Goal: Task Accomplishment & Management: Manage account settings

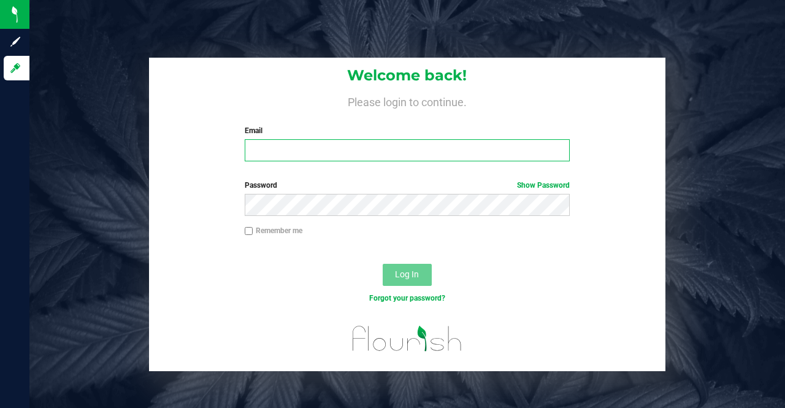
click at [515, 151] on input "Email" at bounding box center [408, 150] width 326 height 22
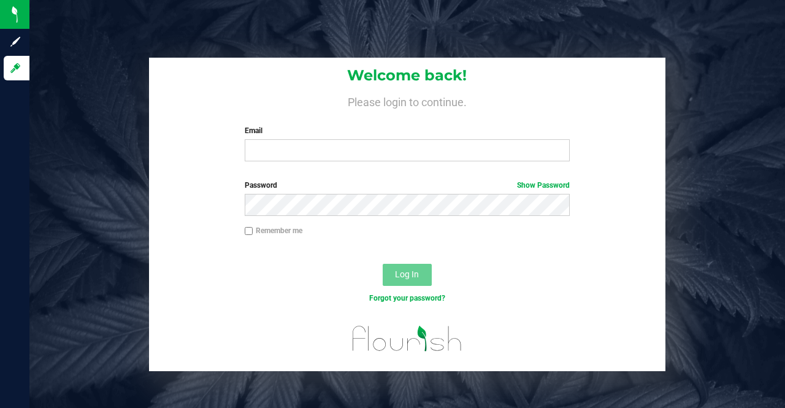
click at [249, 231] on input "Remember me" at bounding box center [249, 231] width 9 height 9
checkbox input "true"
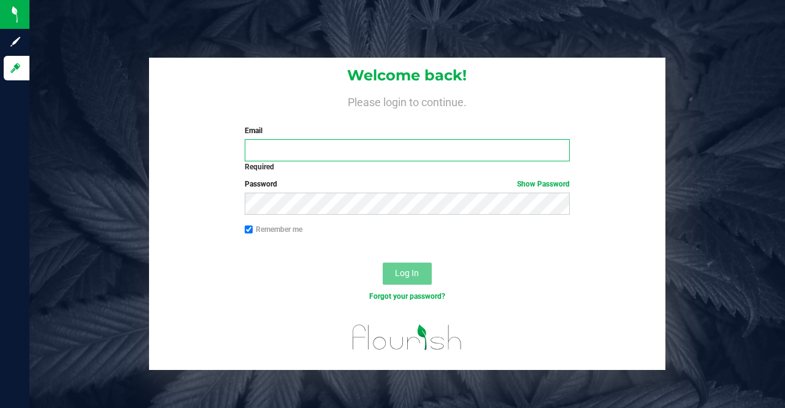
click at [318, 154] on input "Email" at bounding box center [408, 150] width 326 height 22
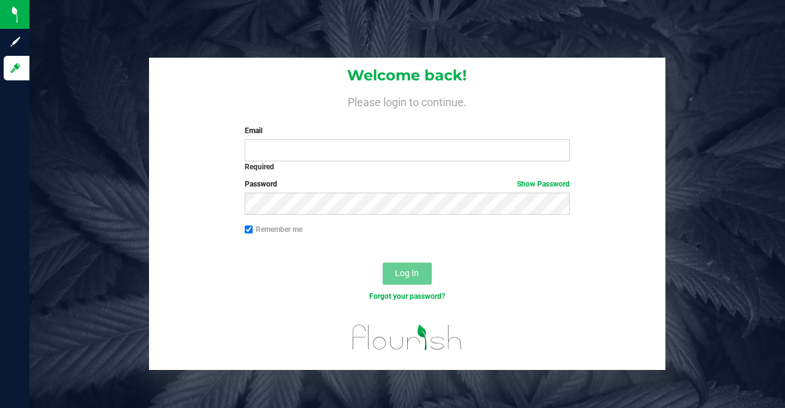
drag, startPoint x: 318, startPoint y: 154, endPoint x: 284, endPoint y: 215, distance: 69.4
click at [284, 215] on div "Password Show Password" at bounding box center [407, 200] width 516 height 45
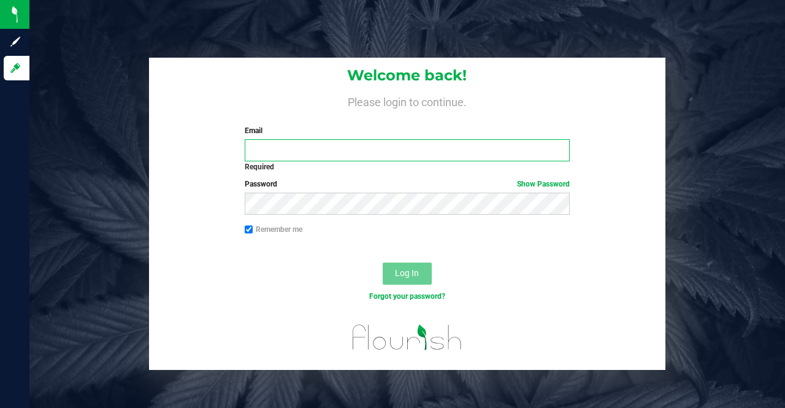
click at [259, 145] on input "Email" at bounding box center [408, 150] width 326 height 22
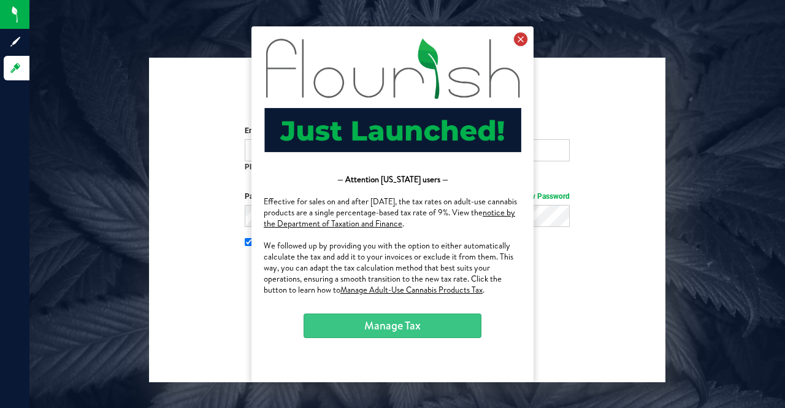
click at [519, 40] on icon at bounding box center [520, 38] width 13 height 13
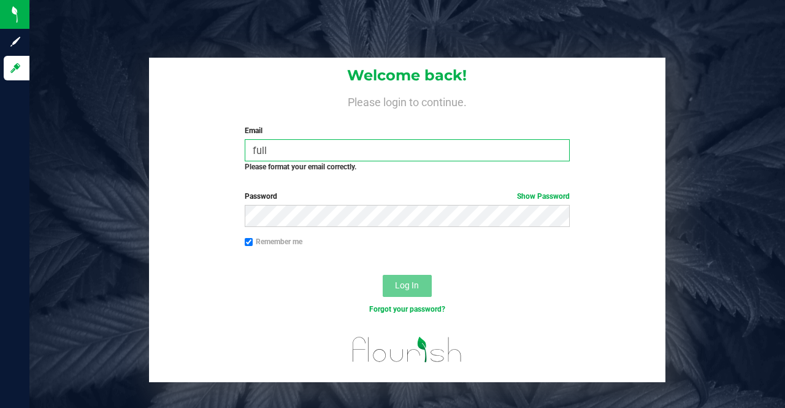
click at [291, 155] on input "full" at bounding box center [408, 150] width 326 height 22
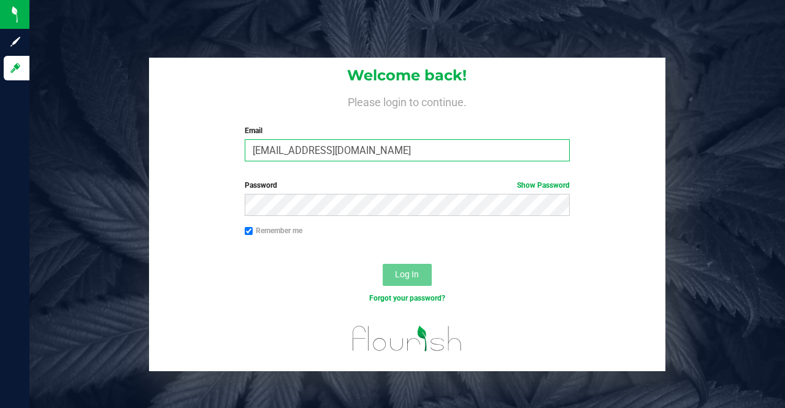
type input "[EMAIL_ADDRESS][DOMAIN_NAME]"
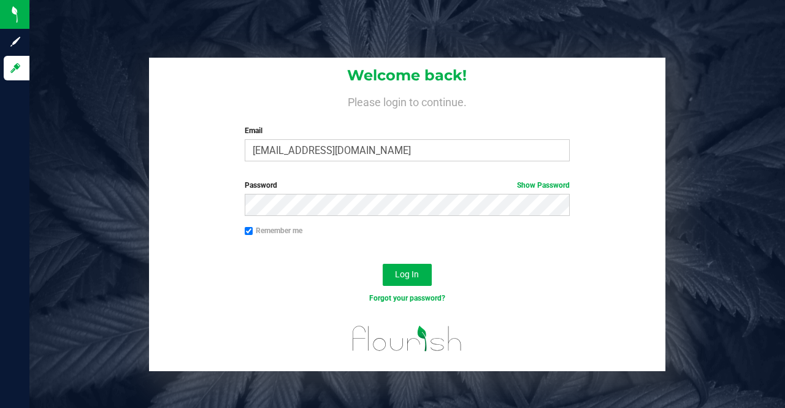
click at [283, 138] on div "Email fulfillment@sapphirefarmsmi.com Required Please format your email correct…" at bounding box center [407, 143] width 344 height 36
click at [411, 272] on span "Log In" at bounding box center [407, 274] width 24 height 10
click at [526, 181] on link "Show Password" at bounding box center [543, 185] width 53 height 9
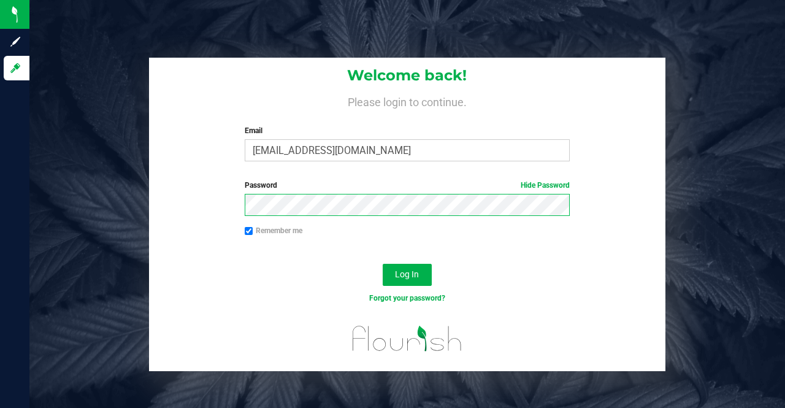
click at [383, 264] on button "Log In" at bounding box center [407, 275] width 49 height 22
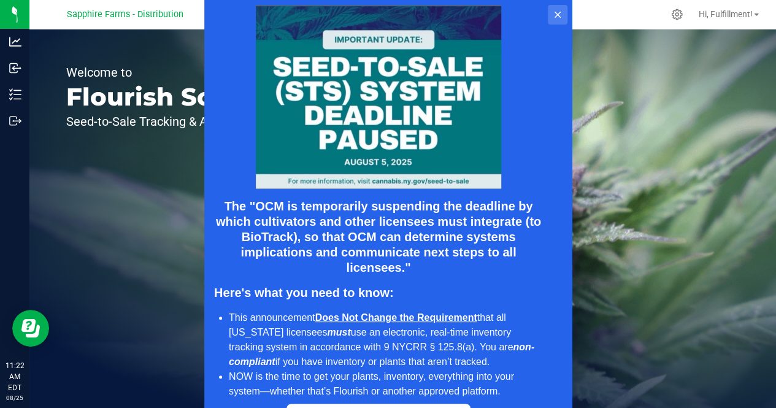
click at [555, 17] on icon at bounding box center [557, 15] width 10 height 10
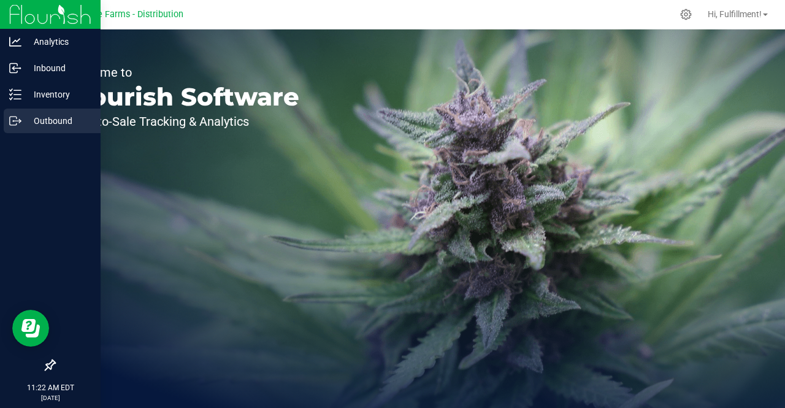
click at [61, 118] on p "Outbound" at bounding box center [58, 120] width 74 height 15
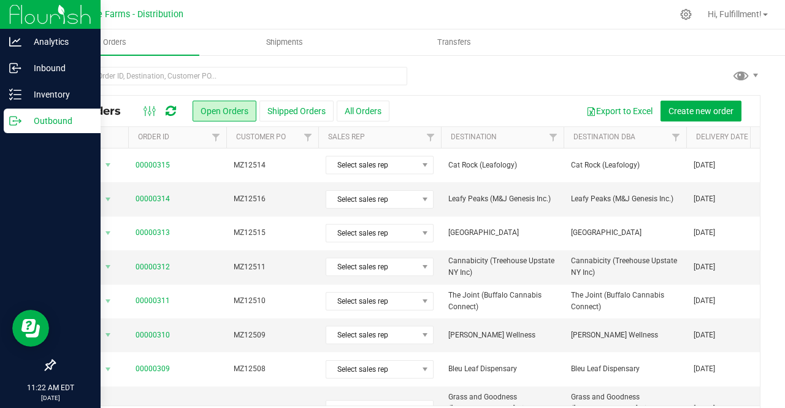
click at [50, 15] on img at bounding box center [50, 14] width 82 height 29
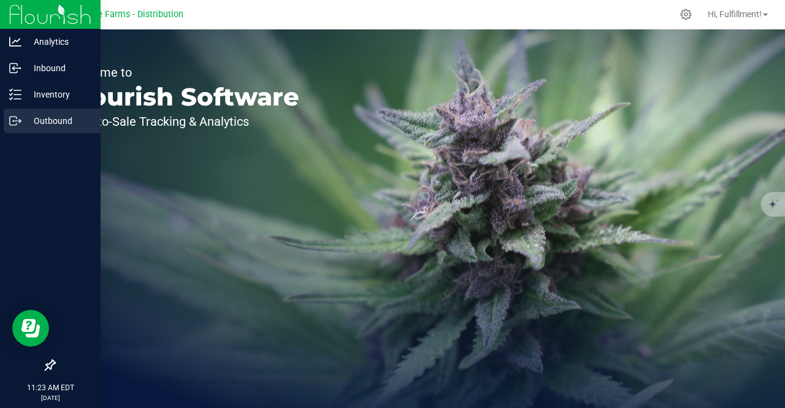
click at [16, 118] on icon at bounding box center [13, 120] width 7 height 9
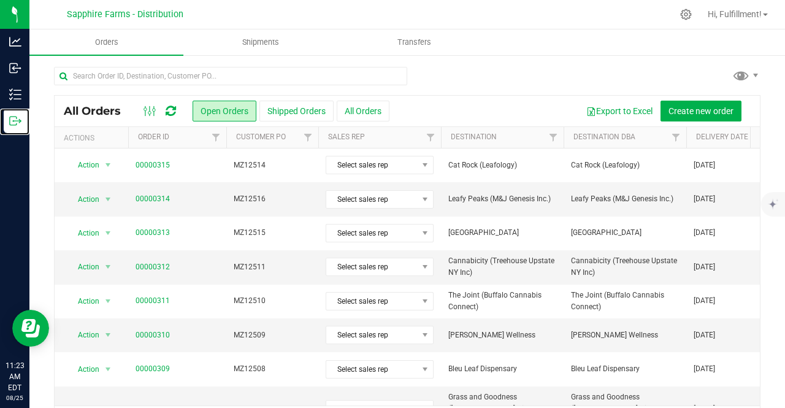
scroll to position [38, 0]
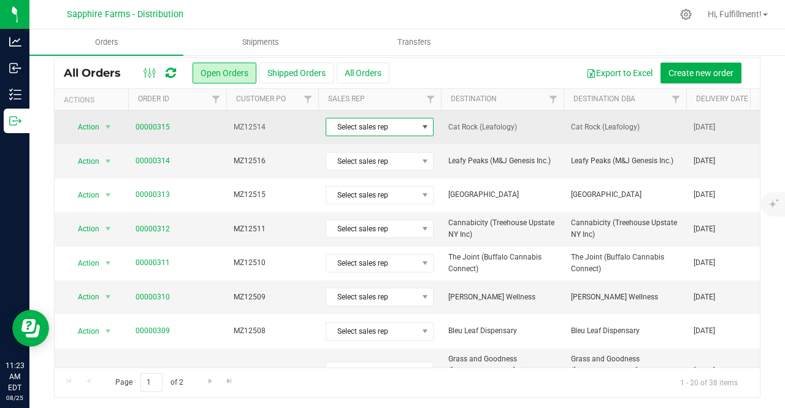
click at [345, 131] on span "Select sales rep" at bounding box center [371, 126] width 91 height 17
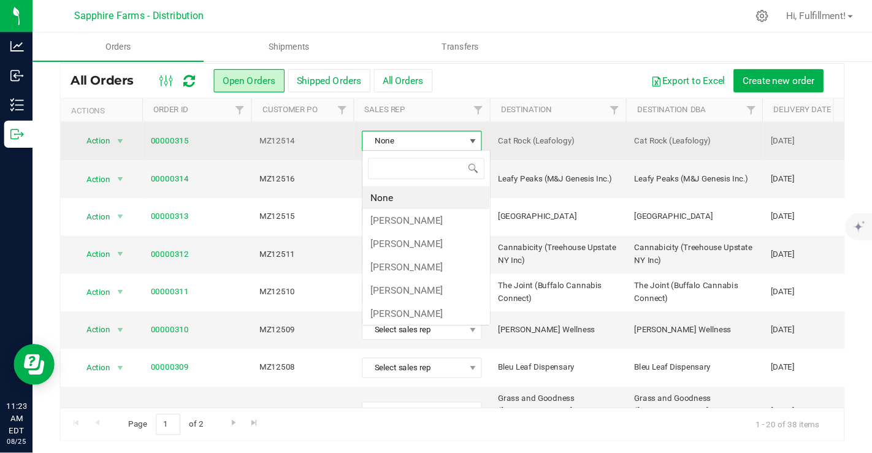
scroll to position [18, 108]
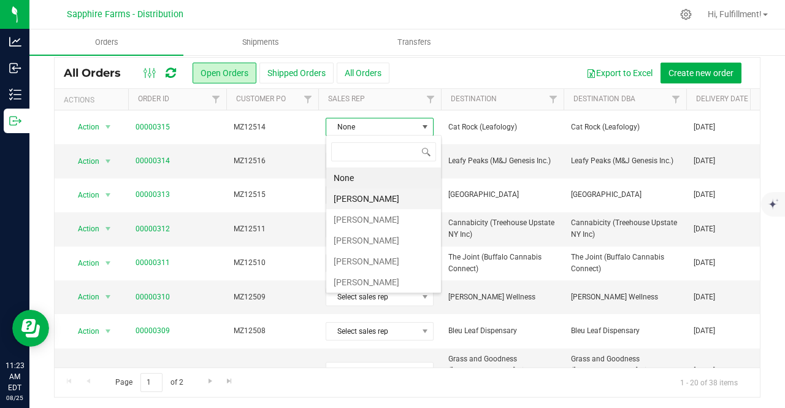
click at [356, 193] on li "[PERSON_NAME]" at bounding box center [383, 198] width 115 height 21
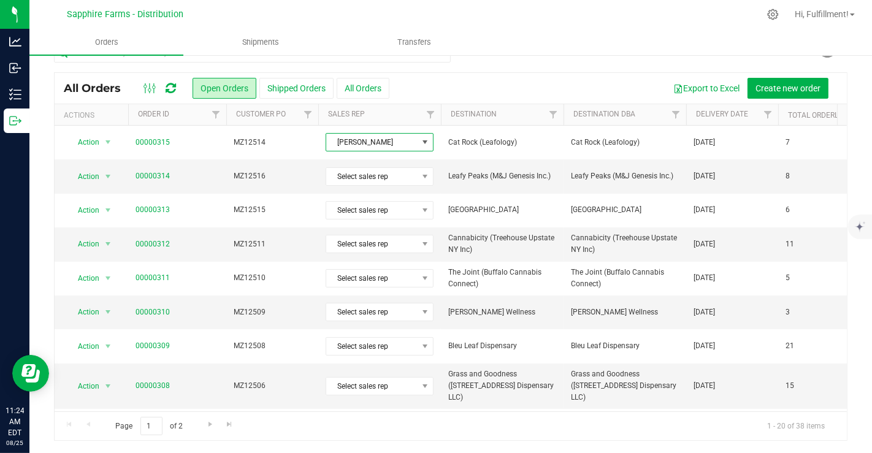
scroll to position [21, 0]
drag, startPoint x: 749, startPoint y: 0, endPoint x: 510, endPoint y: 40, distance: 243.0
click at [510, 40] on ul "Orders Shipments Transfers" at bounding box center [465, 42] width 872 height 26
click at [693, 113] on th "Delivery Date" at bounding box center [732, 115] width 92 height 21
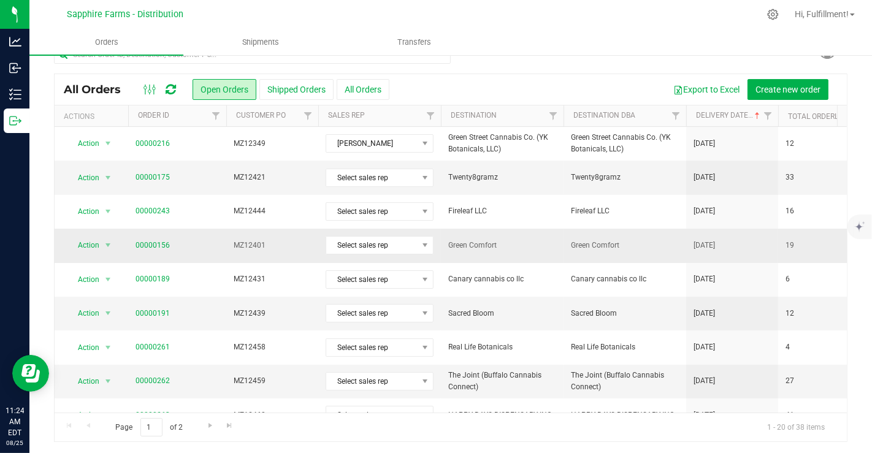
click at [571, 240] on span "Green Comfort" at bounding box center [625, 246] width 108 height 12
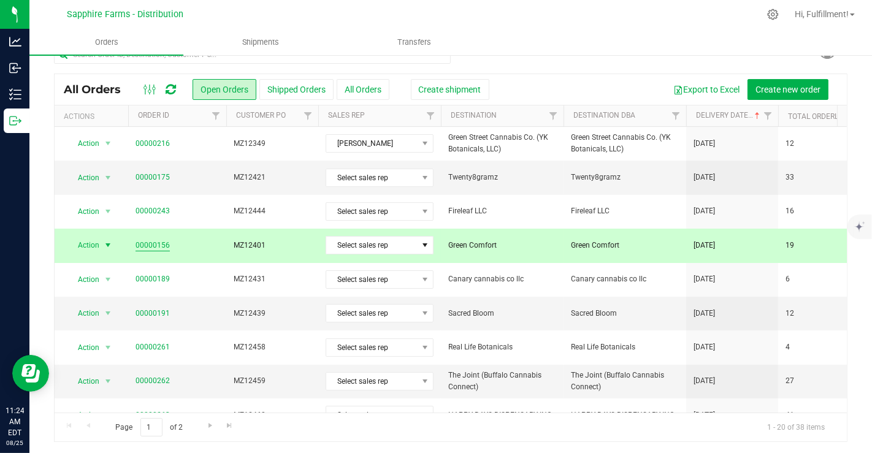
click at [150, 240] on link "00000156" at bounding box center [153, 246] width 34 height 12
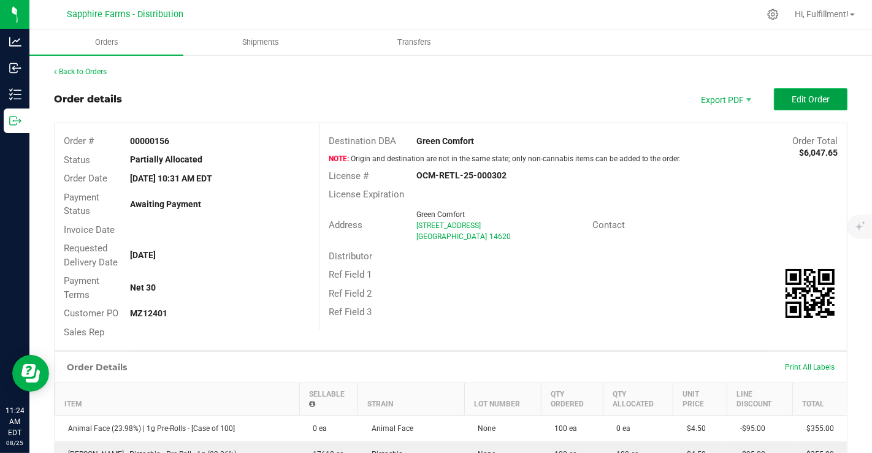
click at [777, 97] on button "Edit Order" at bounding box center [811, 99] width 74 height 22
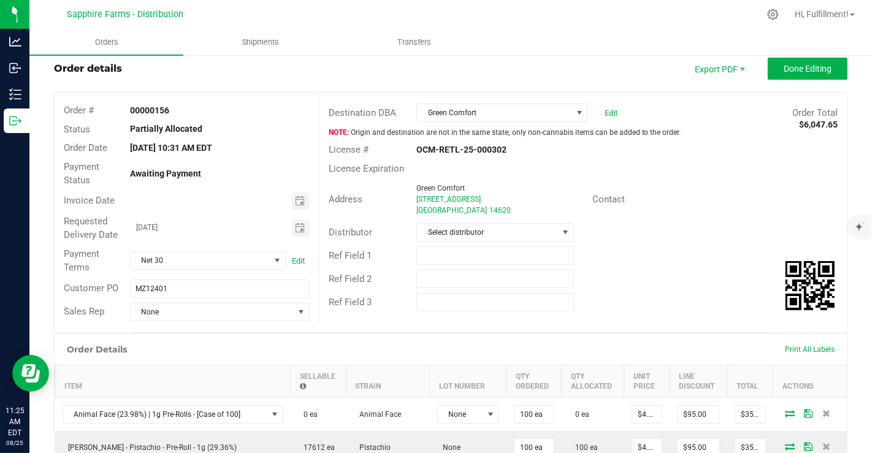
scroll to position [23, 0]
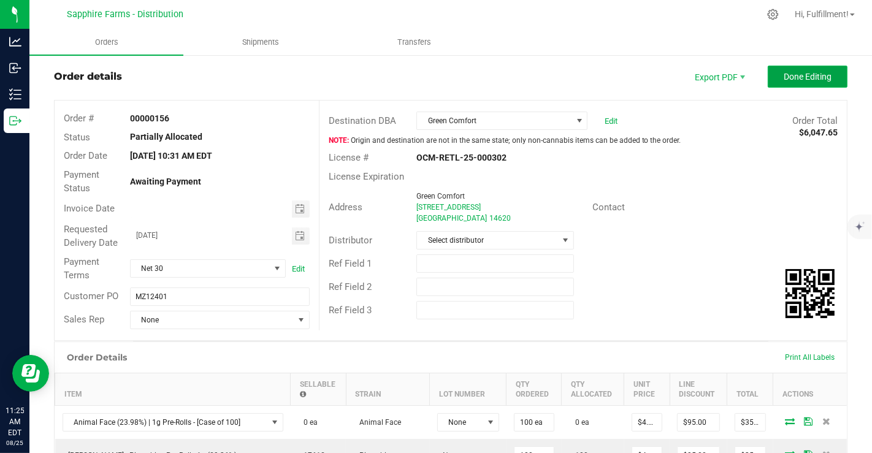
click at [784, 72] on span "Done Editing" at bounding box center [808, 77] width 48 height 10
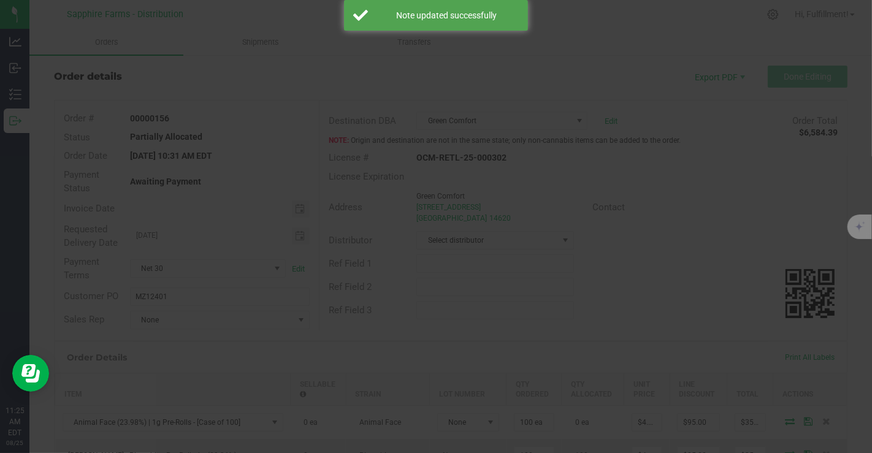
click at [455, 169] on div at bounding box center [436, 226] width 872 height 453
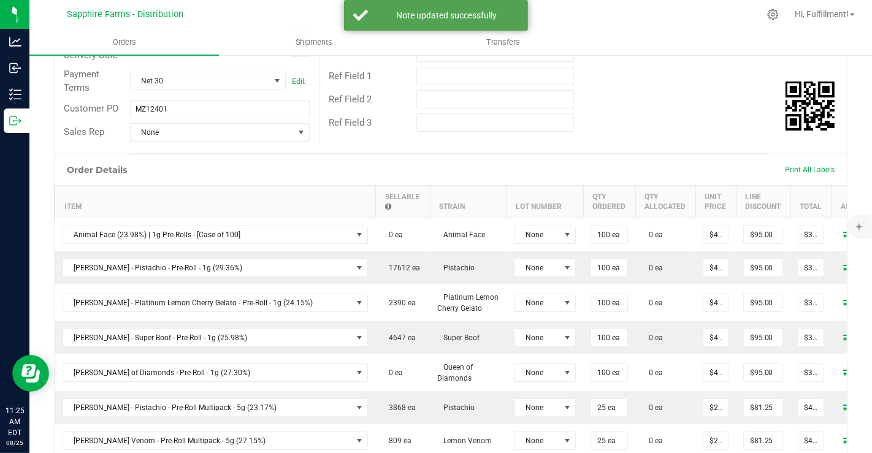
scroll to position [0, 0]
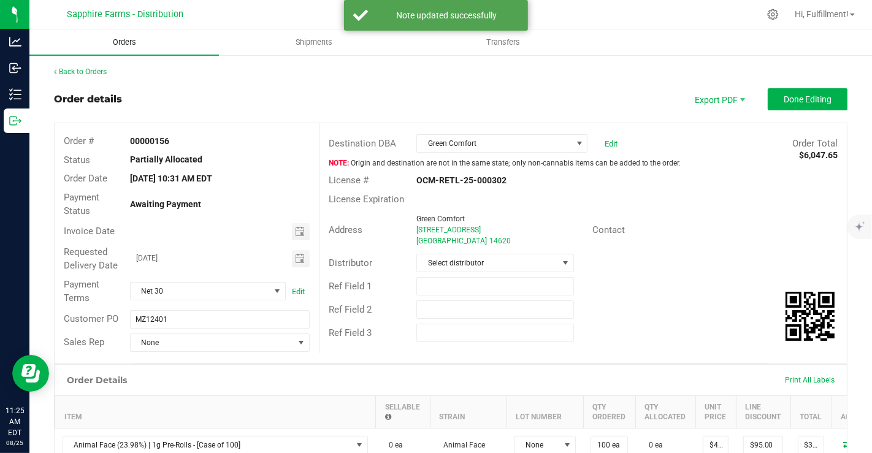
click at [158, 37] on uib-tab-heading "Orders" at bounding box center [123, 42] width 189 height 26
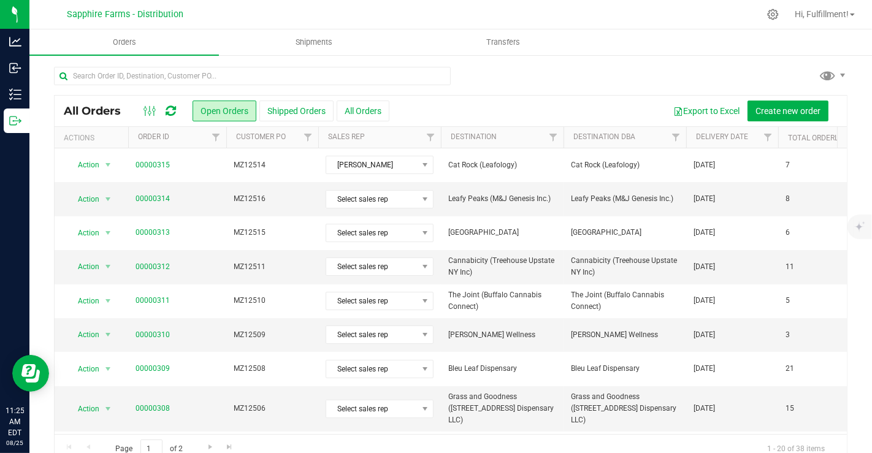
click at [690, 138] on th "Delivery Date" at bounding box center [732, 137] width 92 height 21
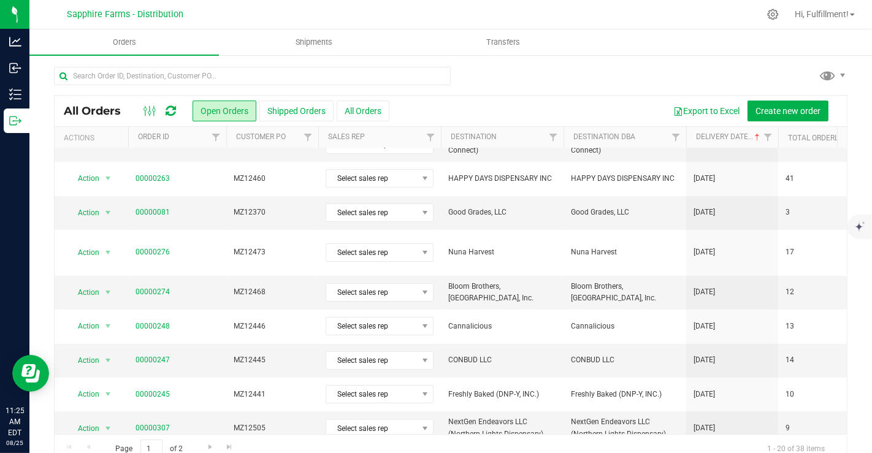
scroll to position [258, 0]
click at [454, 215] on span "Good Grades, LLC" at bounding box center [502, 213] width 108 height 12
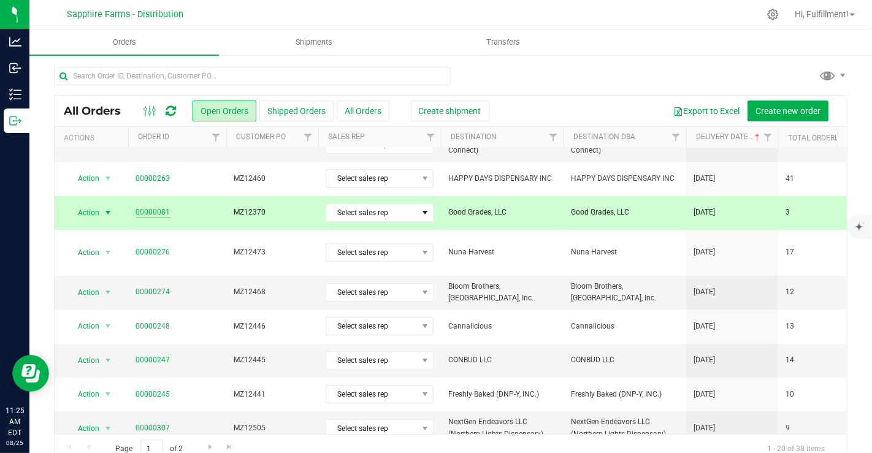
click at [148, 209] on link "00000081" at bounding box center [153, 213] width 34 height 12
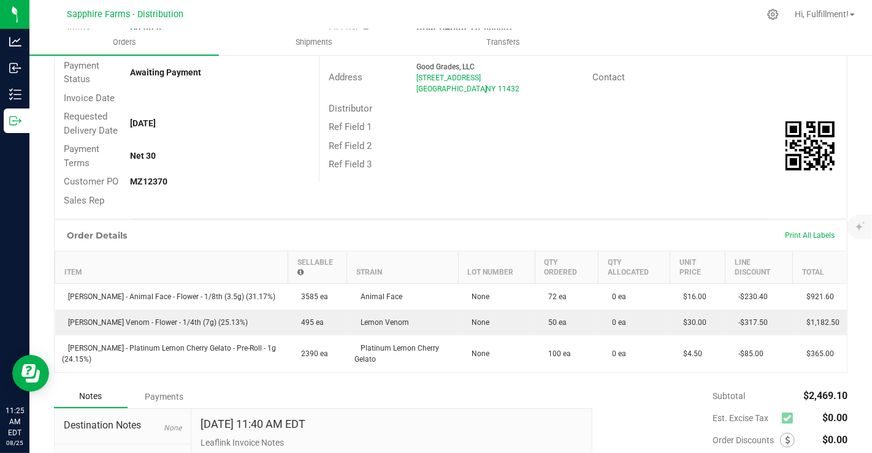
scroll to position [131, 0]
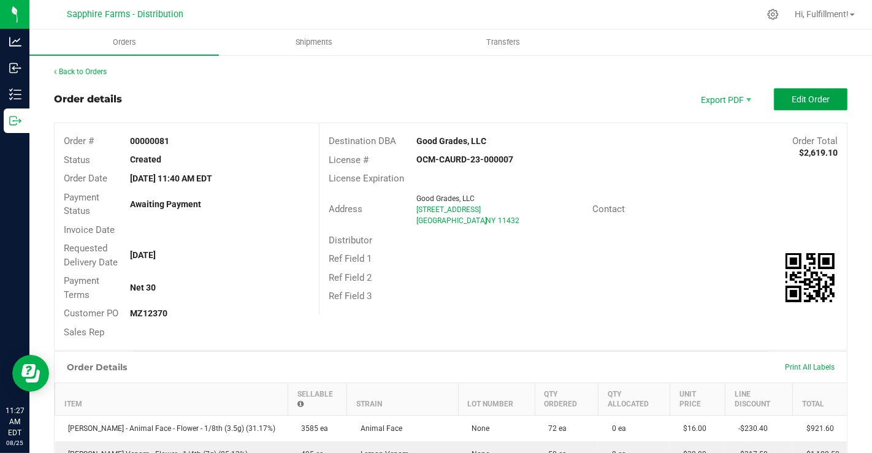
click at [774, 95] on button "Edit Order" at bounding box center [811, 99] width 74 height 22
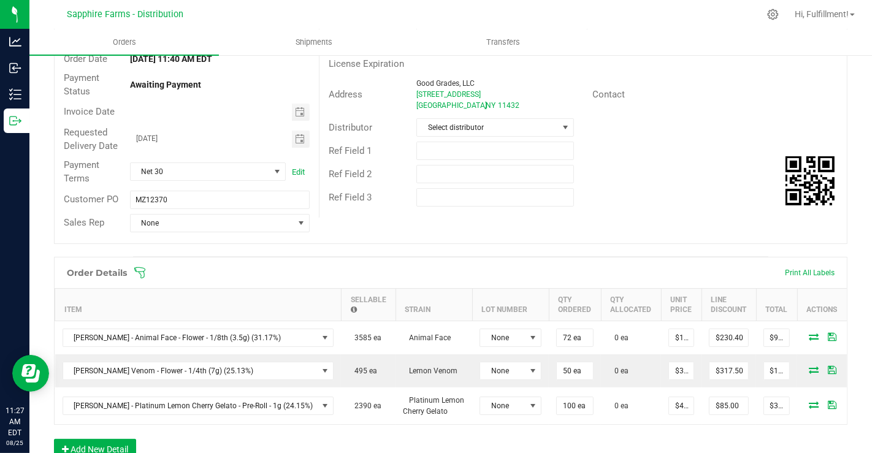
scroll to position [124, 0]
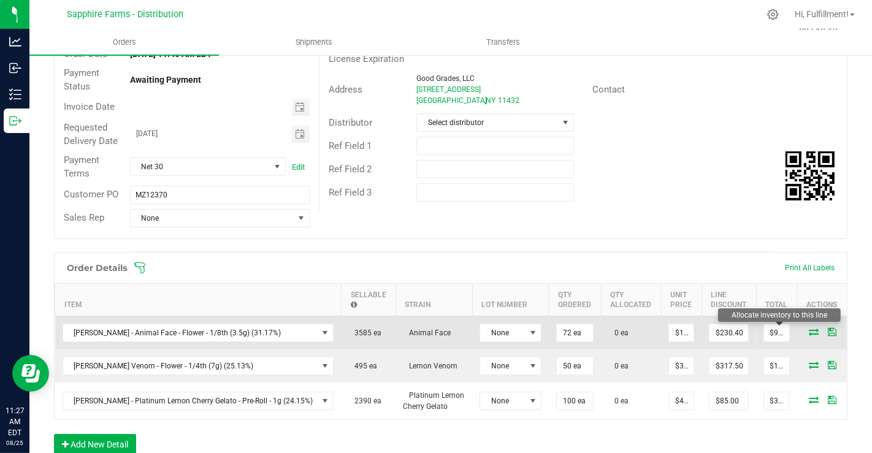
click at [809, 328] on icon at bounding box center [814, 331] width 10 height 7
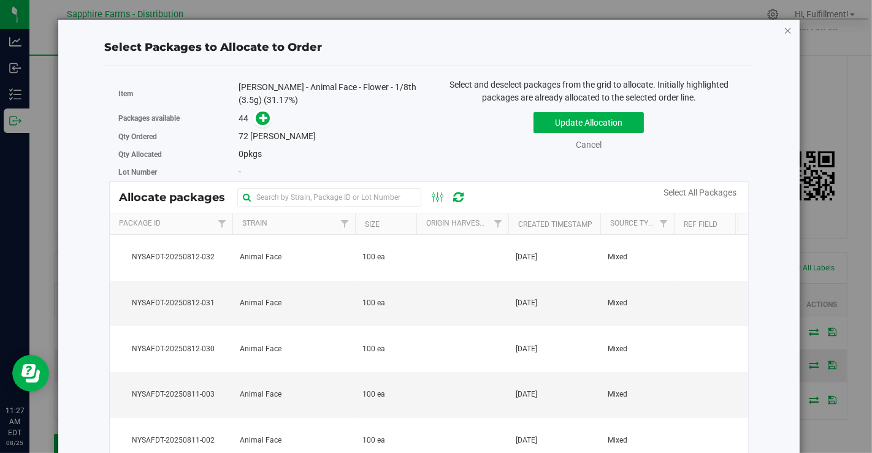
click at [784, 28] on icon "button" at bounding box center [788, 30] width 9 height 15
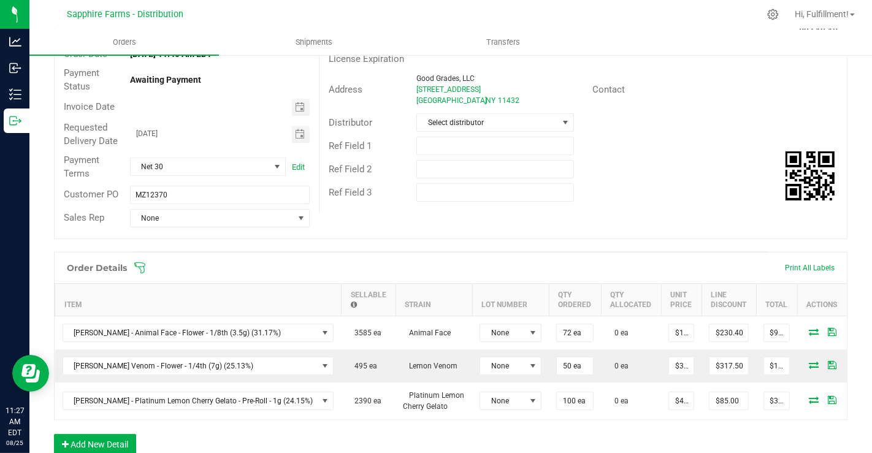
click at [143, 264] on icon at bounding box center [140, 268] width 12 height 12
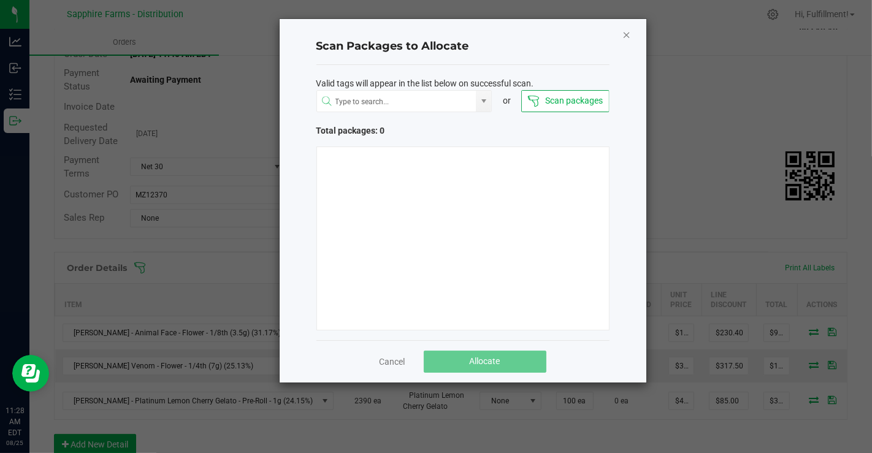
click at [625, 32] on icon "Close" at bounding box center [626, 34] width 9 height 15
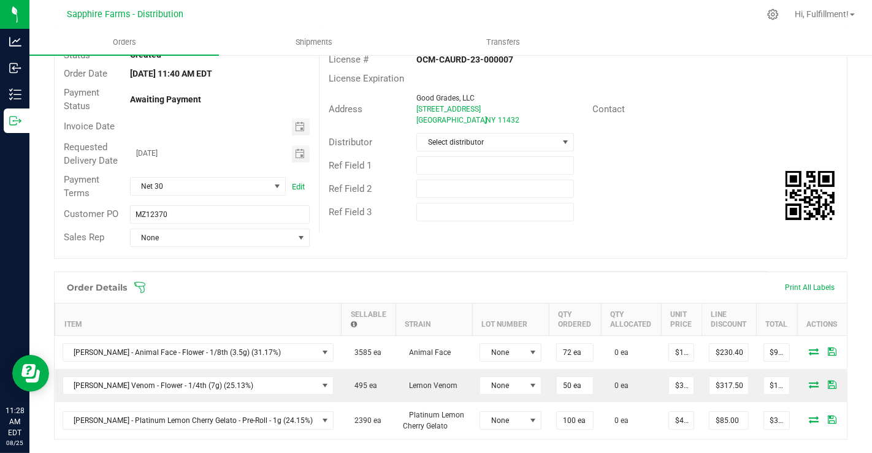
scroll to position [105, 0]
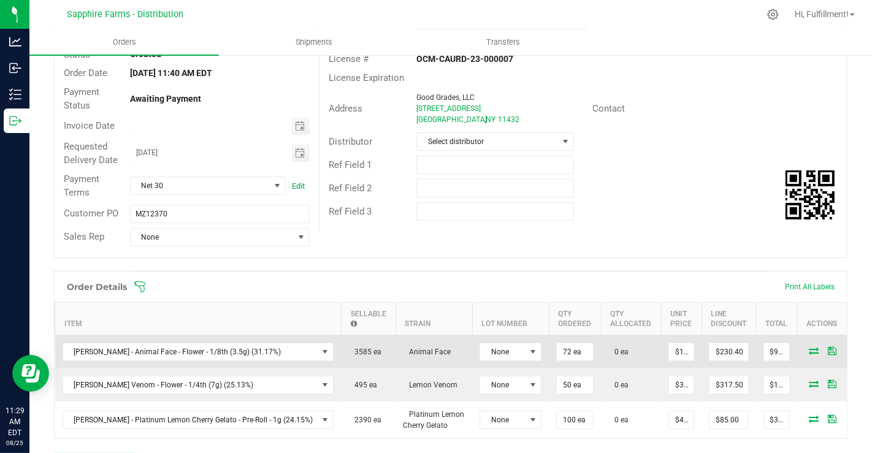
click at [809, 347] on icon at bounding box center [814, 350] width 10 height 7
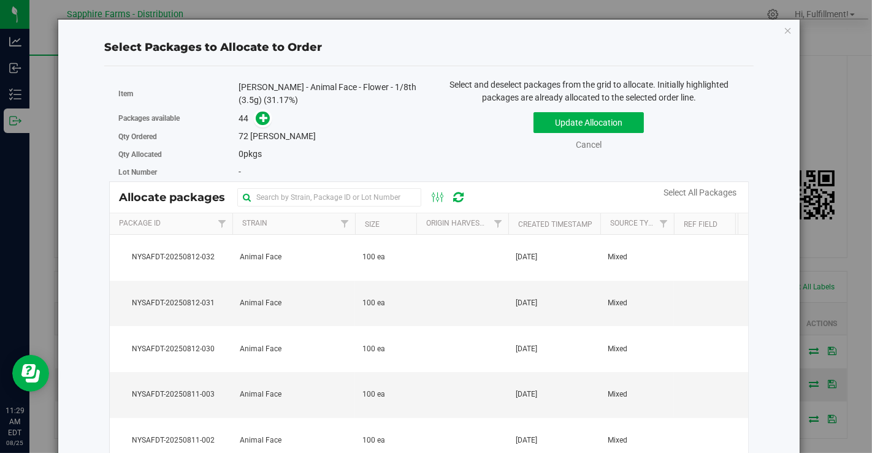
click at [513, 218] on th "Created Timestamp" at bounding box center [554, 223] width 92 height 21
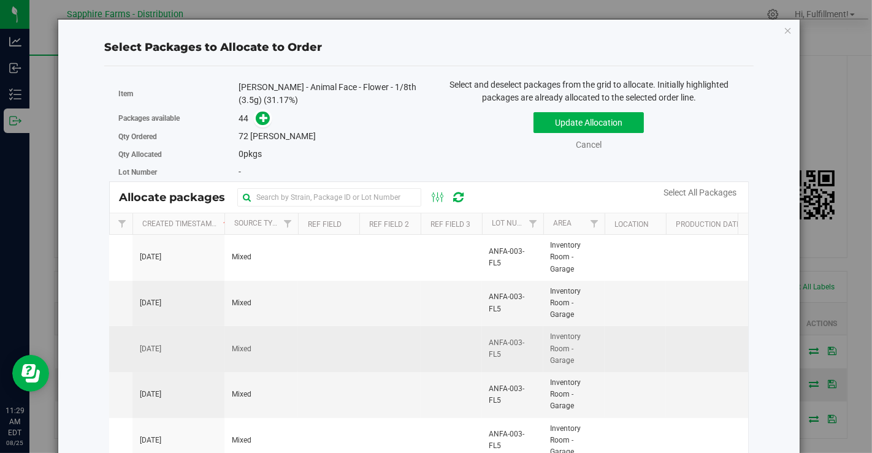
scroll to position [0, 375]
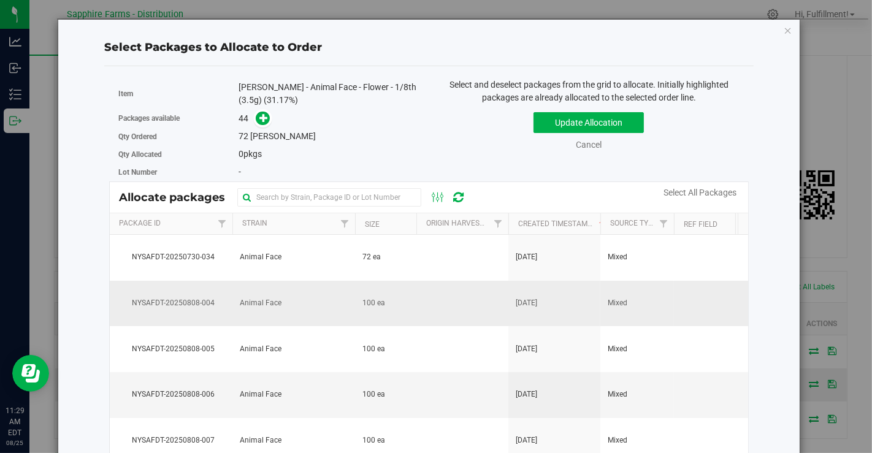
click at [387, 302] on td "100 ea" at bounding box center [385, 304] width 61 height 46
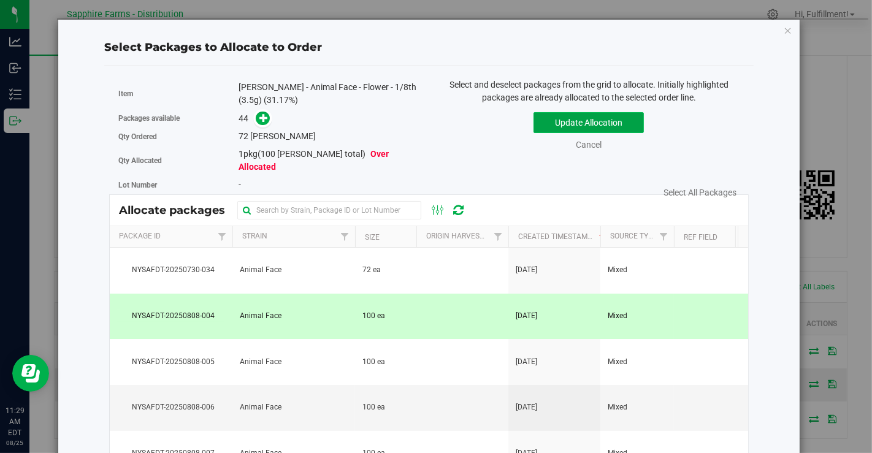
click at [573, 123] on button "Update Allocation" at bounding box center [588, 122] width 110 height 21
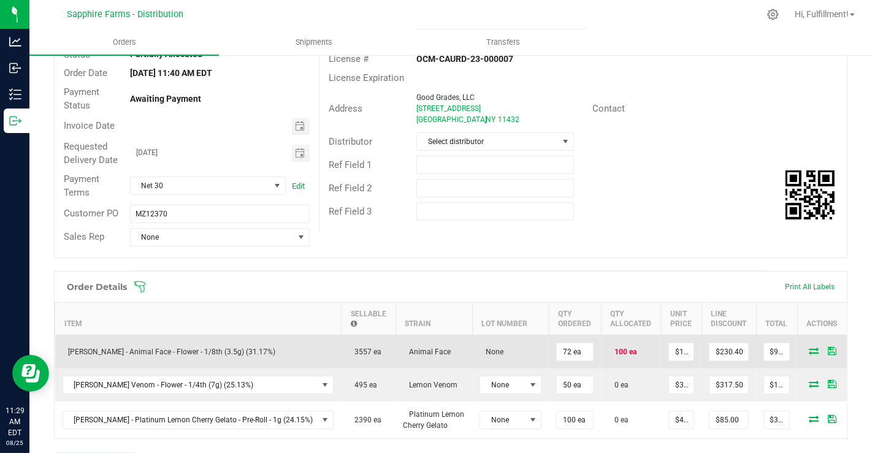
click at [797, 343] on td at bounding box center [834, 352] width 74 height 34
click at [809, 348] on icon at bounding box center [814, 350] width 10 height 7
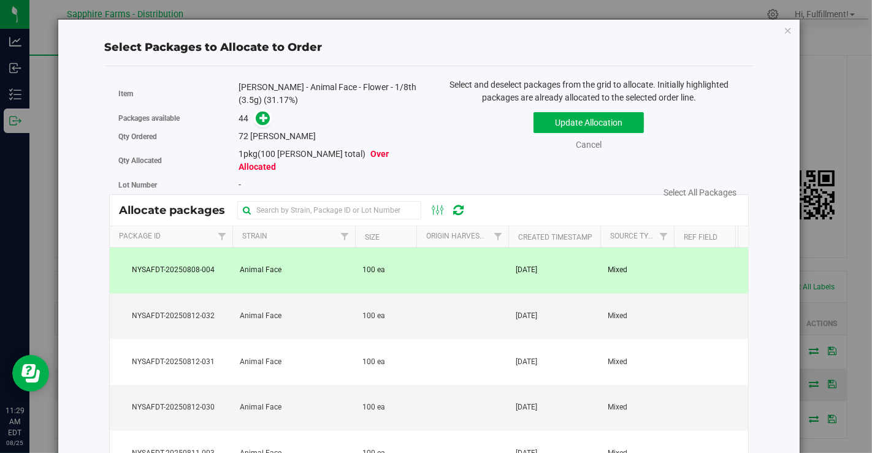
click at [392, 264] on td "100 ea" at bounding box center [385, 271] width 61 height 46
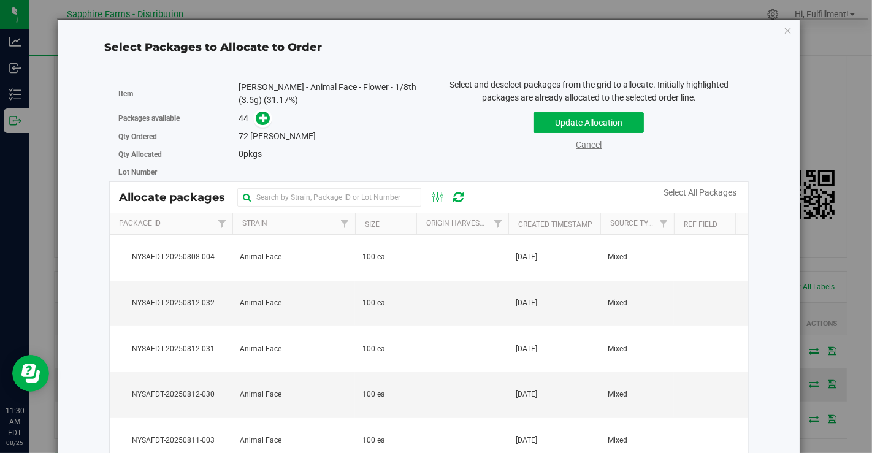
click at [581, 143] on link "Cancel" at bounding box center [589, 145] width 26 height 10
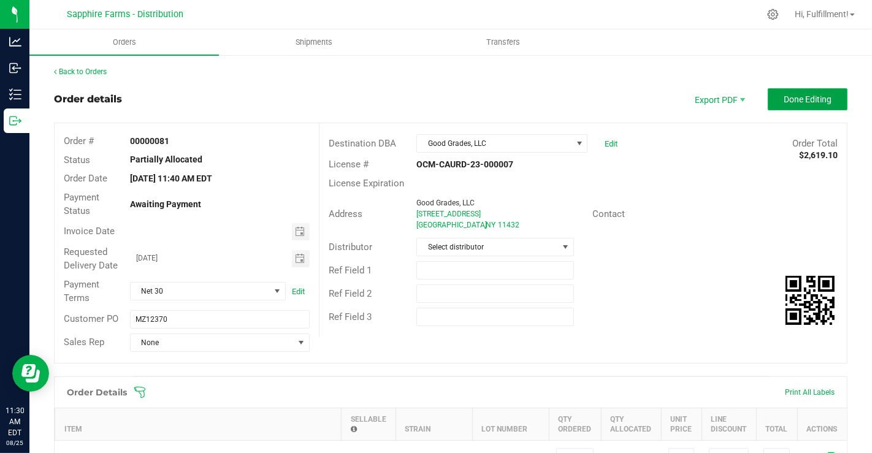
click at [791, 92] on button "Done Editing" at bounding box center [808, 99] width 80 height 22
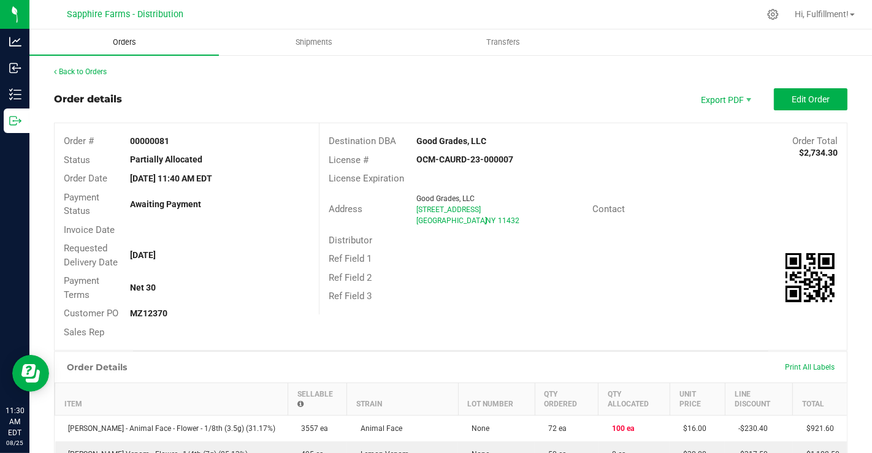
click at [135, 45] on span "Orders" at bounding box center [124, 42] width 56 height 11
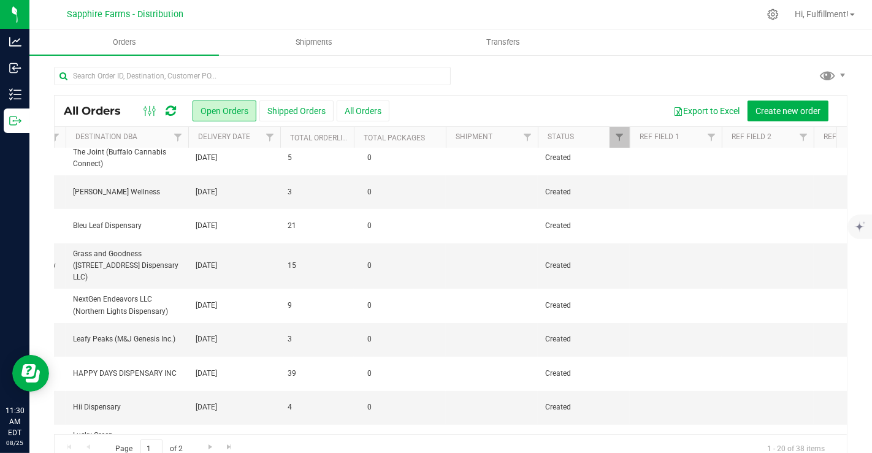
click at [538, 271] on td "Created" at bounding box center [584, 266] width 92 height 46
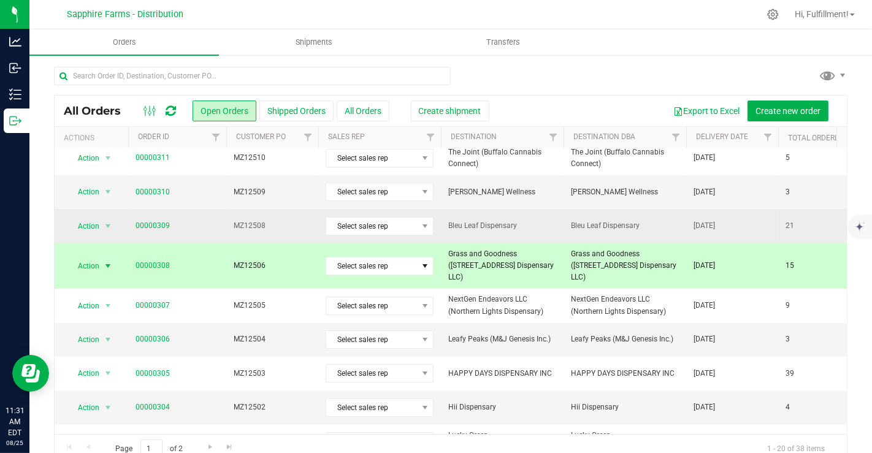
click at [274, 223] on span "MZ12508" at bounding box center [272, 226] width 77 height 12
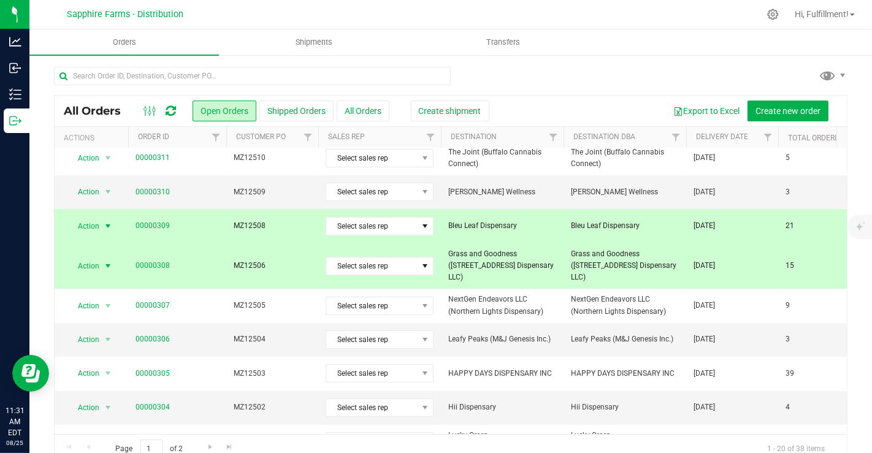
click at [290, 221] on span "MZ12508" at bounding box center [272, 226] width 77 height 12
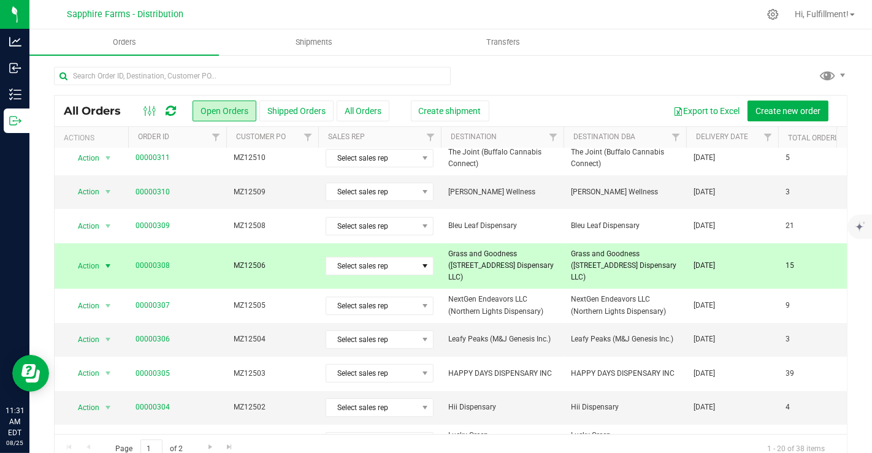
click at [282, 265] on td "MZ12506" at bounding box center [272, 266] width 92 height 46
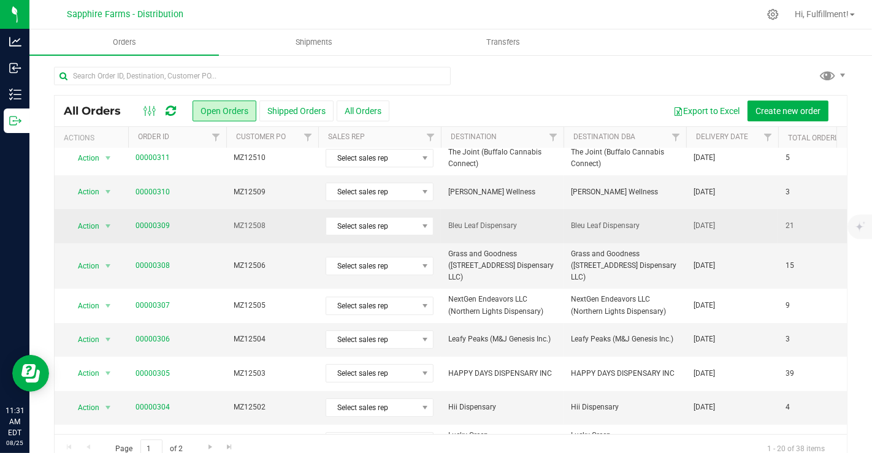
click at [277, 216] on td "MZ12508" at bounding box center [272, 226] width 92 height 34
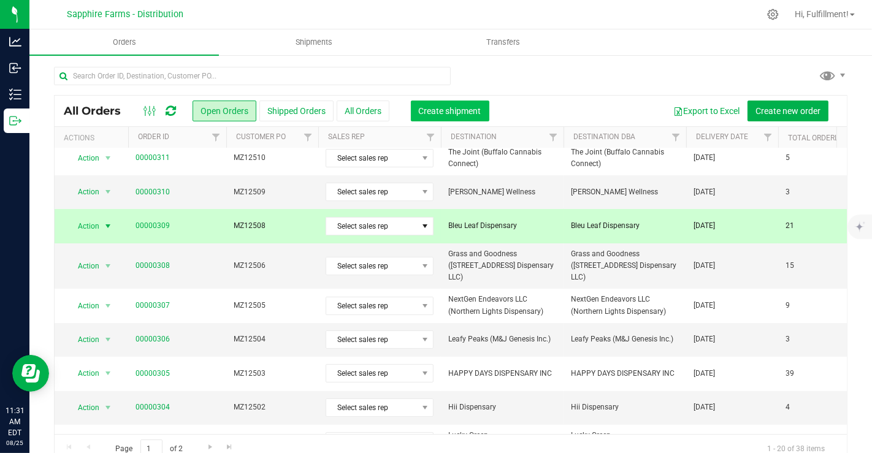
click at [467, 115] on span "Create shipment" at bounding box center [450, 111] width 63 height 10
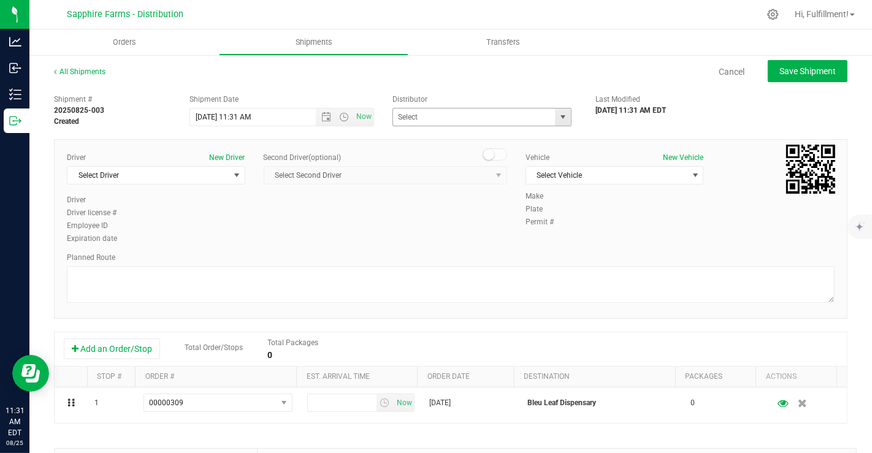
click at [559, 118] on span "select" at bounding box center [563, 117] width 10 height 10
click at [506, 174] on li "Sapphire Farms - Distribution" at bounding box center [476, 174] width 175 height 18
type input "Sapphire Farms - Distribution"
click at [322, 116] on span "Open the date view" at bounding box center [327, 117] width 10 height 10
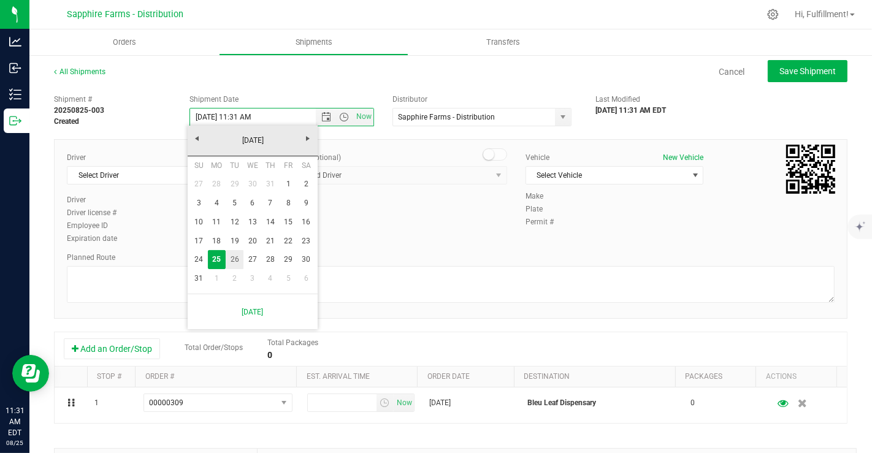
click at [233, 265] on link "26" at bounding box center [235, 259] width 18 height 19
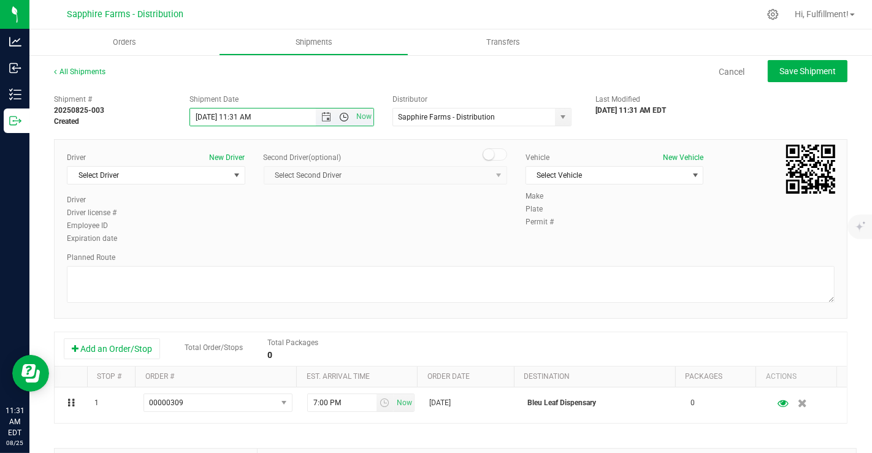
click at [341, 115] on span "Open the time view" at bounding box center [345, 117] width 10 height 10
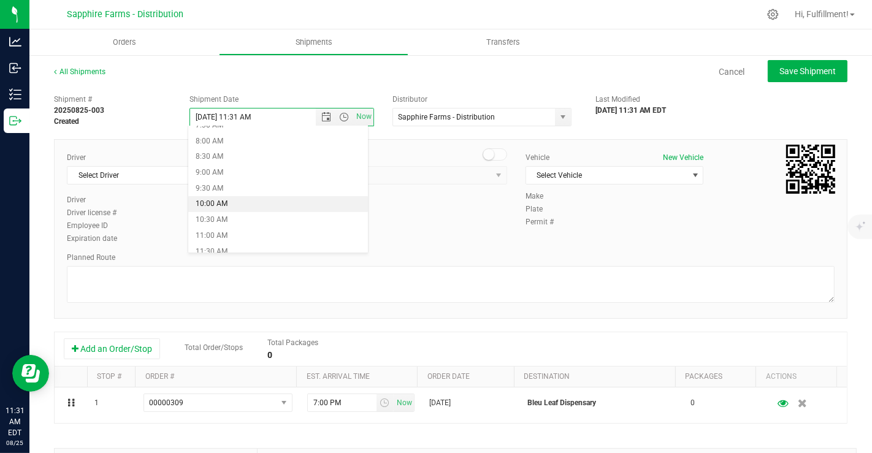
click at [272, 206] on li "10:00 AM" at bounding box center [278, 204] width 180 height 16
type input "8/26/2025 10:00 AM"
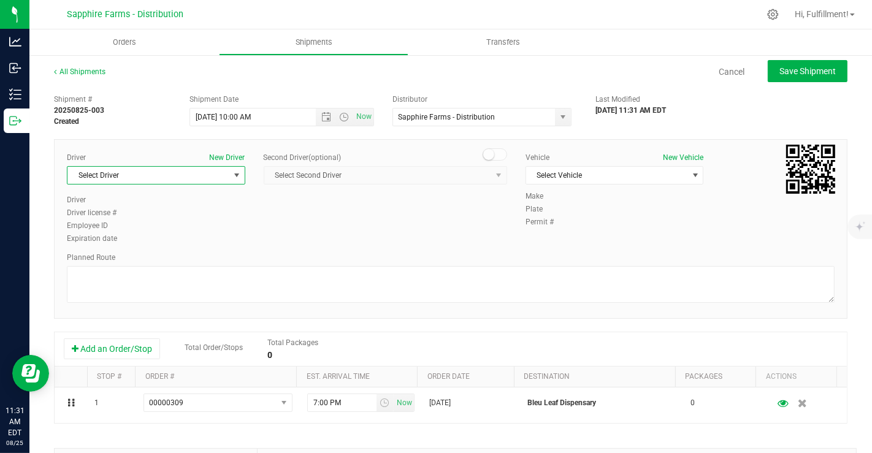
click at [214, 181] on span "Select Driver" at bounding box center [148, 175] width 162 height 17
click at [158, 226] on li "[PERSON_NAME]" at bounding box center [154, 225] width 174 height 18
click at [601, 181] on span "Select Vehicle" at bounding box center [607, 175] width 162 height 17
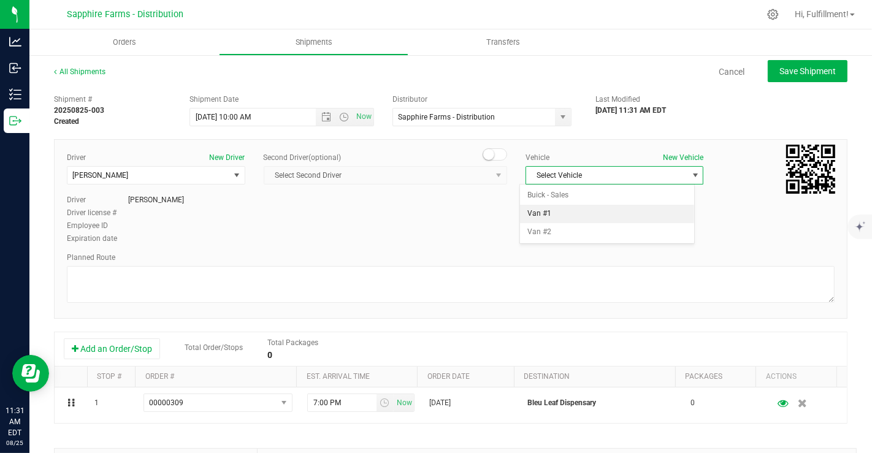
click at [569, 211] on li "Van #1" at bounding box center [607, 214] width 174 height 18
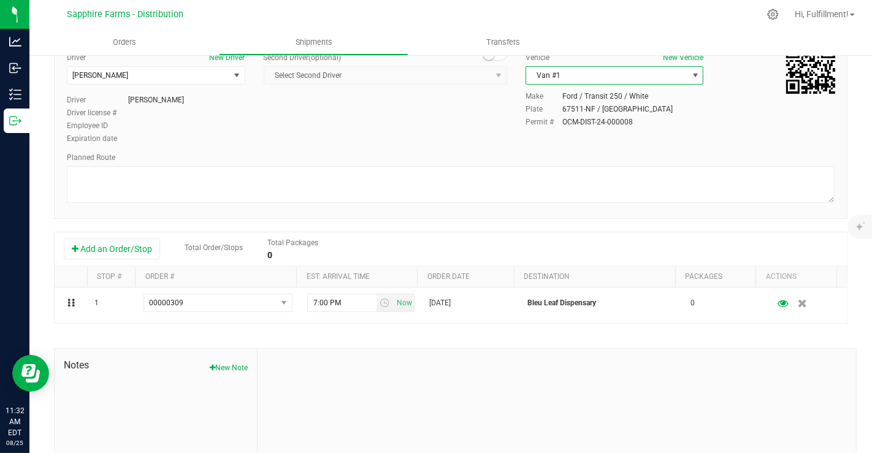
scroll to position [101, 0]
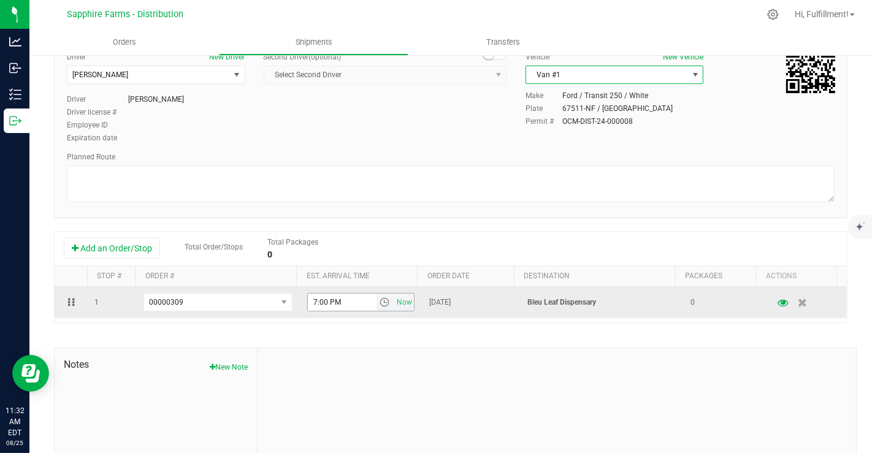
click at [380, 304] on span "select" at bounding box center [385, 302] width 10 height 10
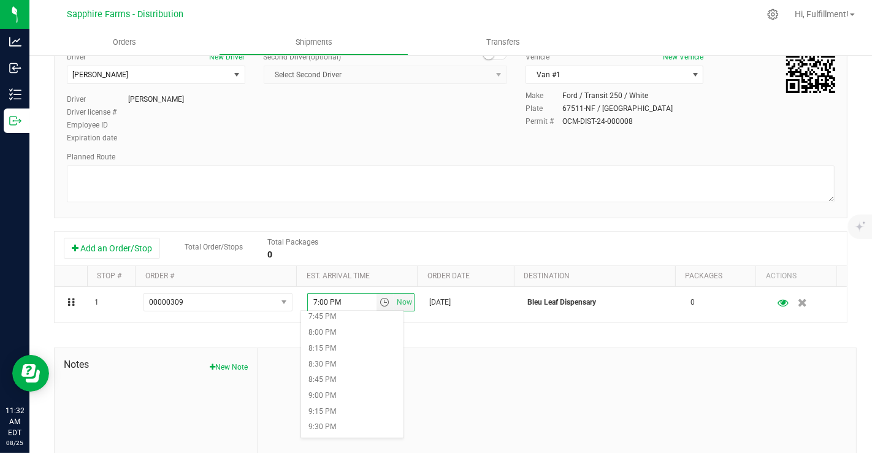
scroll to position [1167, 0]
click at [314, 318] on li "6:30 PM" at bounding box center [352, 320] width 102 height 16
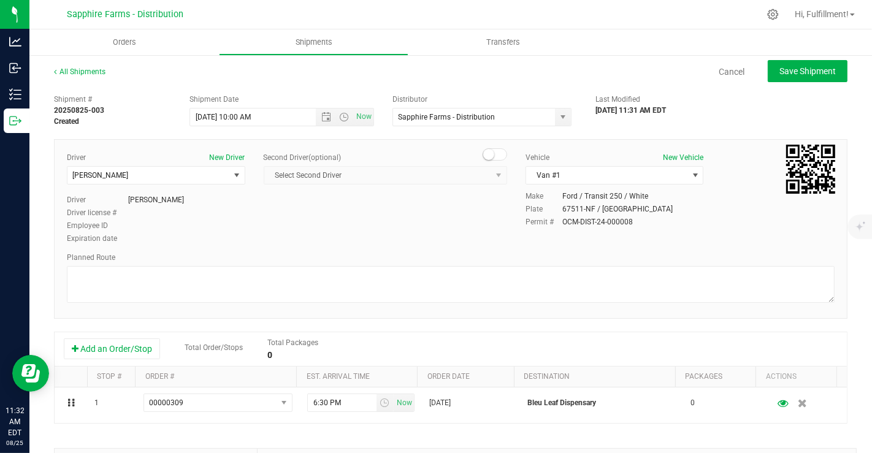
scroll to position [0, 0]
click at [719, 66] on link "Cancel" at bounding box center [732, 72] width 26 height 12
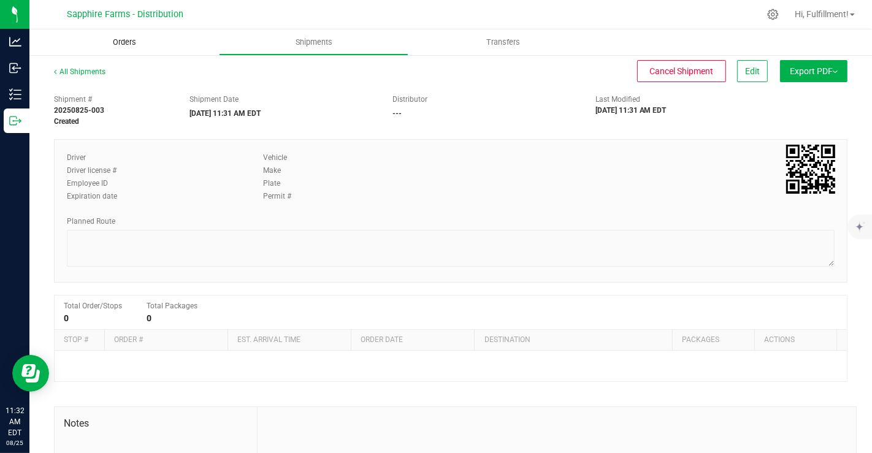
click at [140, 39] on span "Orders" at bounding box center [124, 42] width 56 height 11
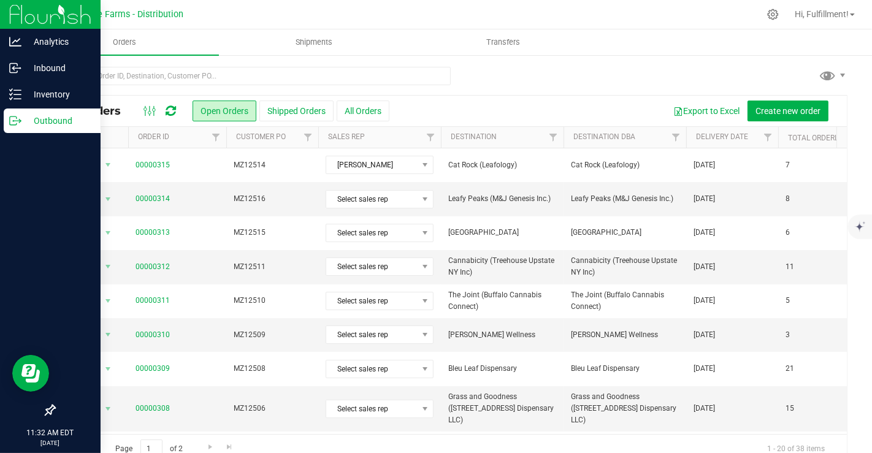
click at [47, 17] on img at bounding box center [50, 14] width 82 height 29
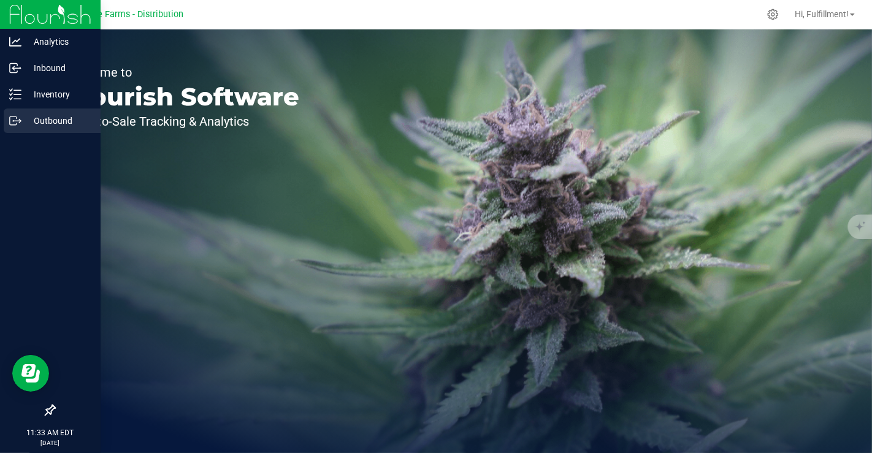
click at [56, 121] on p "Outbound" at bounding box center [58, 120] width 74 height 15
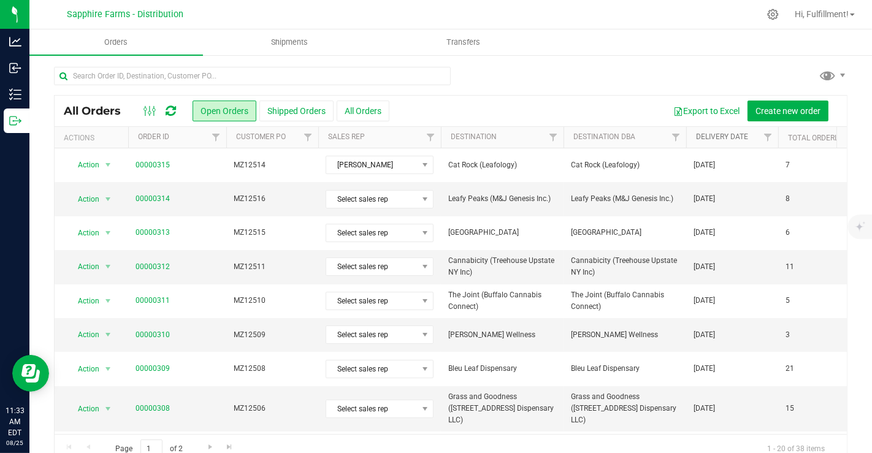
click at [727, 137] on link "Delivery Date" at bounding box center [722, 136] width 52 height 9
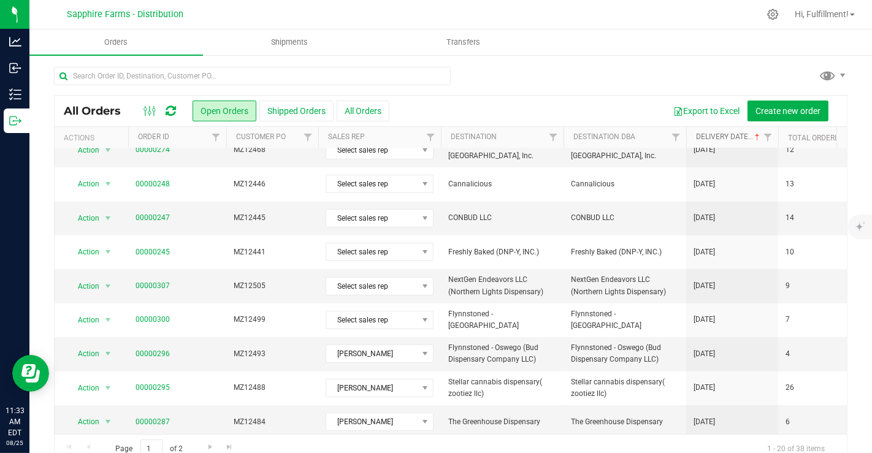
scroll to position [21, 0]
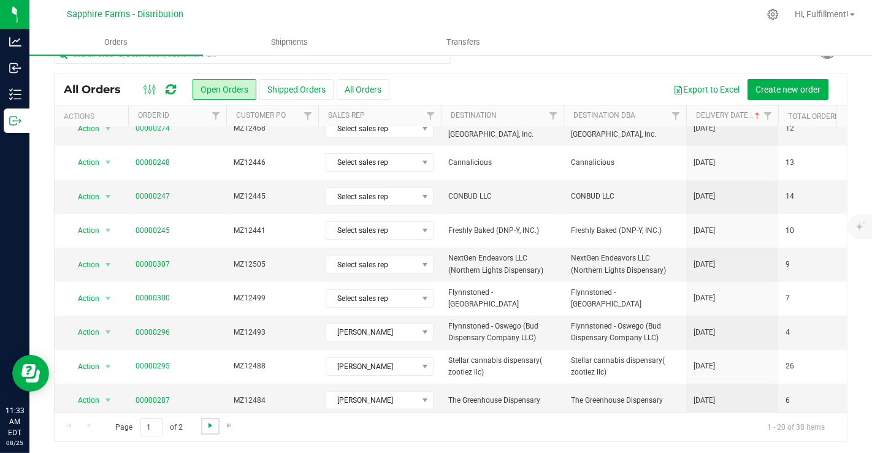
click at [205, 425] on span "Go to the next page" at bounding box center [210, 426] width 10 height 10
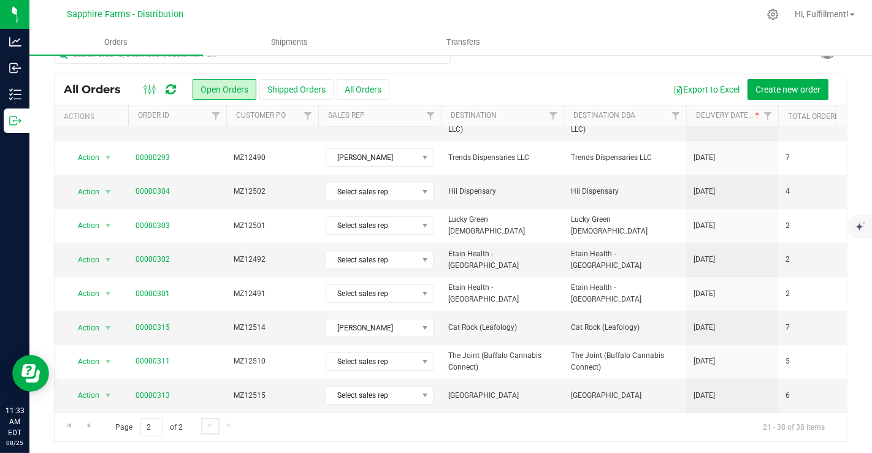
scroll to position [0, 0]
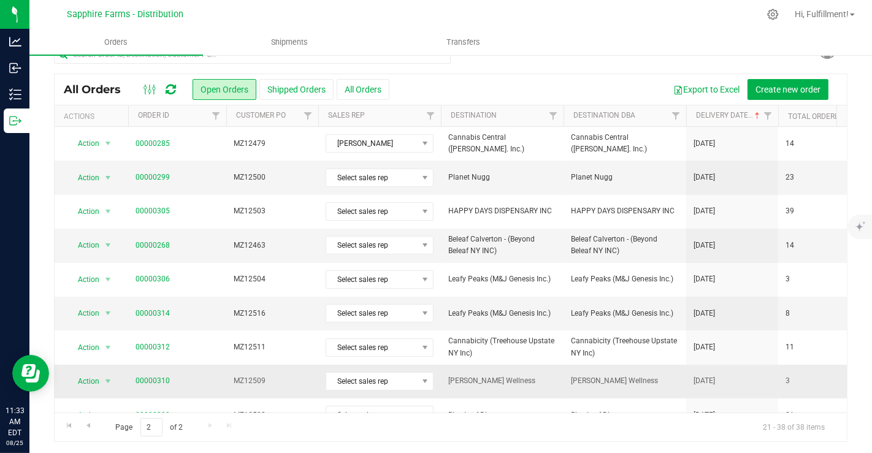
click at [294, 382] on span "MZ12509" at bounding box center [272, 381] width 77 height 12
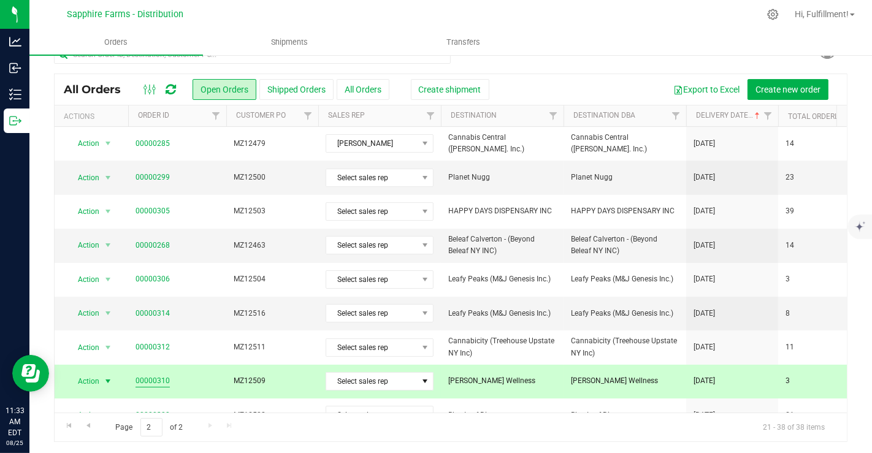
click at [142, 376] on link "00000310" at bounding box center [153, 381] width 34 height 12
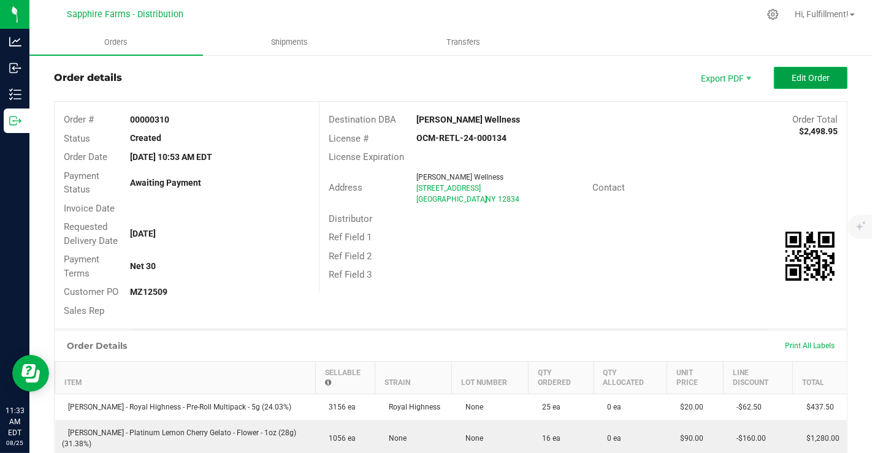
click at [779, 78] on button "Edit Order" at bounding box center [811, 78] width 74 height 22
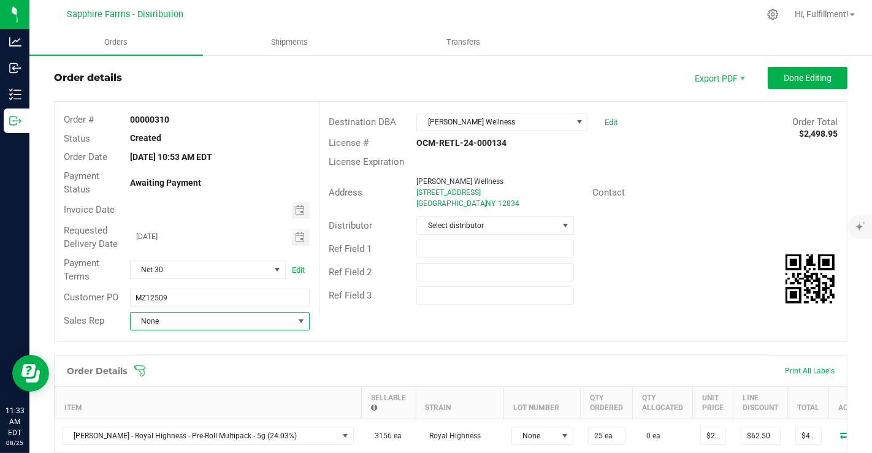
click at [211, 314] on span "None" at bounding box center [212, 321] width 163 height 17
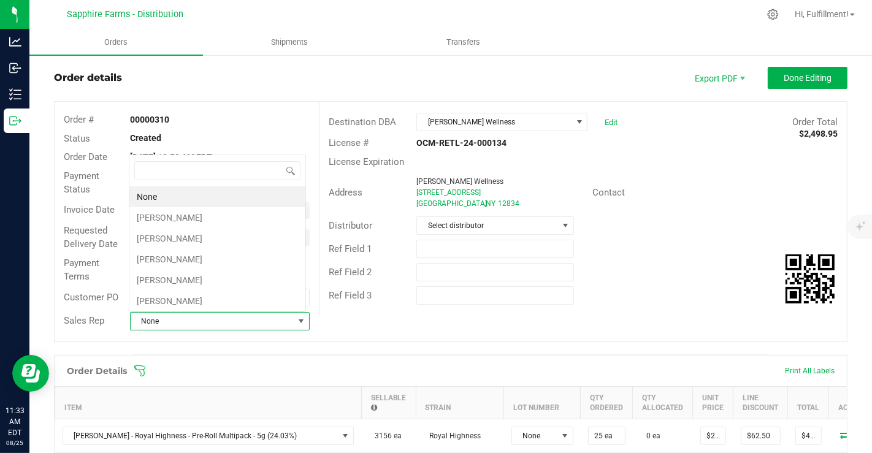
scroll to position [18, 175]
click at [211, 314] on span "None" at bounding box center [212, 321] width 163 height 17
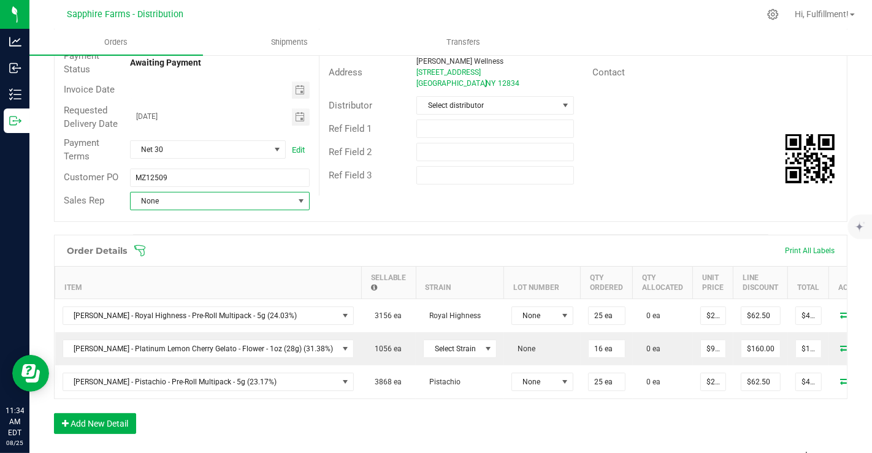
scroll to position [142, 0]
click at [135, 248] on icon at bounding box center [140, 250] width 12 height 12
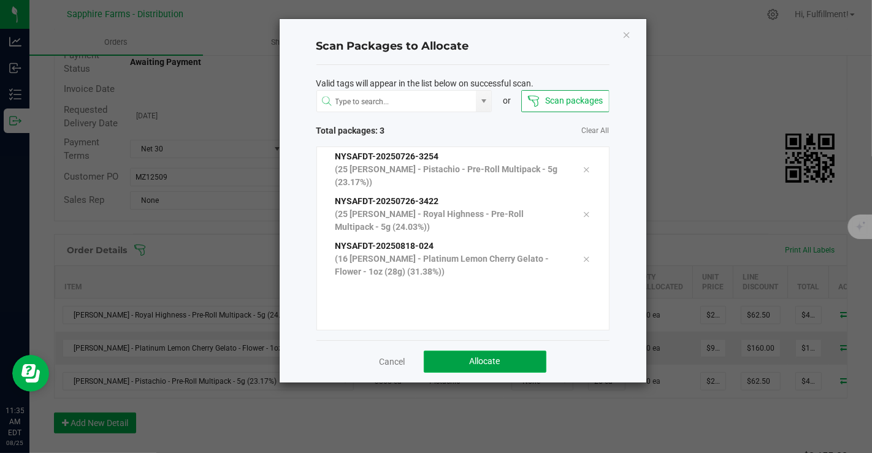
click at [492, 358] on span "Allocate" at bounding box center [485, 361] width 31 height 10
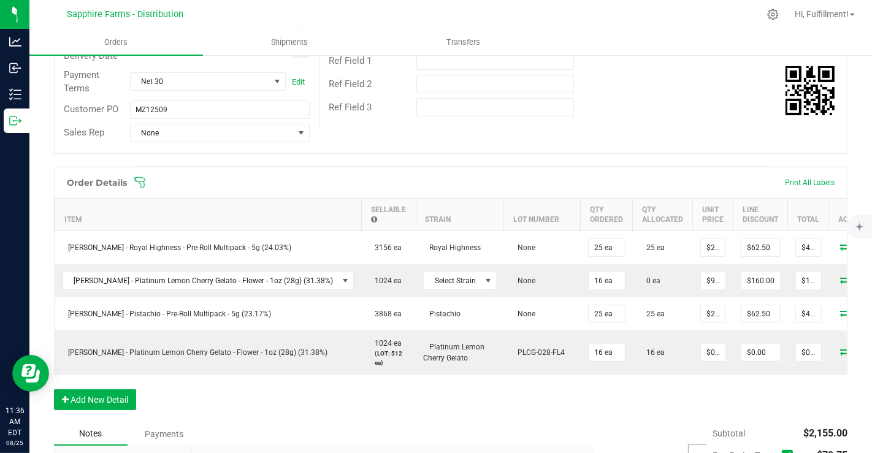
scroll to position [216, 0]
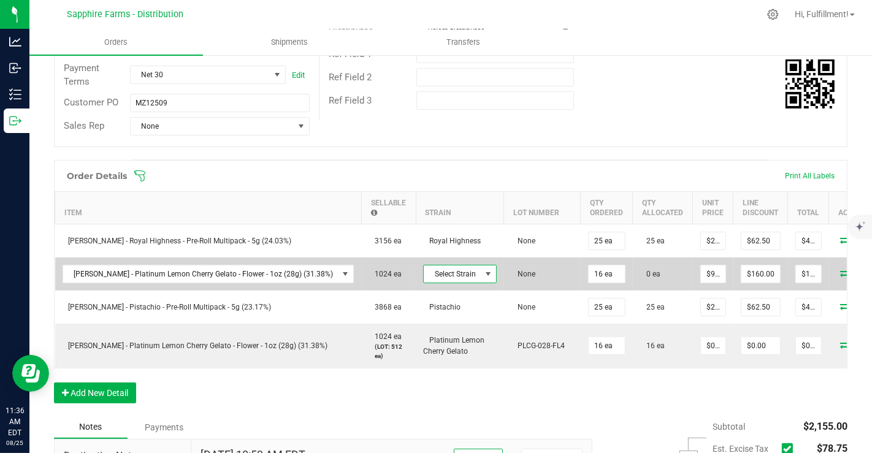
click at [424, 274] on span "Select Strain" at bounding box center [452, 273] width 57 height 17
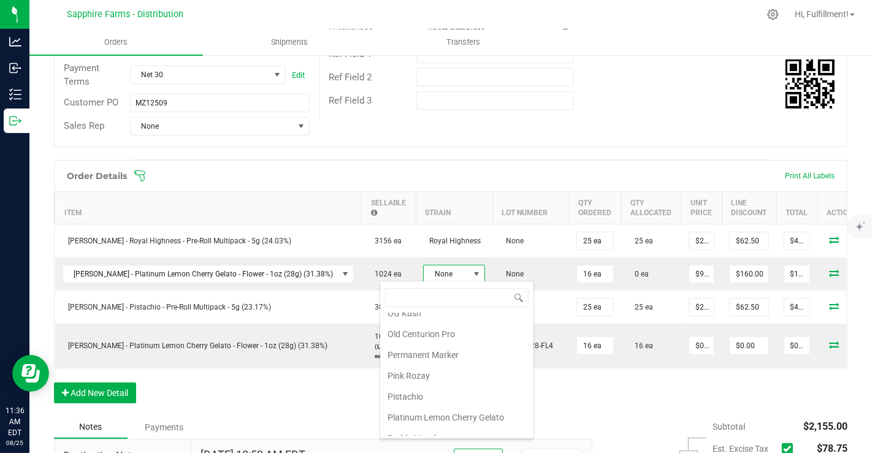
scroll to position [866, 0]
click at [418, 364] on li "Platinum Lemon Cherry Gelato" at bounding box center [456, 374] width 153 height 21
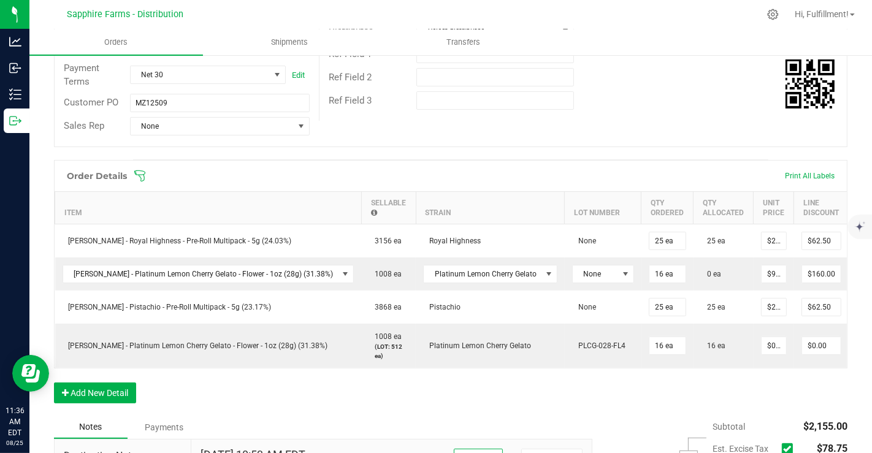
click at [486, 416] on div "Order Details Print All Labels Item Sellable Strain Lot Number Qty Ordered Qty …" at bounding box center [450, 288] width 793 height 256
click at [600, 127] on div "Order # 00000310 Status Partially Allocated Order Date Aug 24, 2025 10:53 AM ED…" at bounding box center [451, 27] width 792 height 240
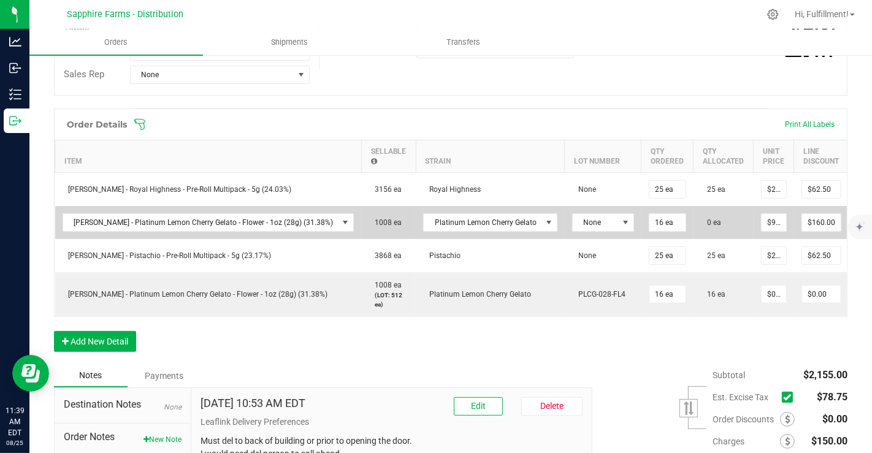
scroll to position [0, 77]
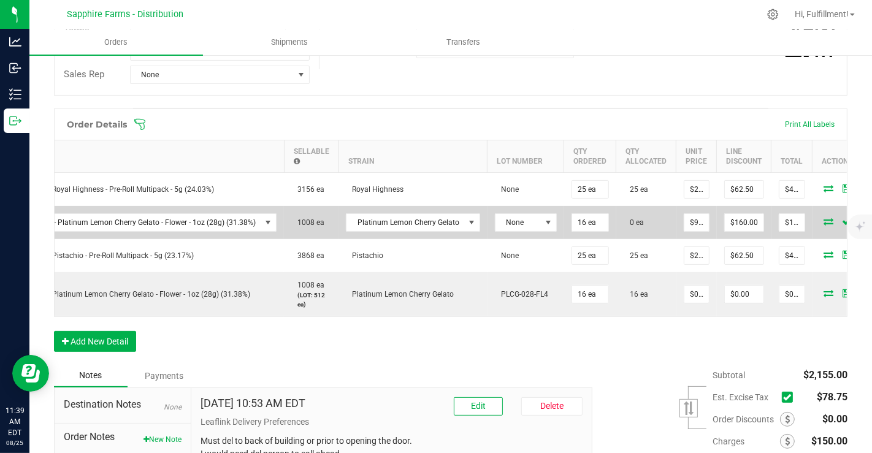
click at [861, 218] on icon at bounding box center [865, 221] width 8 height 7
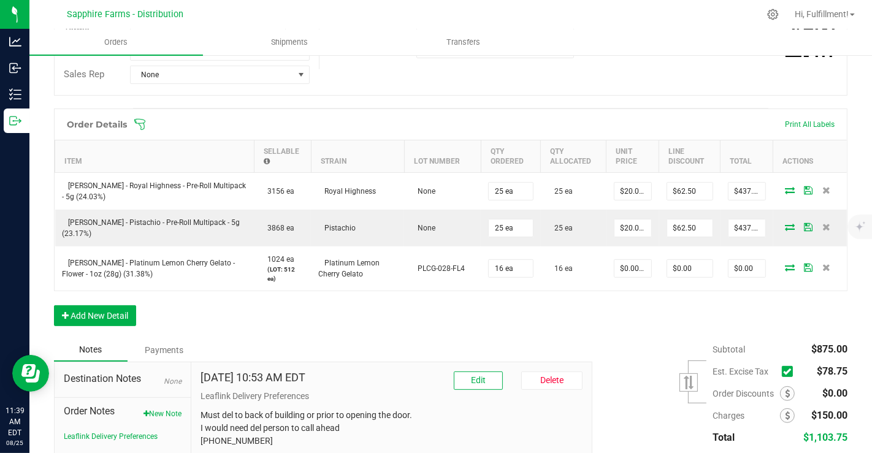
click at [590, 319] on div "Order Details Print All Labels Item Sellable Strain Lot Number Qty Ordered Qty …" at bounding box center [450, 224] width 793 height 230
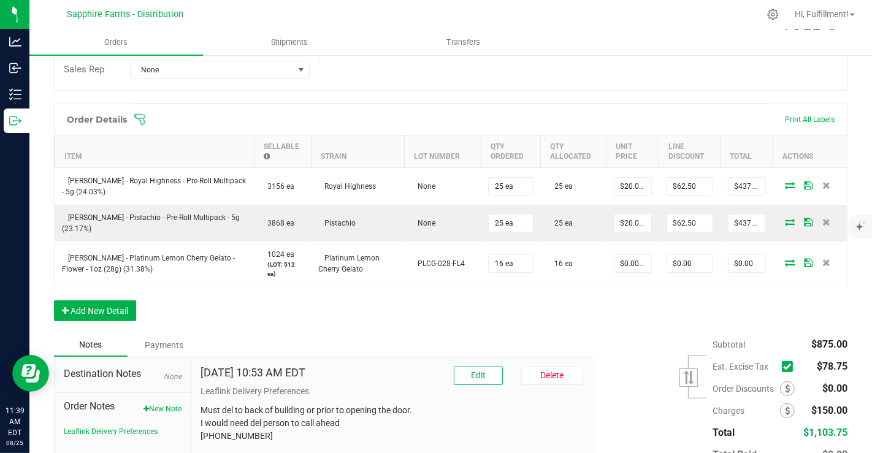
scroll to position [250, 0]
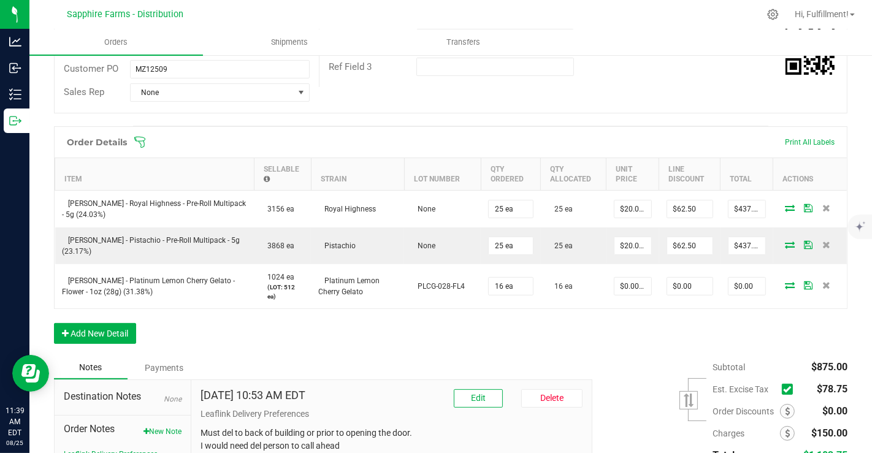
click at [467, 326] on div "Order Details Print All Labels Item Sellable Strain Lot Number Qty Ordered Qty …" at bounding box center [450, 241] width 793 height 230
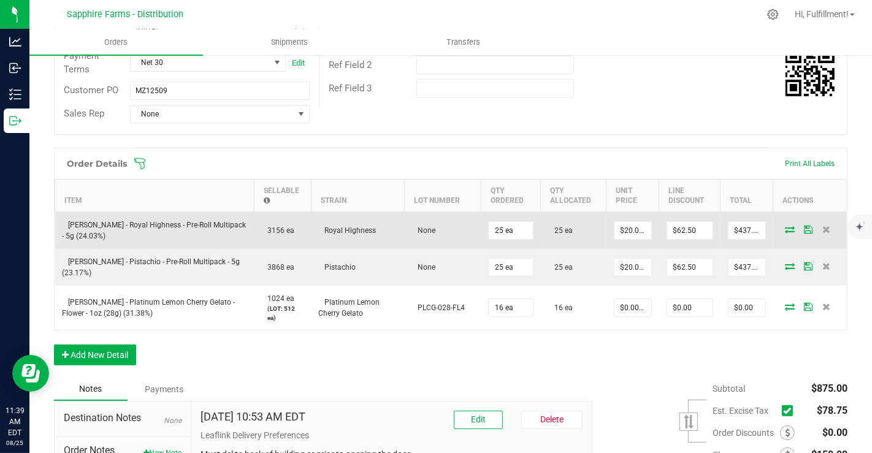
scroll to position [0, 0]
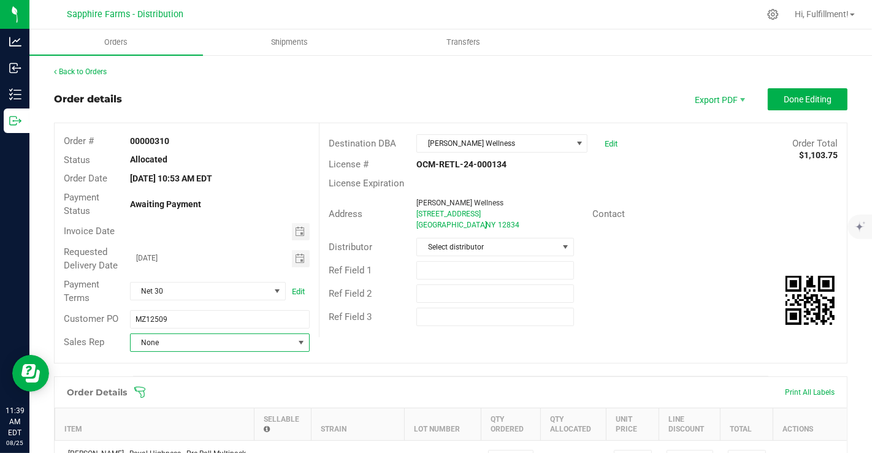
click at [154, 342] on span "None" at bounding box center [212, 342] width 163 height 17
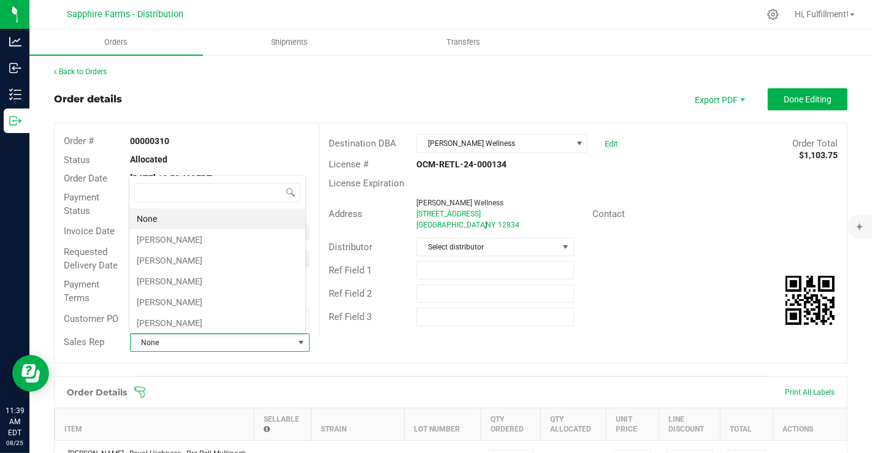
scroll to position [18, 175]
click at [197, 233] on li "[PERSON_NAME]" at bounding box center [217, 239] width 176 height 21
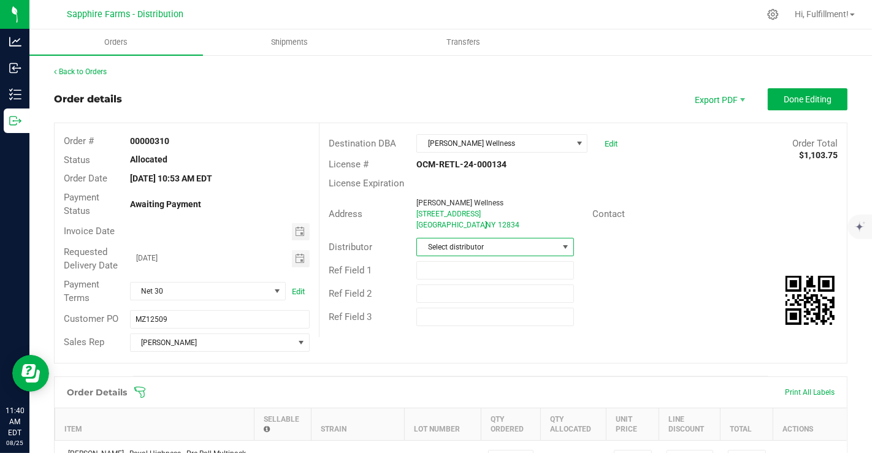
click at [550, 239] on span "Select distributor" at bounding box center [487, 247] width 141 height 17
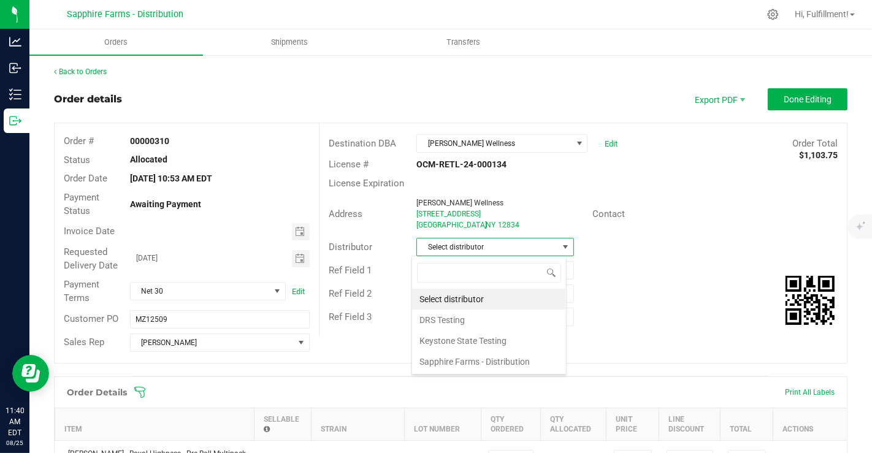
scroll to position [18, 155]
click at [476, 362] on li "Sapphire Farms - Distribution" at bounding box center [489, 361] width 154 height 21
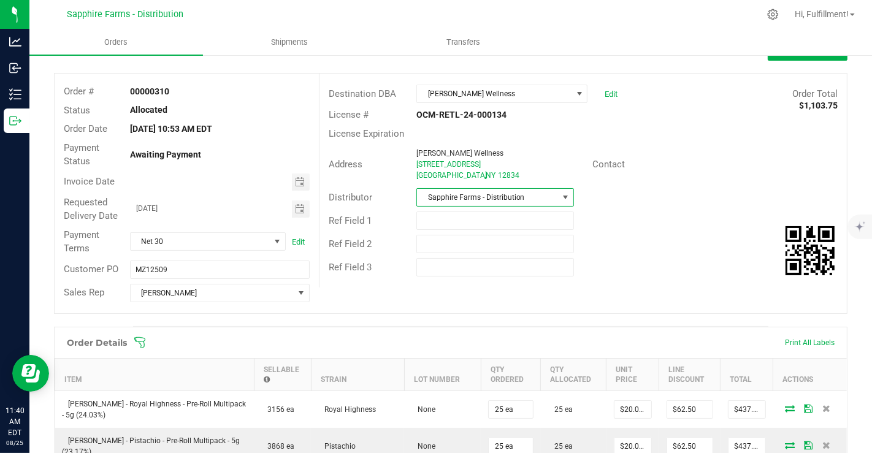
scroll to position [0, 0]
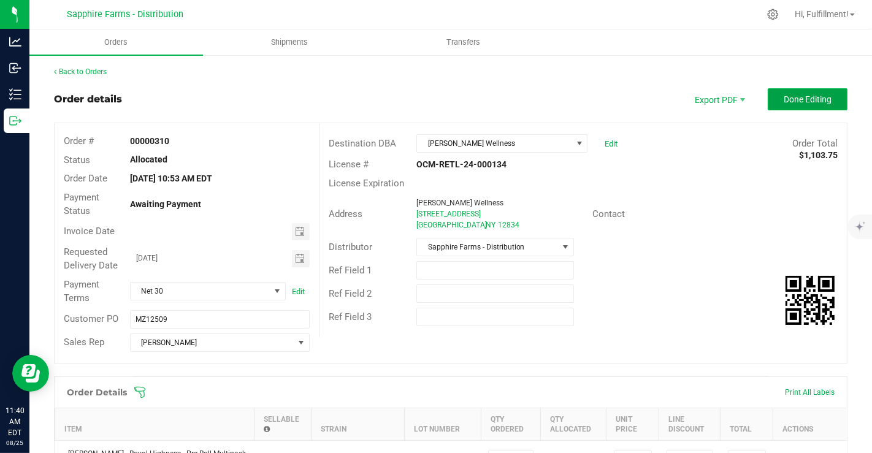
click at [807, 97] on span "Done Editing" at bounding box center [808, 99] width 48 height 10
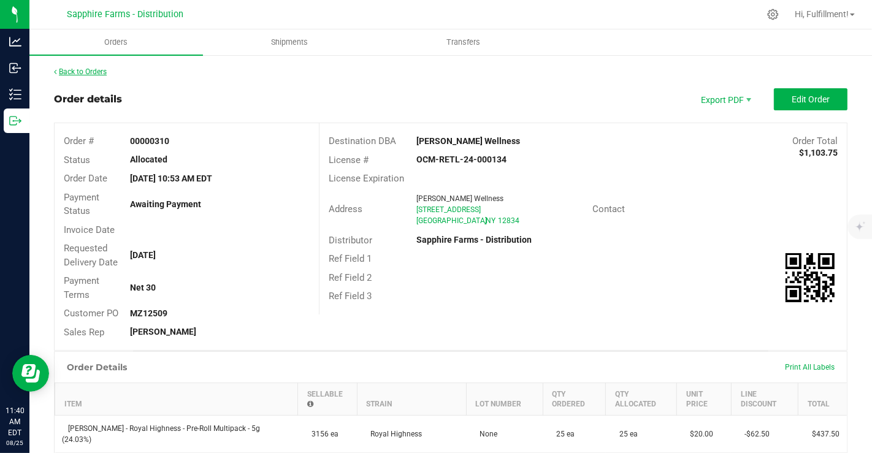
click at [80, 69] on link "Back to Orders" at bounding box center [80, 71] width 53 height 9
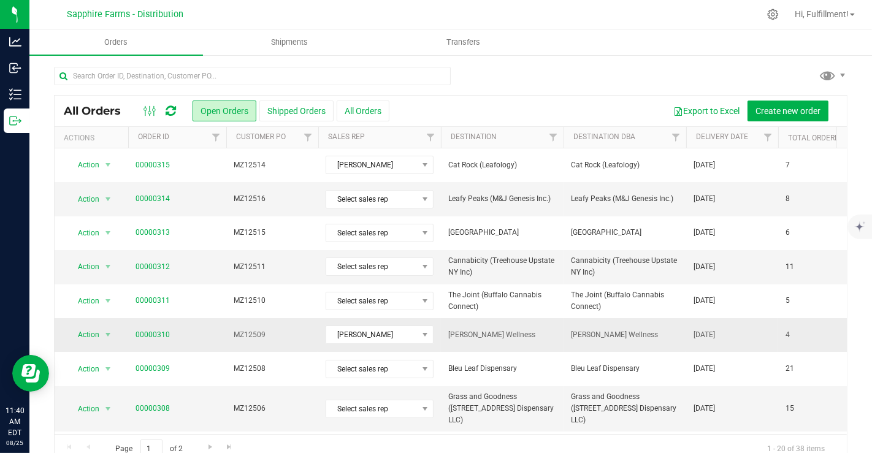
click at [261, 335] on span "MZ12509" at bounding box center [272, 335] width 77 height 12
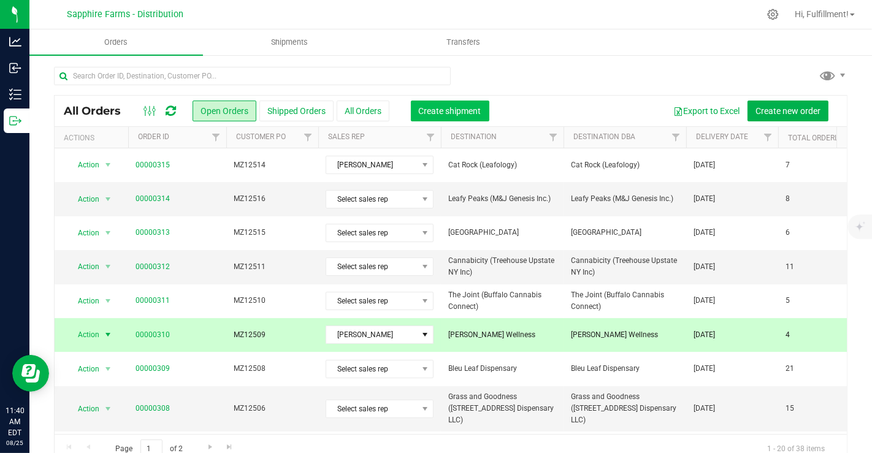
click at [445, 115] on span "Create shipment" at bounding box center [450, 111] width 63 height 10
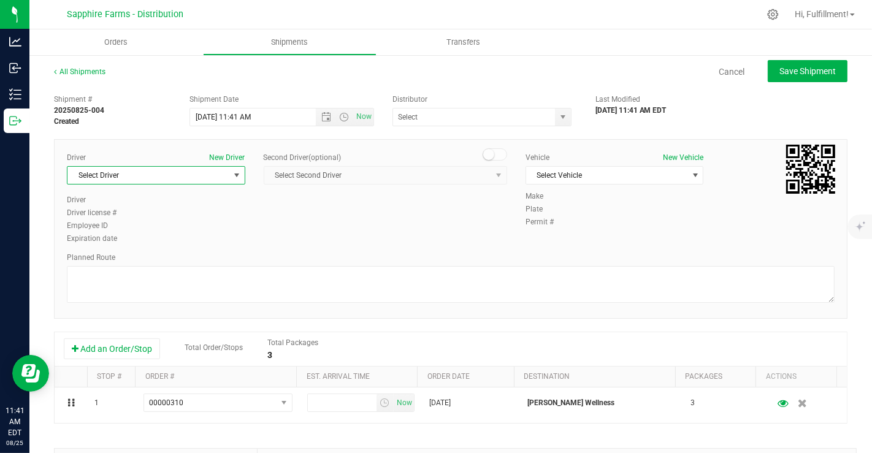
click at [129, 174] on span "Select Driver" at bounding box center [148, 175] width 162 height 17
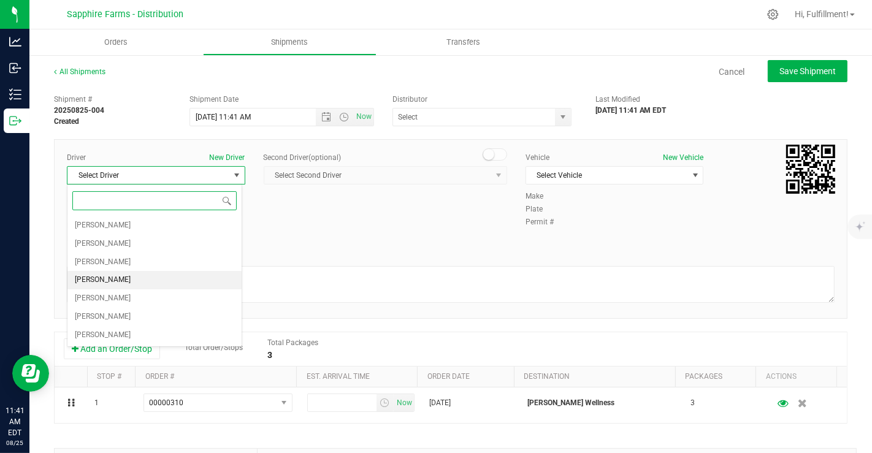
click at [116, 272] on span "[PERSON_NAME]" at bounding box center [103, 280] width 56 height 16
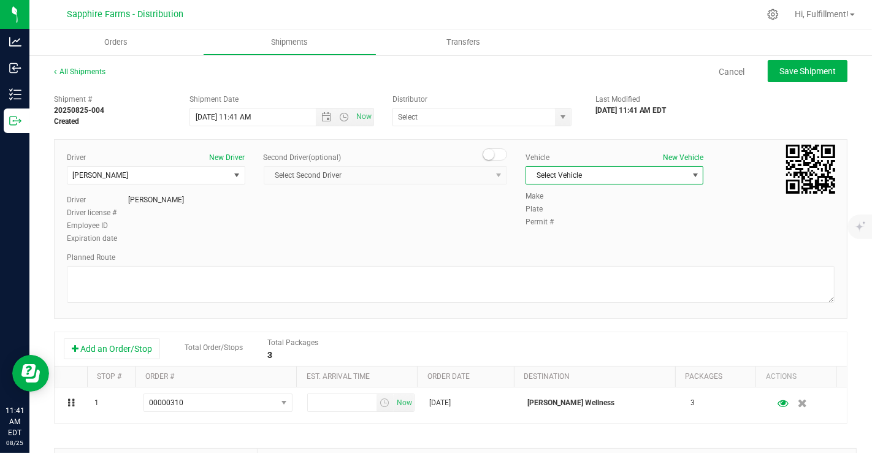
click at [594, 174] on span "Select Vehicle" at bounding box center [607, 175] width 162 height 17
click at [544, 231] on li "Van #2" at bounding box center [607, 232] width 174 height 18
click at [323, 116] on span "Open the date view" at bounding box center [327, 117] width 10 height 10
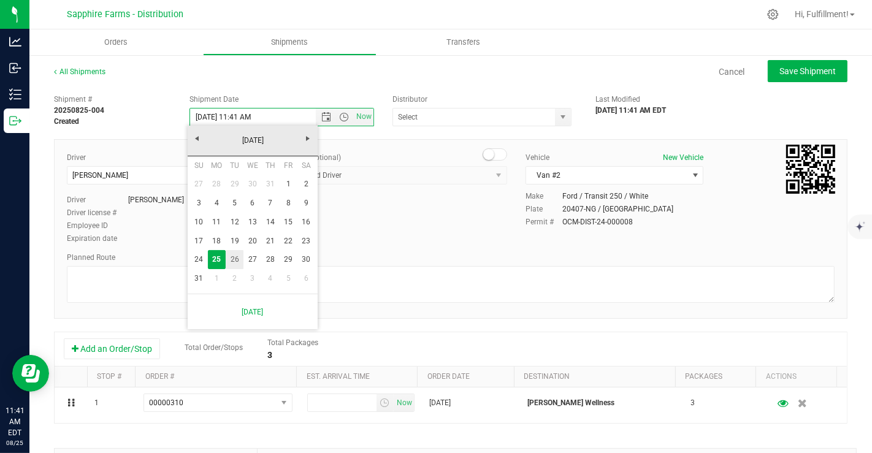
click at [232, 267] on link "26" at bounding box center [235, 259] width 18 height 19
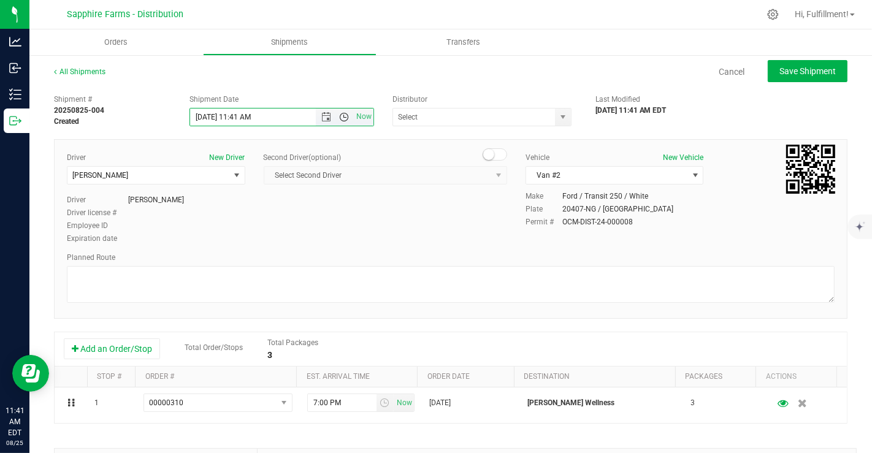
click at [341, 116] on span "Open the time view" at bounding box center [345, 117] width 10 height 10
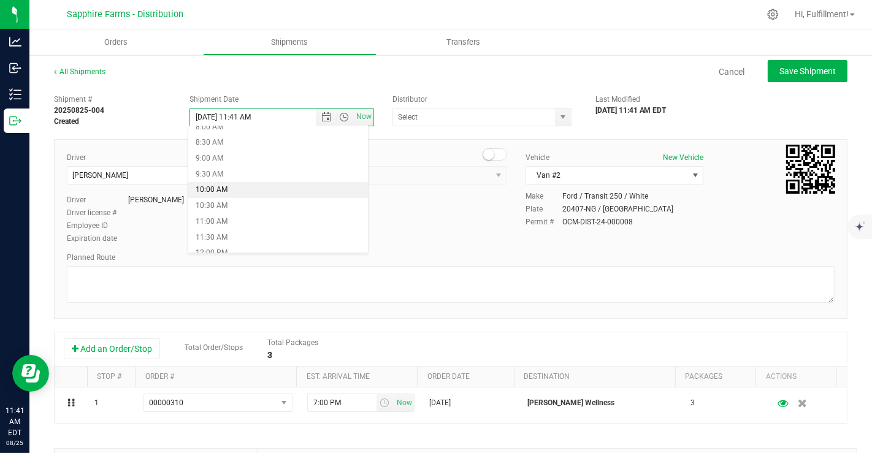
click at [234, 187] on li "10:00 AM" at bounding box center [278, 190] width 180 height 16
type input "8/26/2025 10:00 AM"
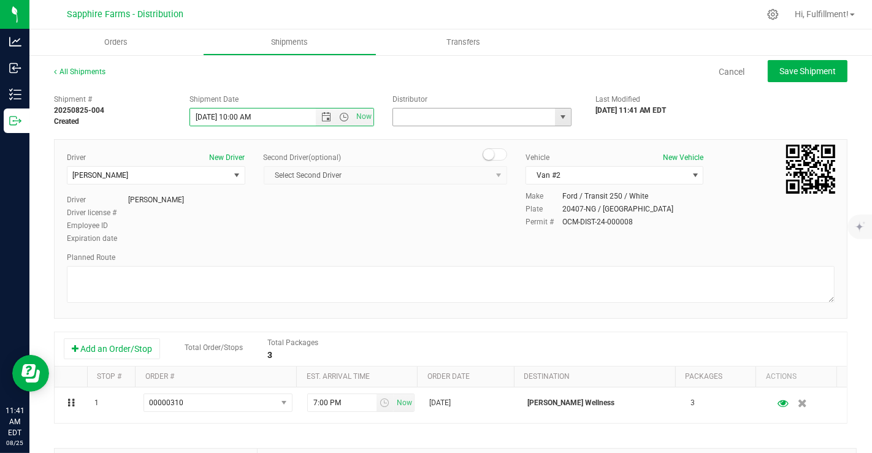
click at [452, 121] on input "text" at bounding box center [472, 117] width 158 height 17
click at [558, 115] on span "select" at bounding box center [563, 117] width 10 height 10
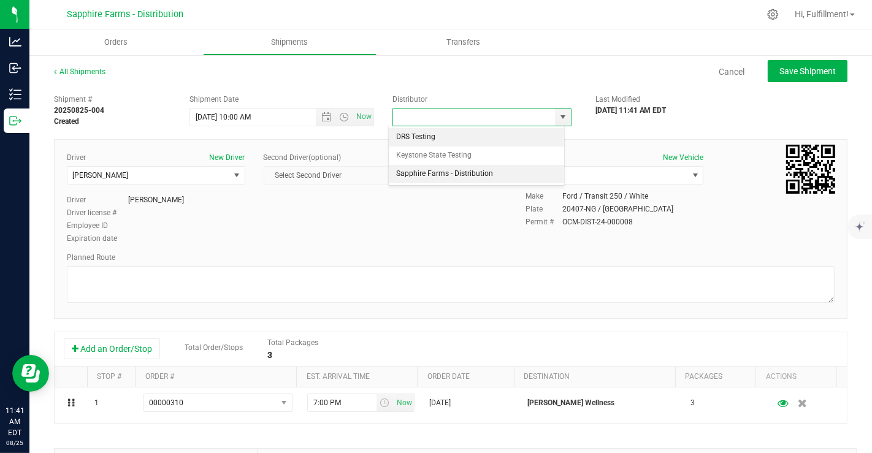
click at [492, 171] on li "Sapphire Farms - Distribution" at bounding box center [476, 174] width 175 height 18
type input "Sapphire Farms - Distribution"
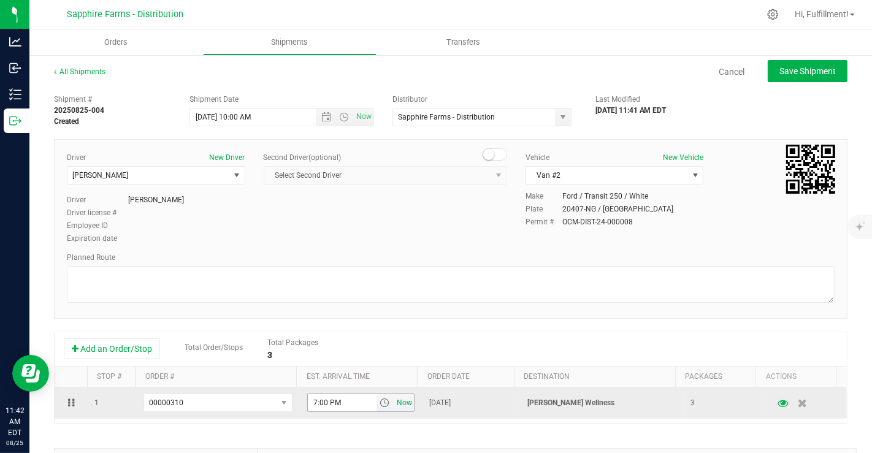
click at [394, 403] on span "Now" at bounding box center [404, 403] width 21 height 18
click at [380, 402] on span "select" at bounding box center [385, 403] width 10 height 10
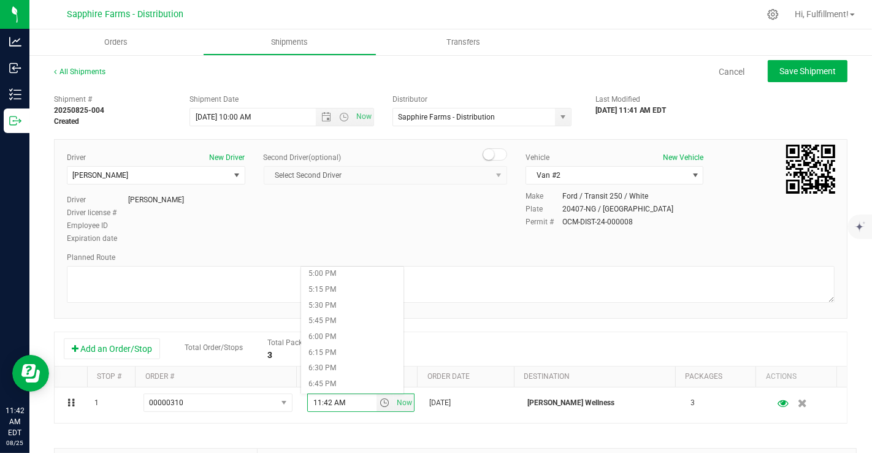
scroll to position [1075, 0]
click at [338, 269] on li "5:00 PM" at bounding box center [352, 273] width 102 height 16
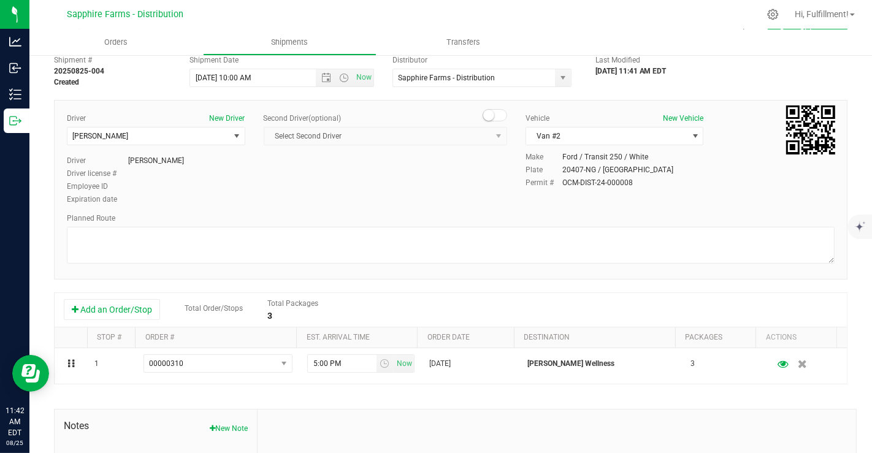
scroll to position [0, 0]
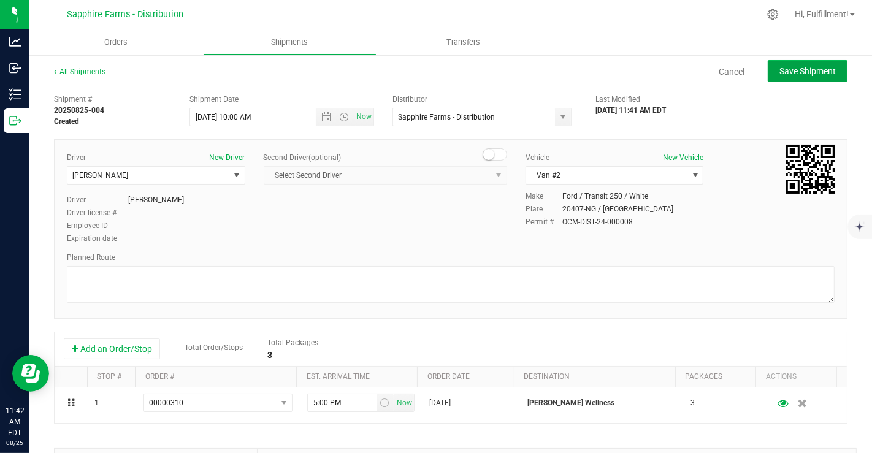
click at [816, 75] on span "Save Shipment" at bounding box center [807, 71] width 56 height 10
type input "8/26/2025 2:00 PM"
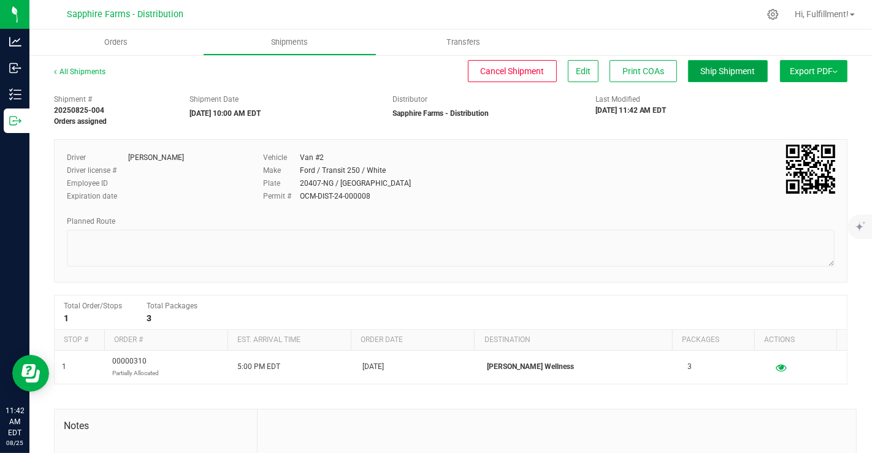
click at [721, 67] on span "Ship Shipment" at bounding box center [728, 71] width 55 height 10
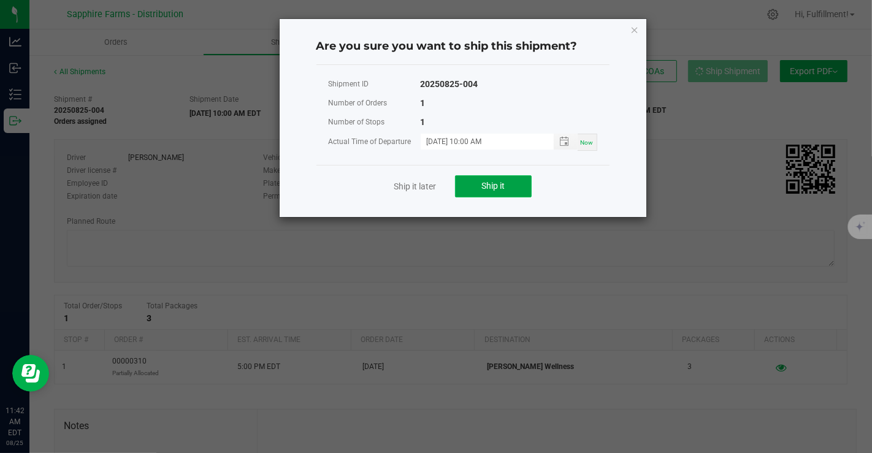
click at [496, 181] on span "Ship it" at bounding box center [492, 186] width 23 height 10
click at [633, 29] on icon "Close" at bounding box center [634, 29] width 9 height 15
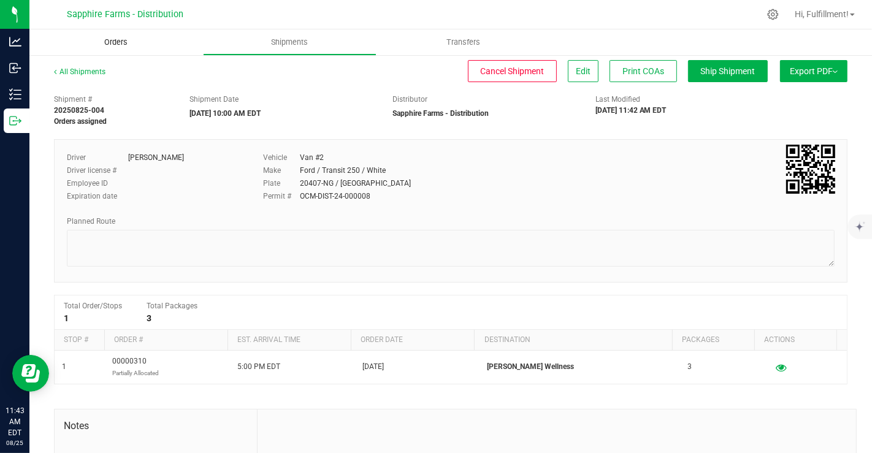
click at [118, 50] on uib-tab-heading "Orders" at bounding box center [116, 42] width 174 height 26
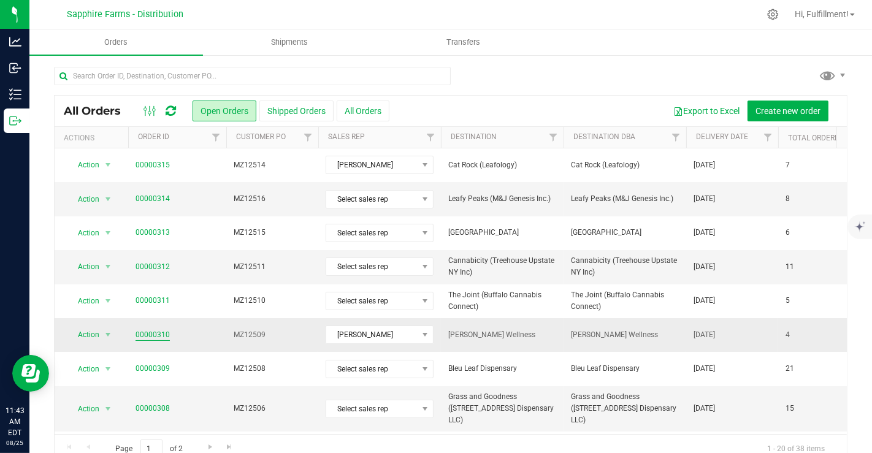
click at [144, 333] on link "00000310" at bounding box center [153, 335] width 34 height 12
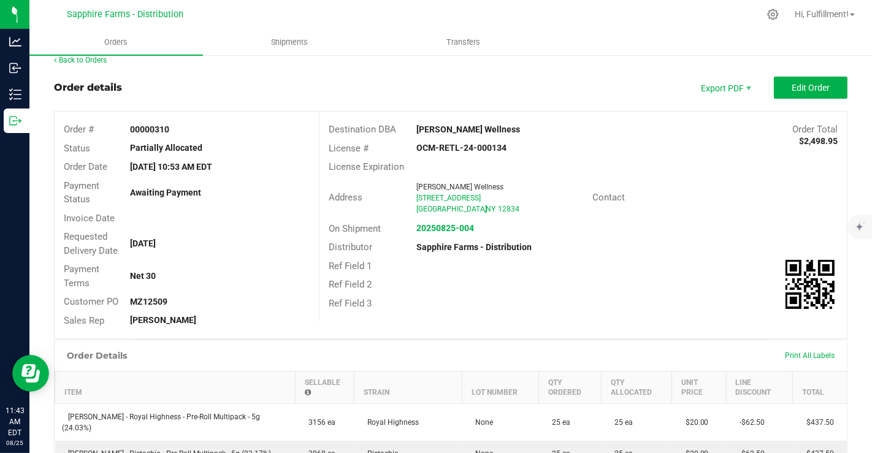
scroll to position [8, 0]
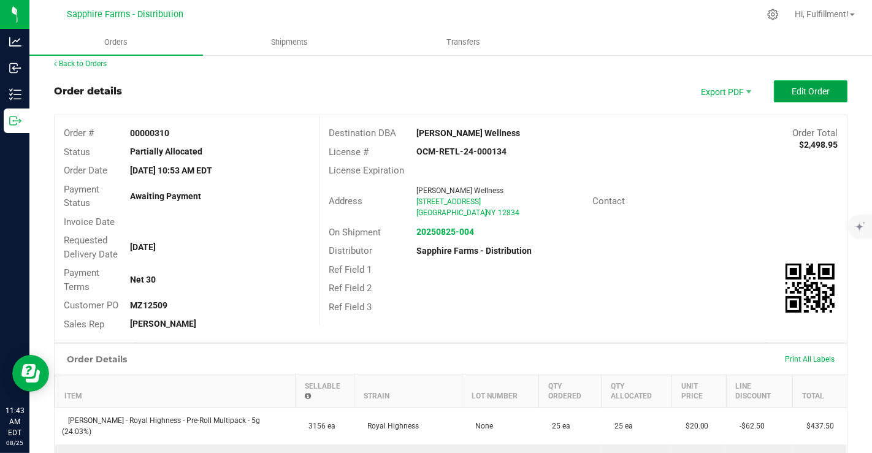
click at [792, 90] on span "Edit Order" at bounding box center [811, 91] width 38 height 10
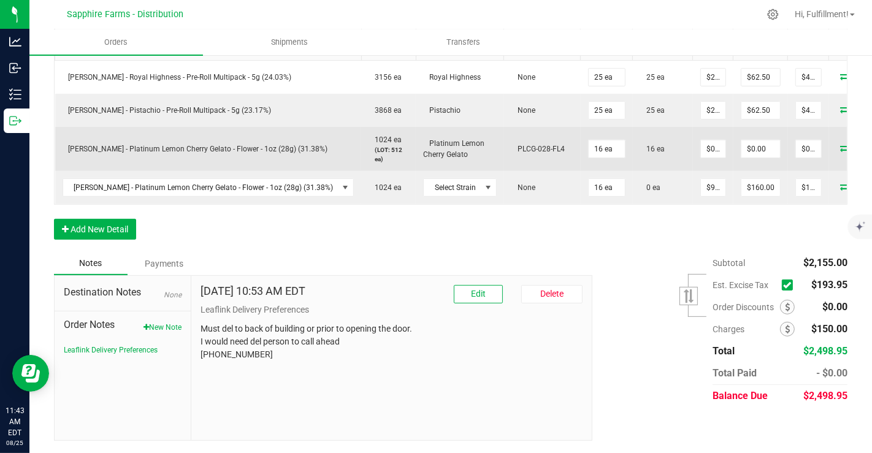
scroll to position [0, 19]
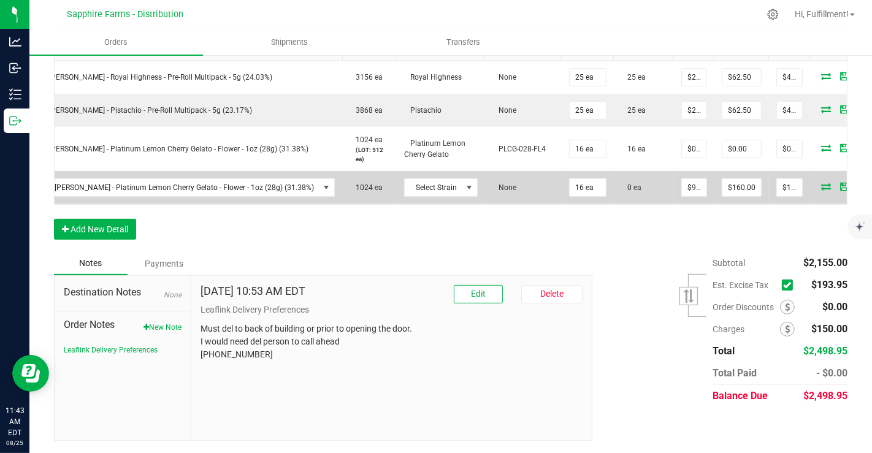
click at [859, 183] on icon at bounding box center [863, 186] width 8 height 7
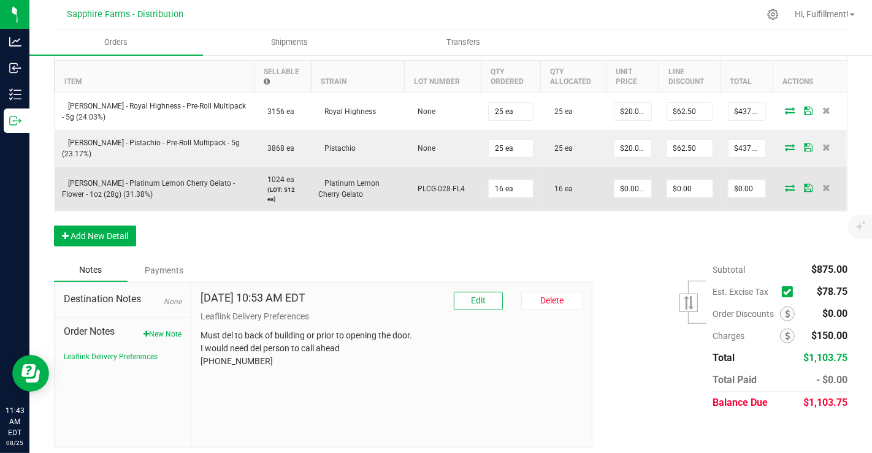
click at [804, 184] on icon at bounding box center [808, 187] width 9 height 7
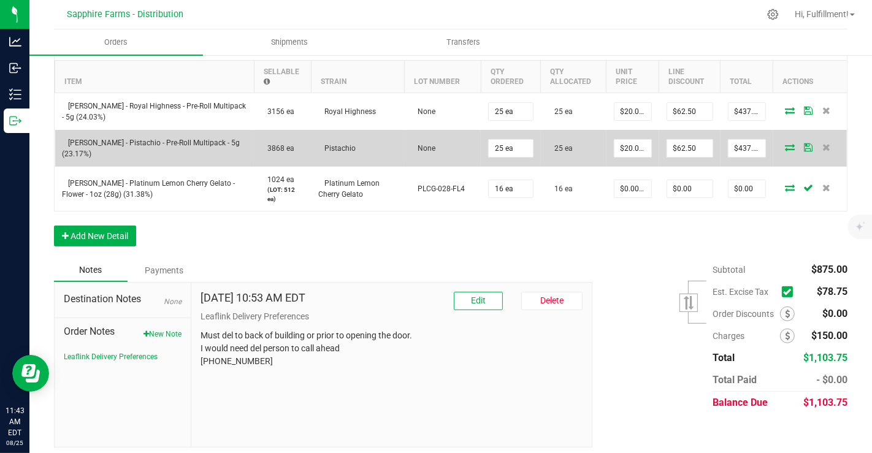
click at [804, 143] on icon at bounding box center [808, 146] width 9 height 7
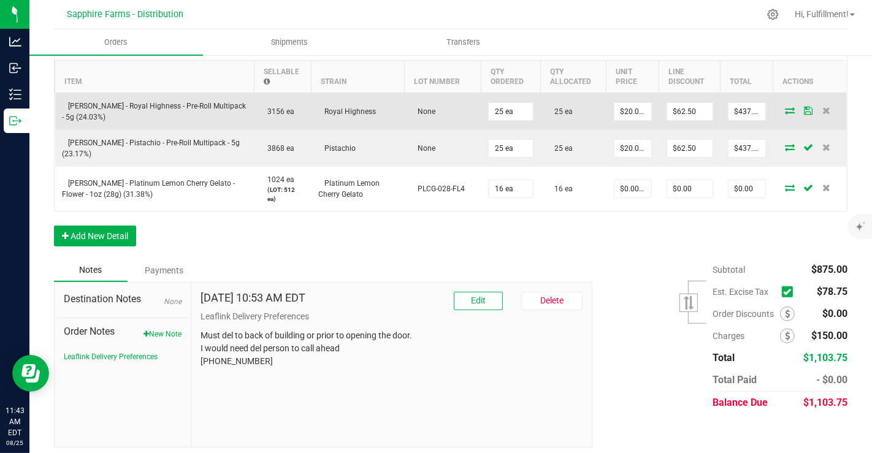
click at [804, 107] on icon at bounding box center [808, 110] width 9 height 7
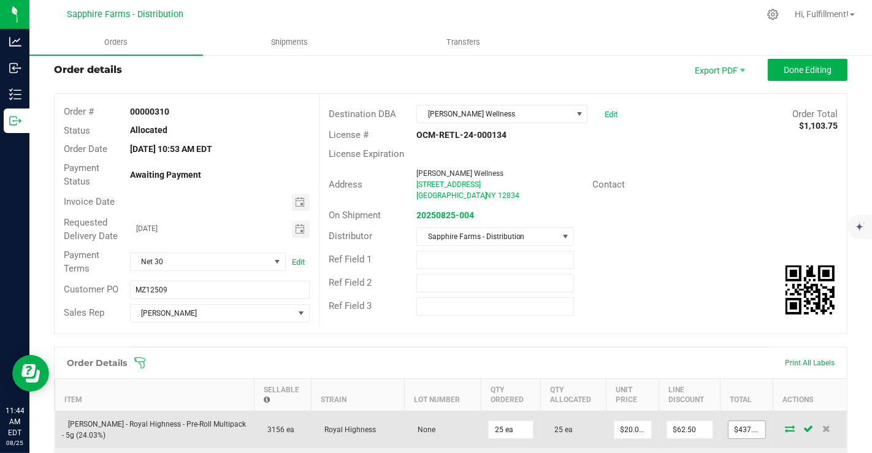
scroll to position [0, 0]
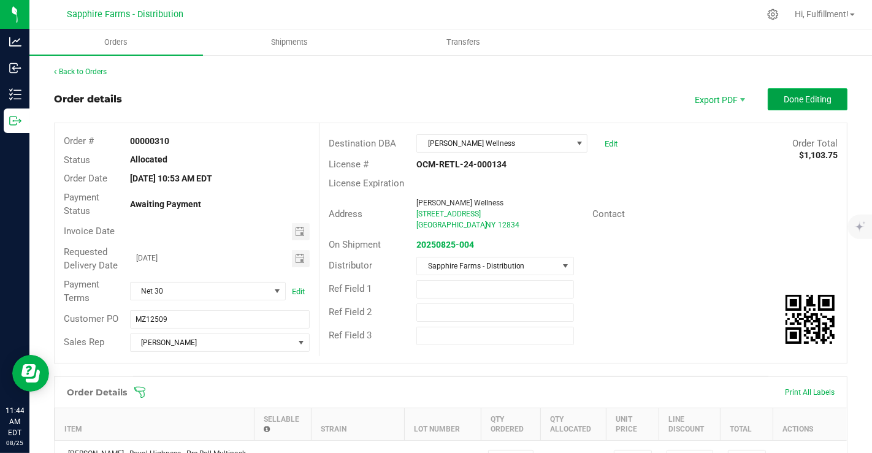
click at [769, 98] on button "Done Editing" at bounding box center [808, 99] width 80 height 22
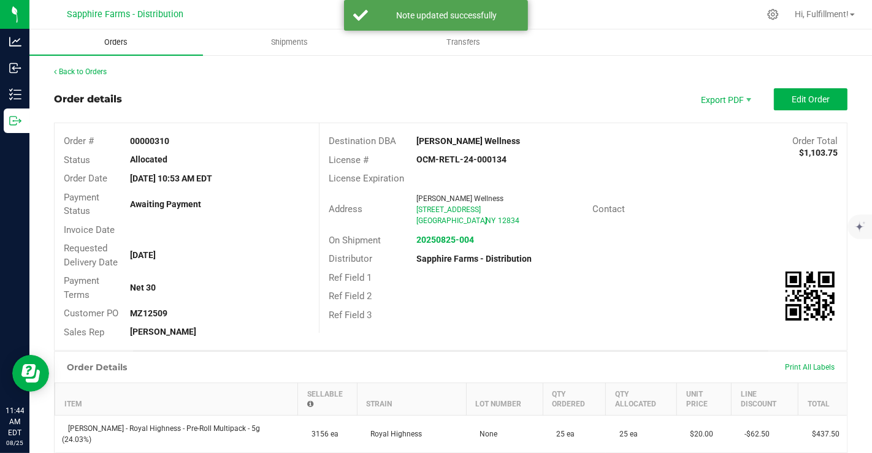
click at [143, 44] on span "Orders" at bounding box center [116, 42] width 56 height 11
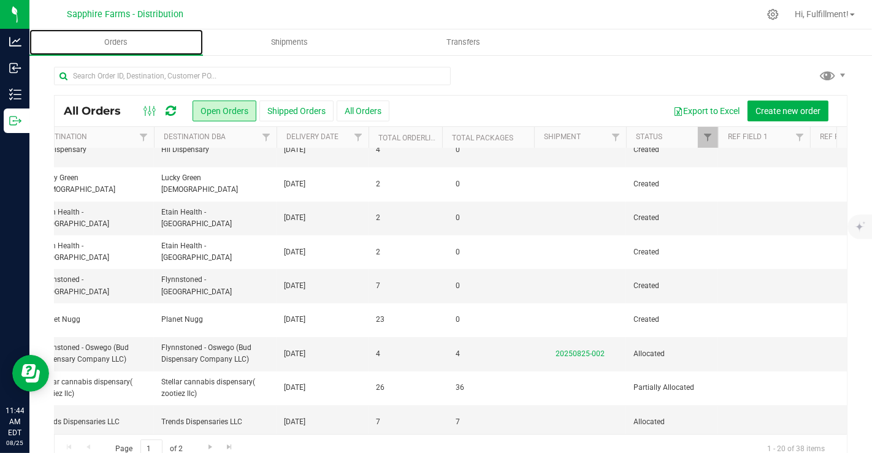
scroll to position [0, 413]
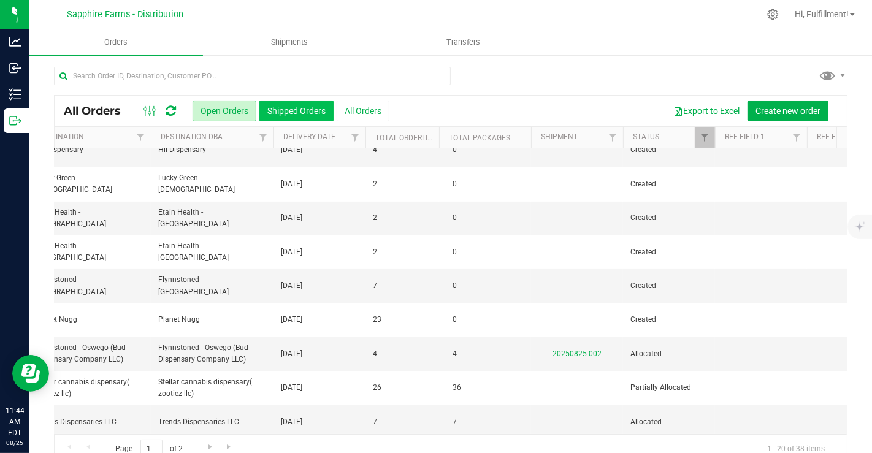
click at [302, 109] on button "Shipped Orders" at bounding box center [296, 111] width 74 height 21
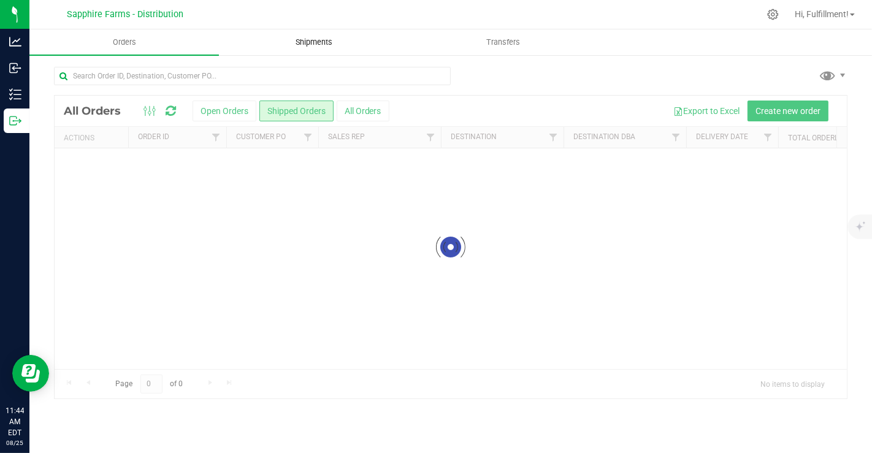
click at [289, 42] on span "Shipments" at bounding box center [314, 42] width 70 height 11
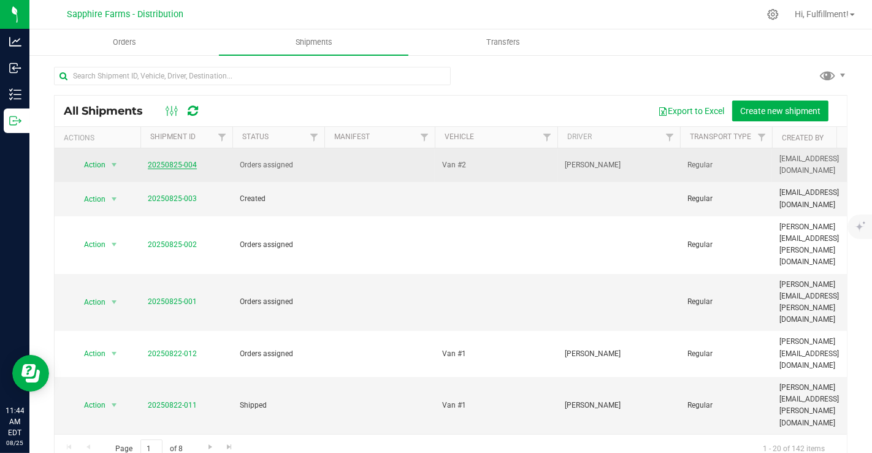
click at [175, 161] on link "20250825-004" at bounding box center [172, 165] width 49 height 9
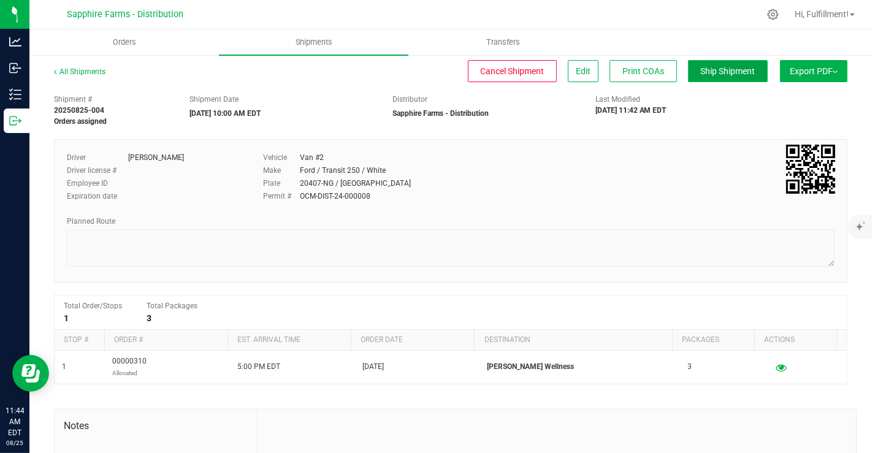
click at [701, 72] on span "Ship Shipment" at bounding box center [728, 71] width 55 height 10
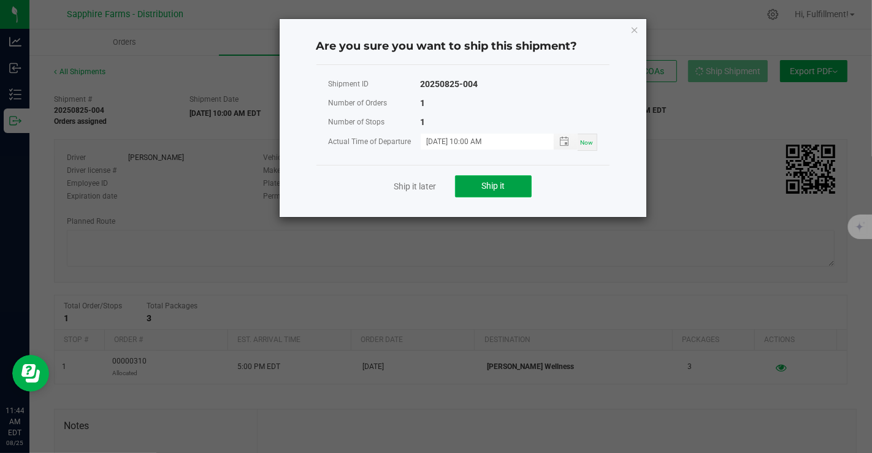
click at [479, 180] on button "Ship it" at bounding box center [493, 186] width 77 height 22
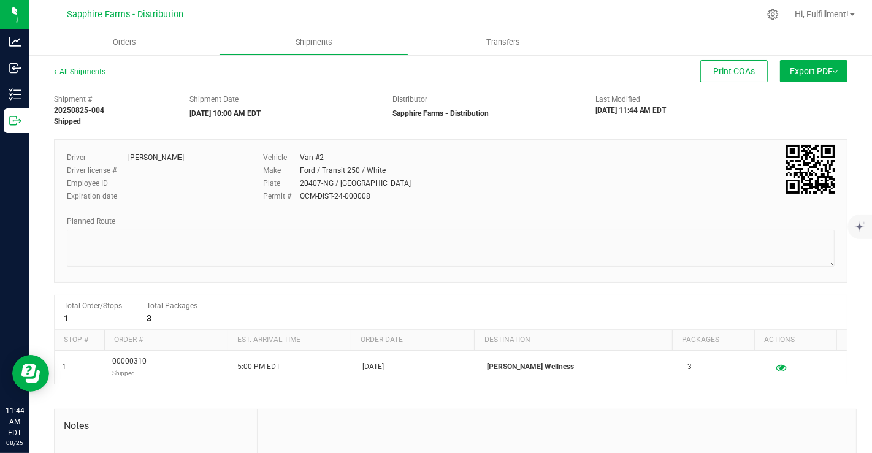
click at [833, 72] on img at bounding box center [835, 72] width 5 height 2
click at [766, 129] on li "NY Manifest" at bounding box center [810, 135] width 124 height 18
click at [73, 71] on link "All Shipments" at bounding box center [80, 71] width 52 height 9
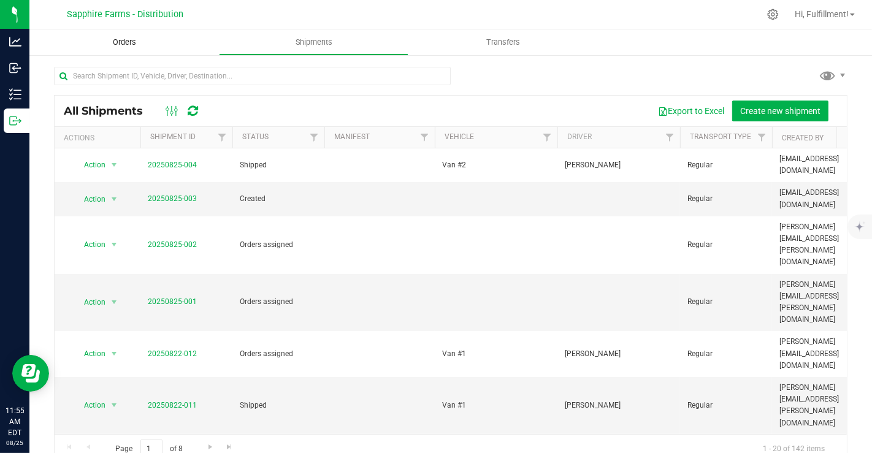
click at [122, 41] on span "Orders" at bounding box center [124, 42] width 56 height 11
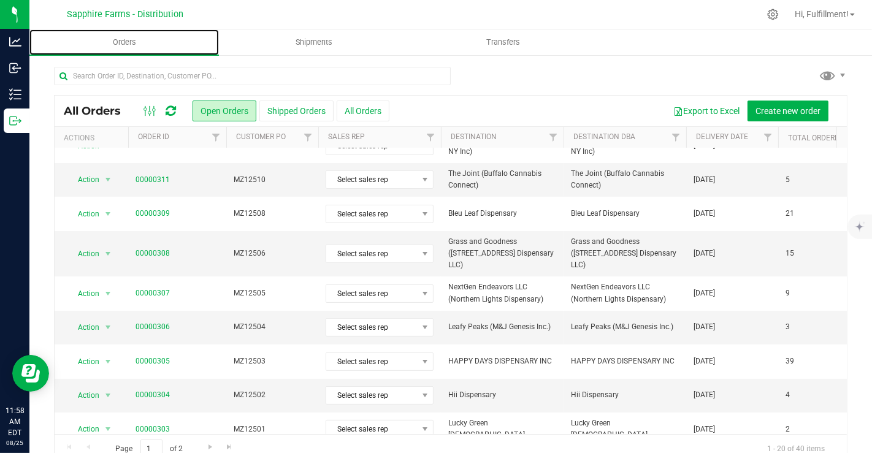
scroll to position [234, 0]
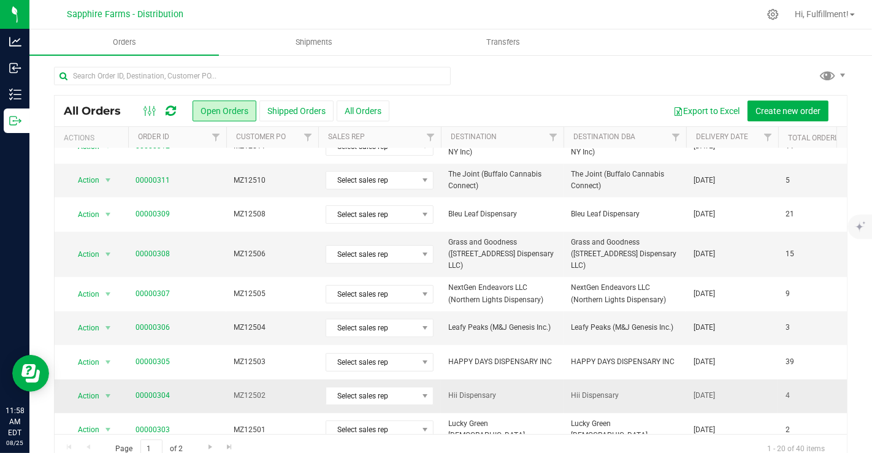
click at [194, 380] on td "00000304" at bounding box center [177, 397] width 98 height 34
click at [159, 390] on link "00000304" at bounding box center [153, 396] width 34 height 12
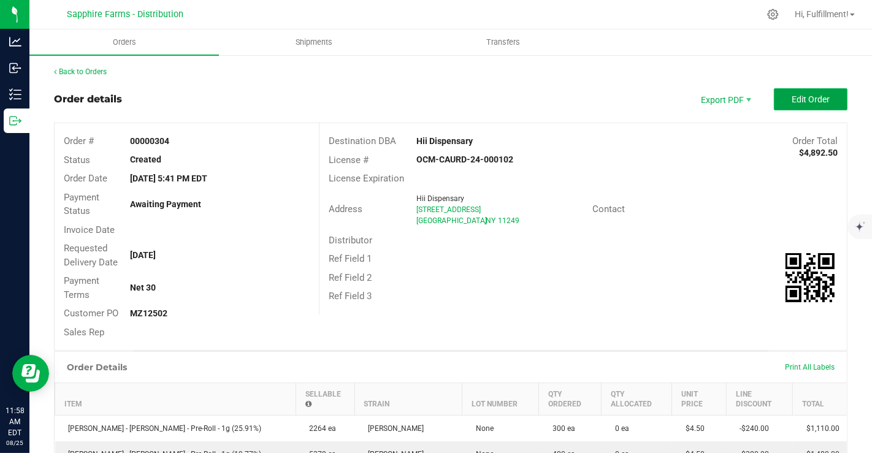
click at [806, 97] on span "Edit Order" at bounding box center [811, 99] width 38 height 10
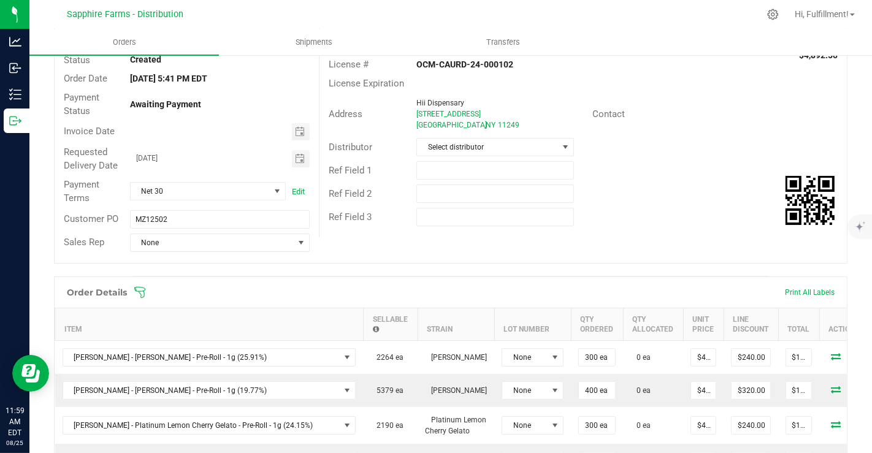
scroll to position [107, 0]
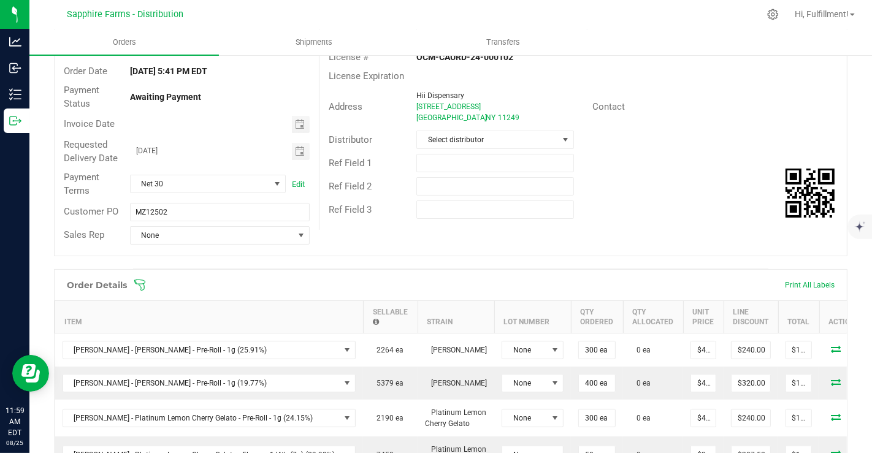
click at [140, 283] on icon at bounding box center [140, 285] width 12 height 12
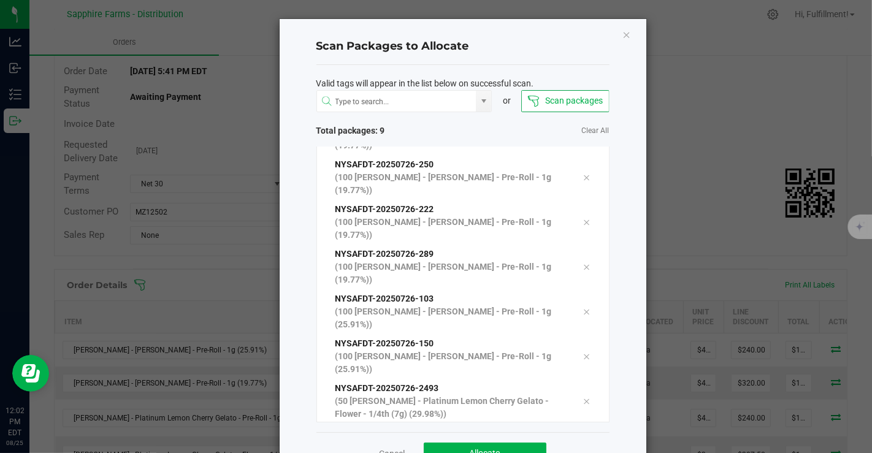
scroll to position [39, 0]
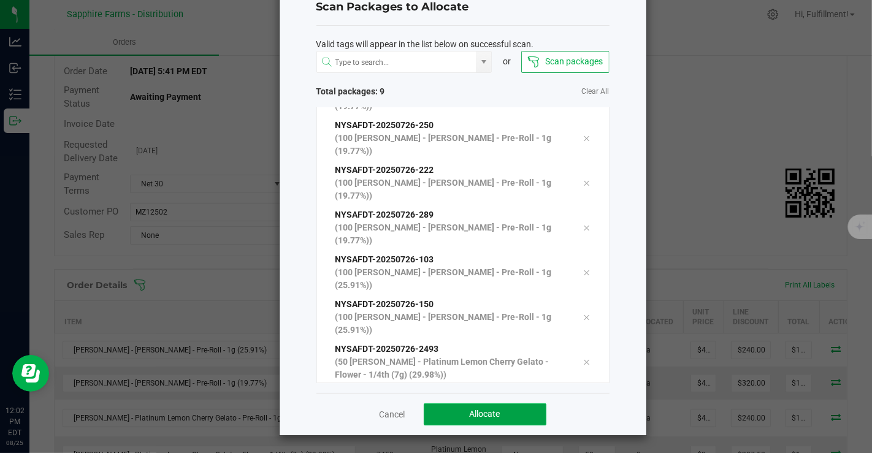
click at [483, 413] on span "Allocate" at bounding box center [485, 414] width 31 height 10
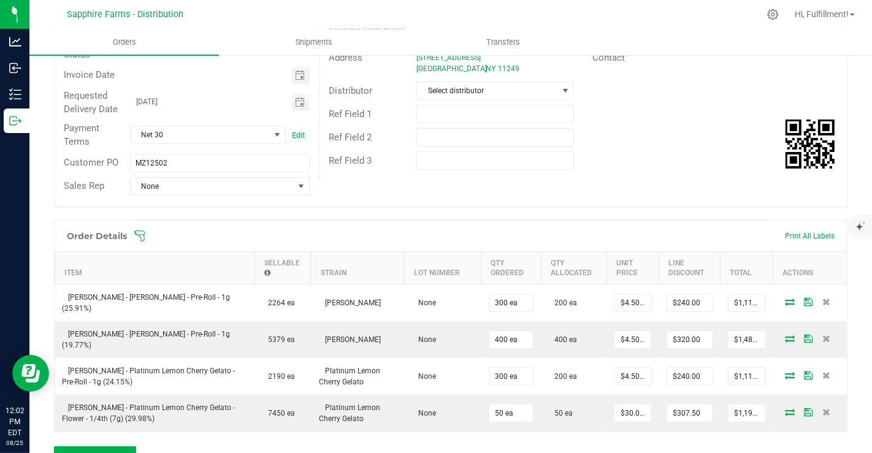
scroll to position [238, 0]
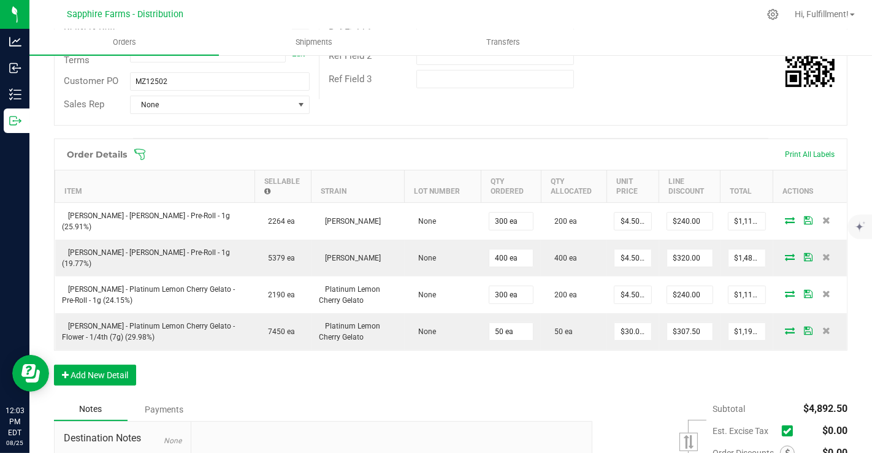
click at [140, 151] on icon at bounding box center [140, 154] width 12 height 12
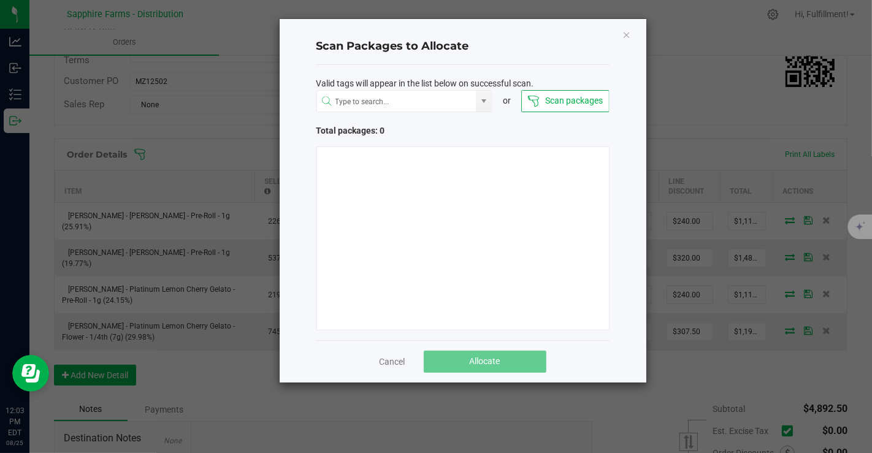
click at [340, 167] on div at bounding box center [462, 239] width 293 height 184
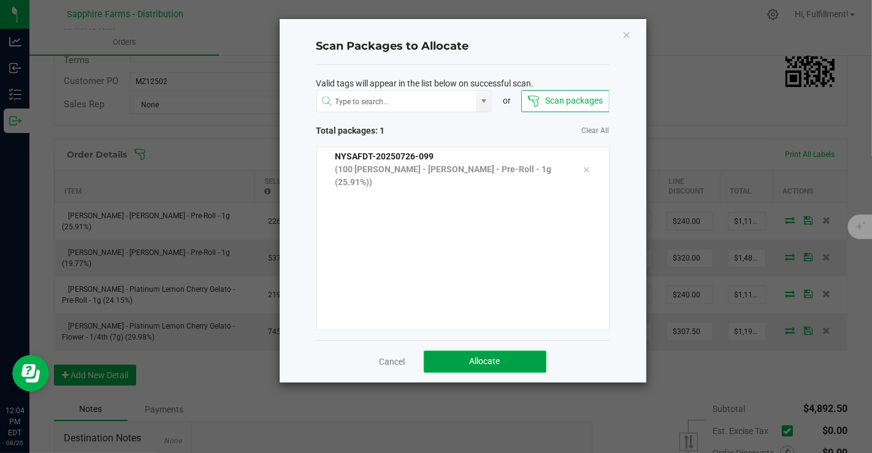
click at [498, 359] on span "Allocate" at bounding box center [485, 361] width 31 height 10
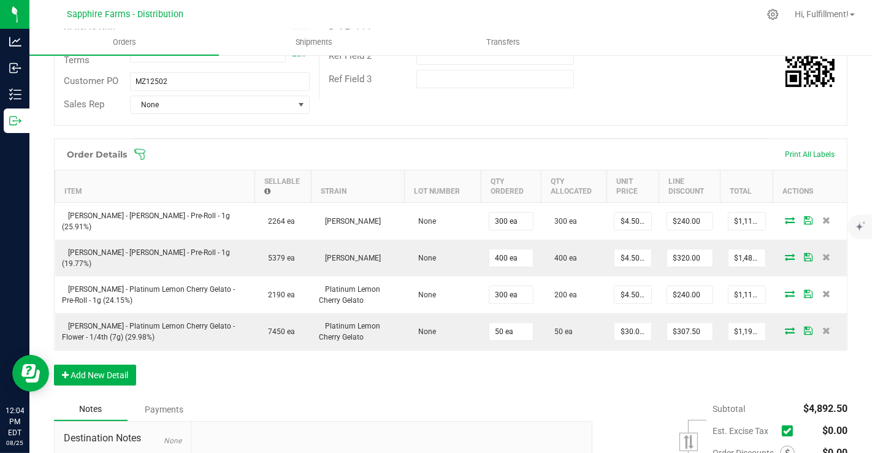
click at [143, 151] on icon at bounding box center [140, 154] width 12 height 12
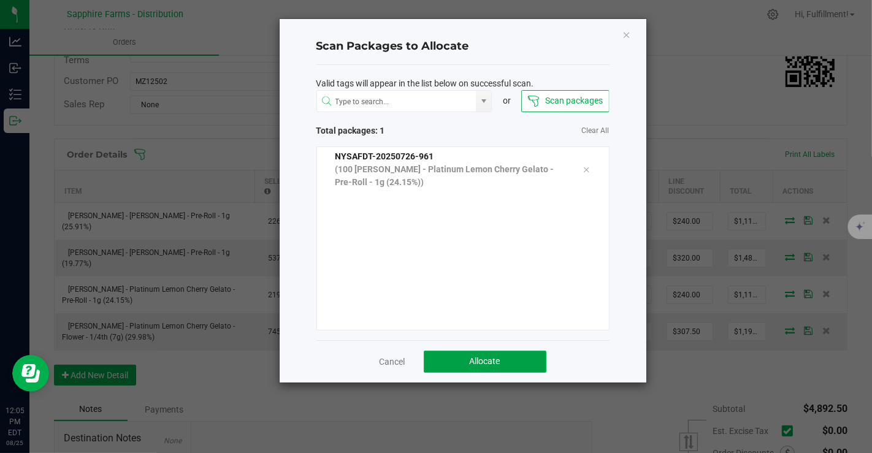
click at [483, 357] on span "Allocate" at bounding box center [485, 361] width 31 height 10
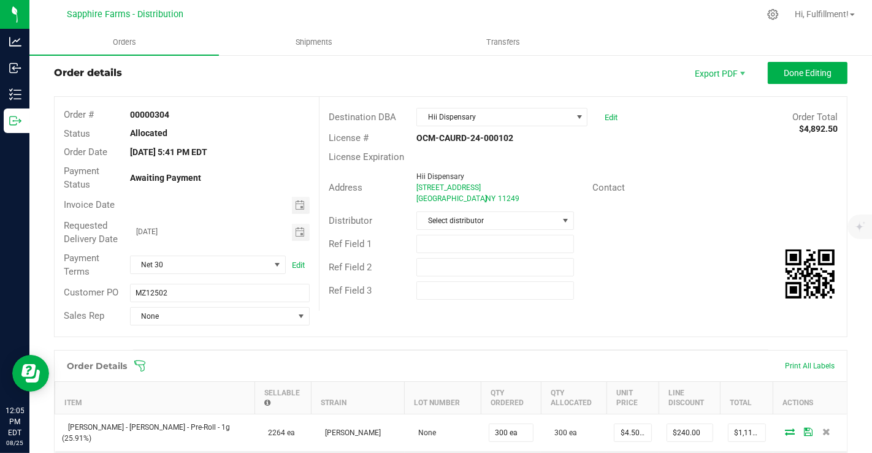
scroll to position [0, 0]
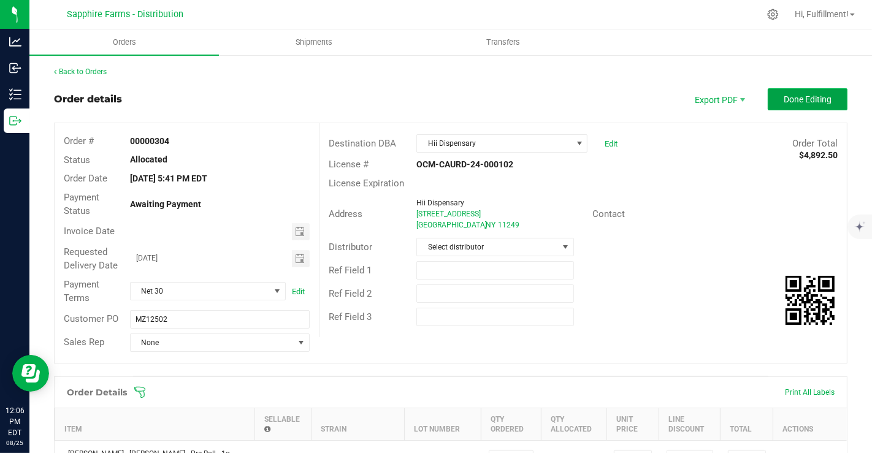
click at [784, 99] on span "Done Editing" at bounding box center [808, 99] width 48 height 10
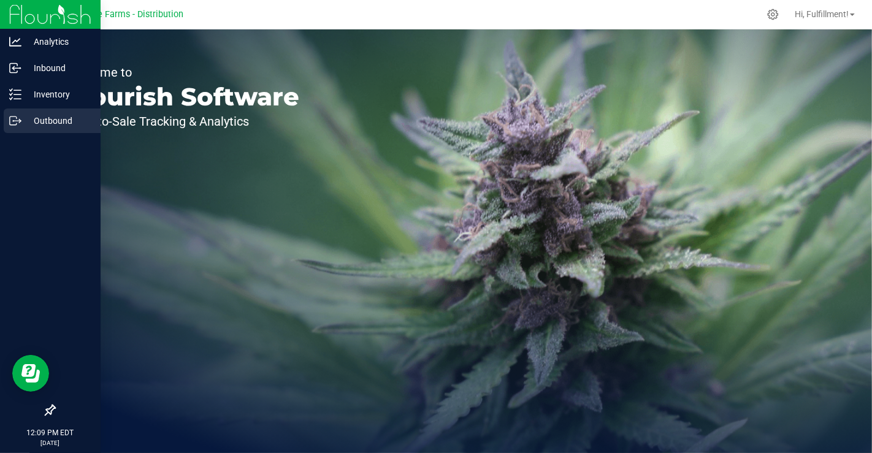
click at [31, 120] on p "Outbound" at bounding box center [58, 120] width 74 height 15
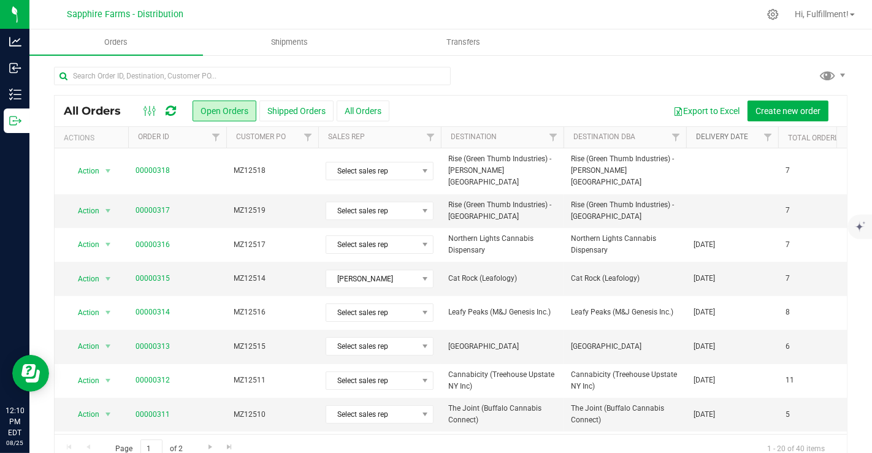
click at [697, 136] on link "Delivery Date" at bounding box center [722, 136] width 52 height 9
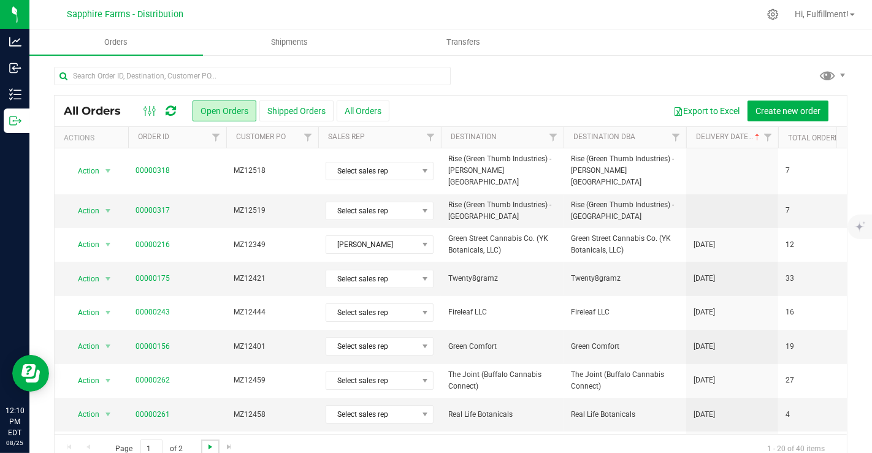
click at [207, 445] on span "Go to the next page" at bounding box center [210, 447] width 10 height 10
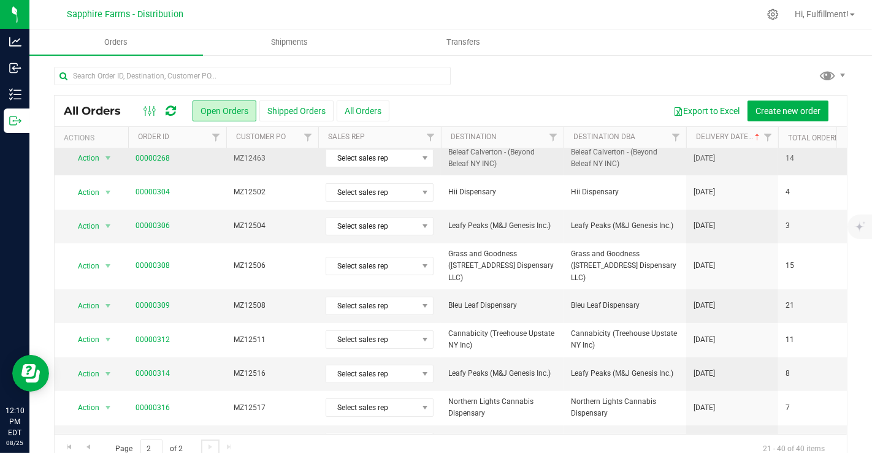
scroll to position [182, 0]
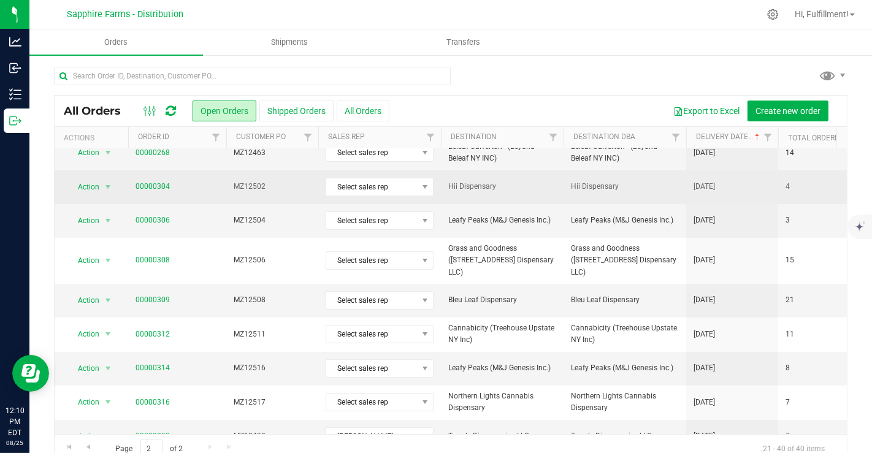
click at [199, 183] on span "00000304" at bounding box center [177, 187] width 83 height 12
click at [199, 185] on span "00000304" at bounding box center [177, 187] width 83 height 12
click at [159, 181] on link "00000304" at bounding box center [153, 187] width 34 height 12
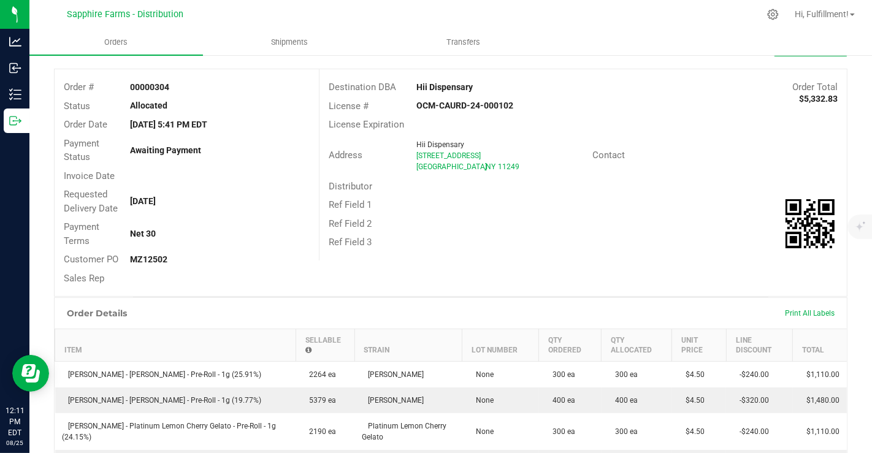
scroll to position [26, 0]
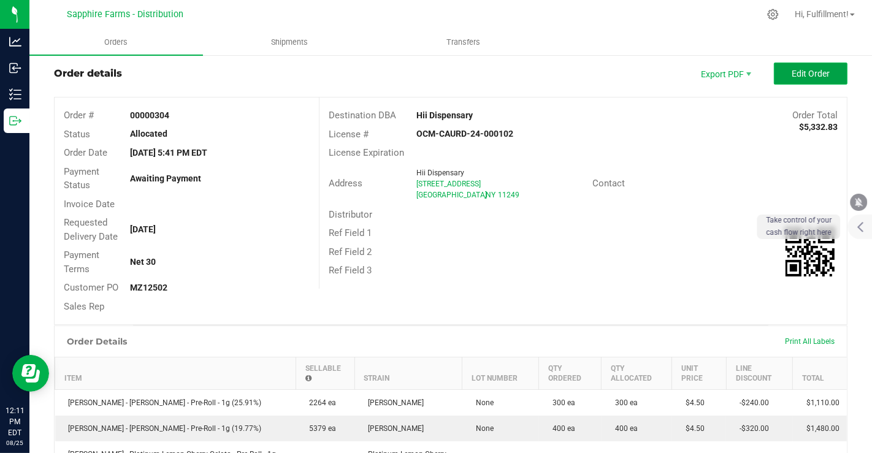
click at [793, 70] on span "Edit Order" at bounding box center [811, 74] width 38 height 10
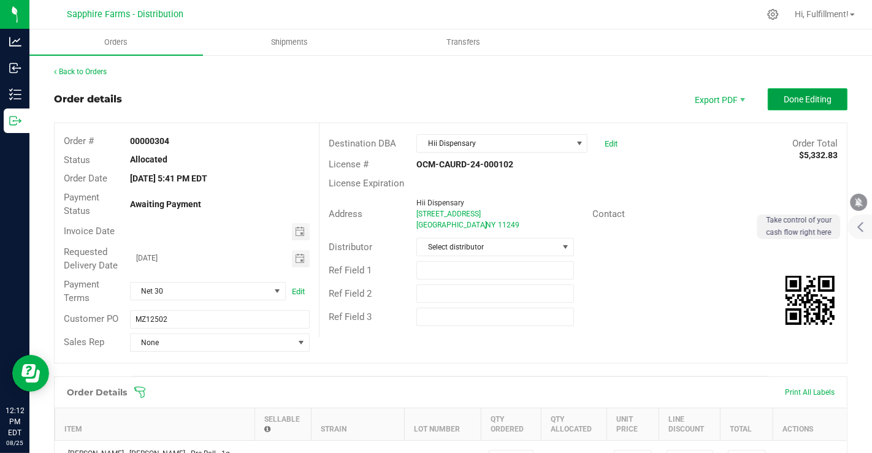
click at [790, 99] on span "Done Editing" at bounding box center [808, 99] width 48 height 10
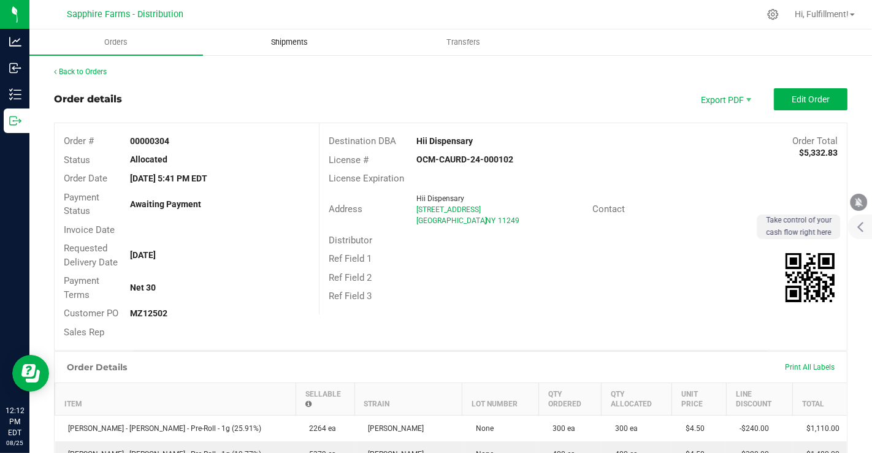
click at [296, 42] on span "Shipments" at bounding box center [290, 42] width 70 height 11
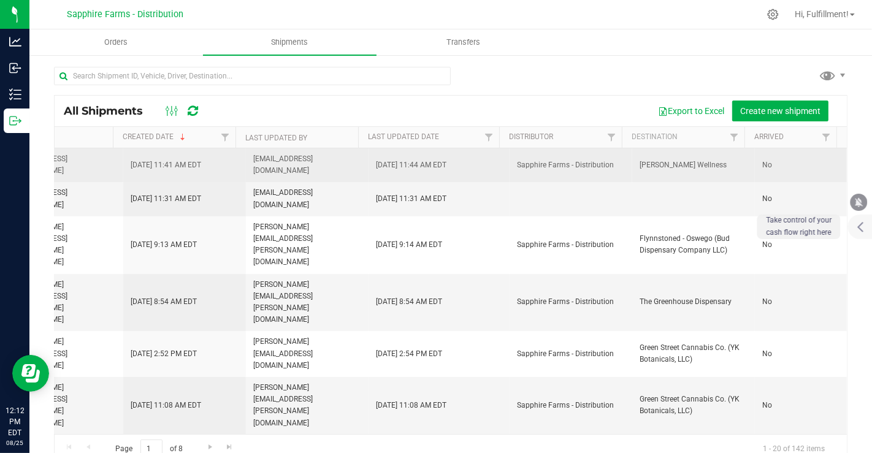
click at [632, 164] on td "[PERSON_NAME] Wellness" at bounding box center [693, 165] width 123 height 34
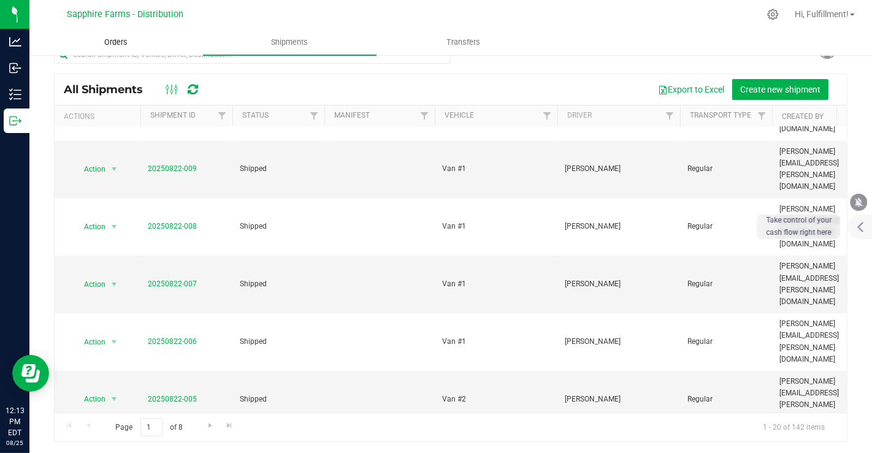
click at [116, 43] on span "Orders" at bounding box center [116, 42] width 56 height 11
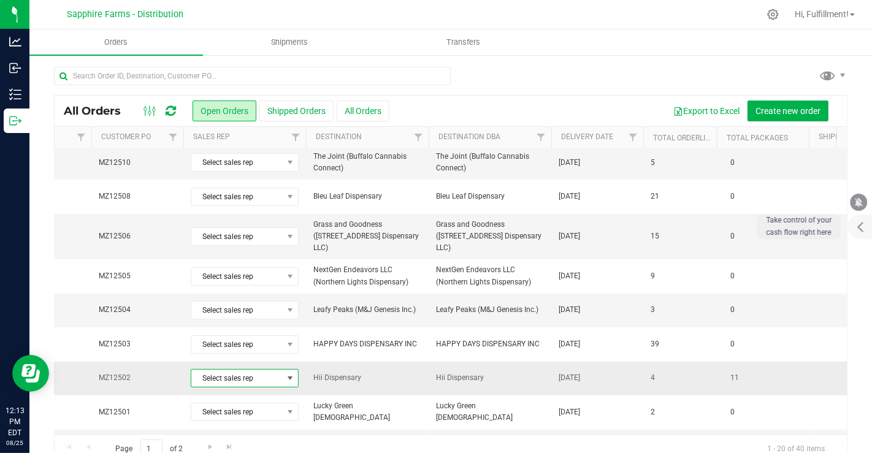
click at [215, 370] on span "Select sales rep" at bounding box center [236, 378] width 91 height 17
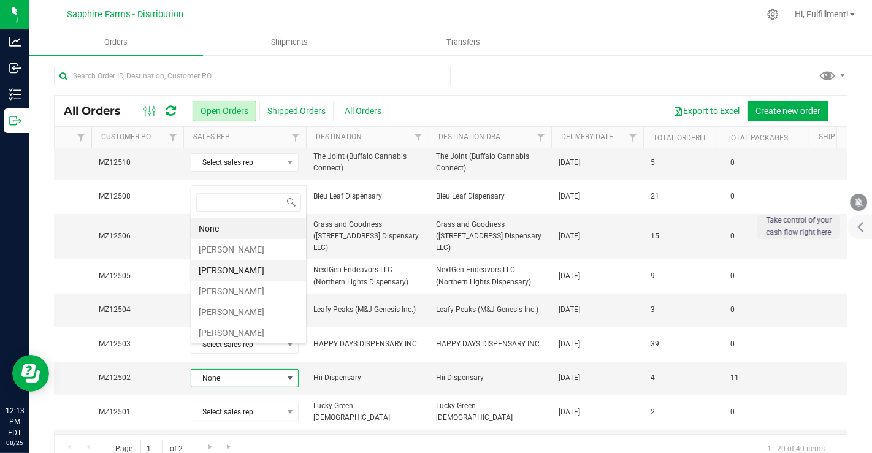
click at [243, 265] on li "[PERSON_NAME]" at bounding box center [248, 270] width 115 height 21
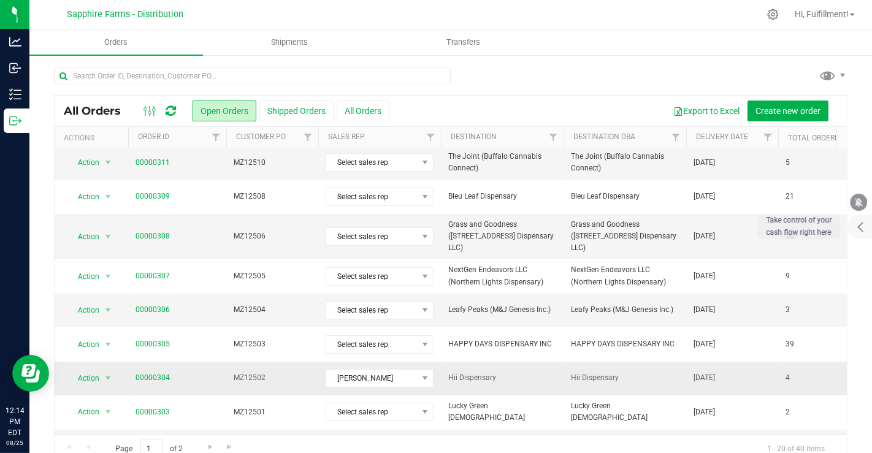
click at [191, 372] on span "00000304" at bounding box center [177, 378] width 83 height 12
drag, startPoint x: 205, startPoint y: 353, endPoint x: 193, endPoint y: 352, distance: 12.3
click at [193, 372] on span "00000304" at bounding box center [177, 378] width 83 height 12
click at [153, 372] on link "00000304" at bounding box center [153, 378] width 34 height 12
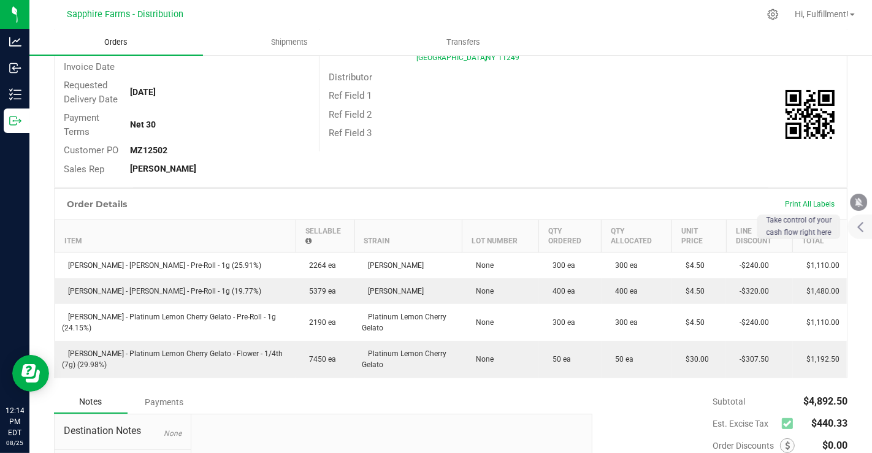
click at [117, 40] on span "Orders" at bounding box center [116, 42] width 56 height 11
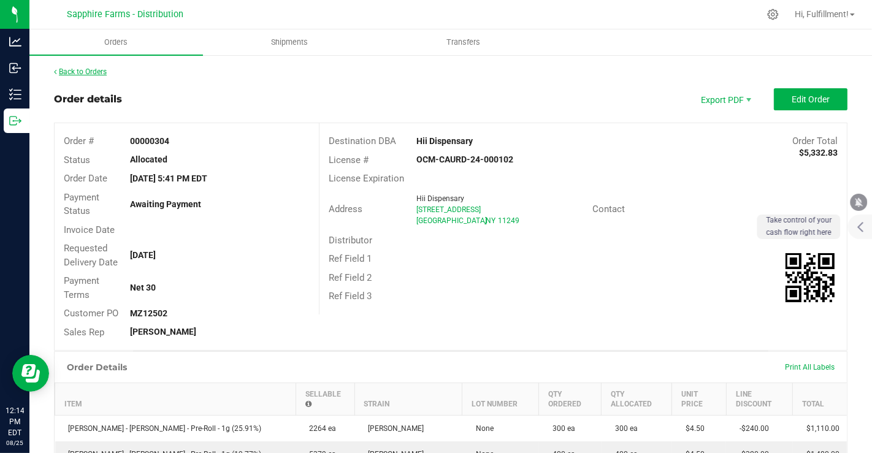
click at [77, 71] on link "Back to Orders" at bounding box center [80, 71] width 53 height 9
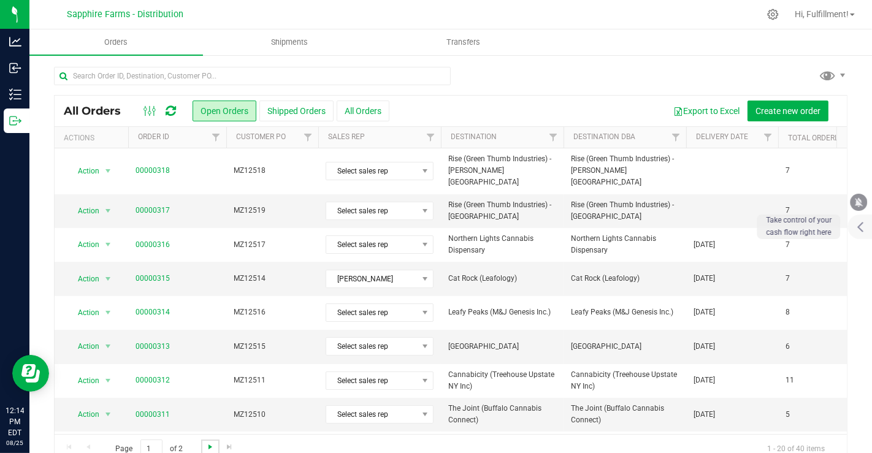
click at [211, 446] on span "Go to the next page" at bounding box center [210, 447] width 10 height 10
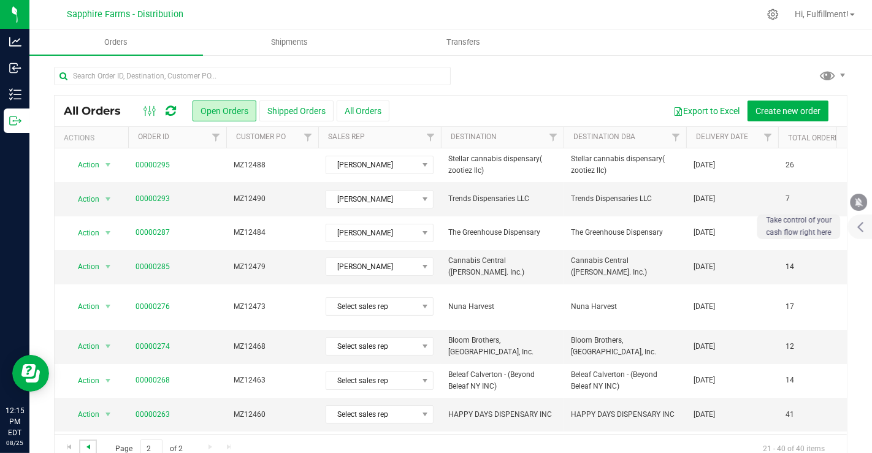
click at [88, 445] on span "Go to the previous page" at bounding box center [88, 447] width 10 height 10
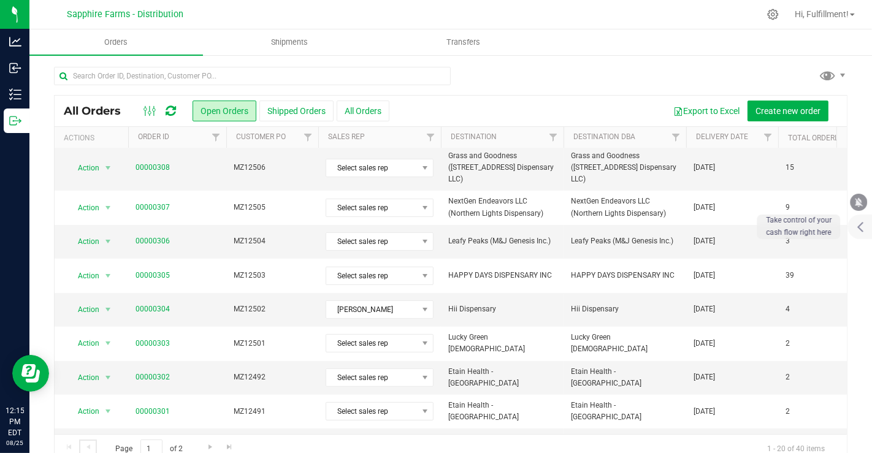
scroll to position [324, 0]
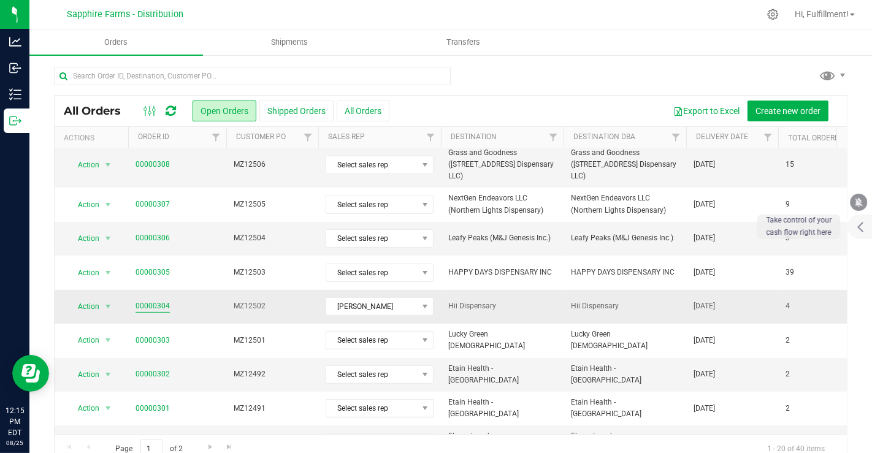
click at [158, 300] on link "00000304" at bounding box center [153, 306] width 34 height 12
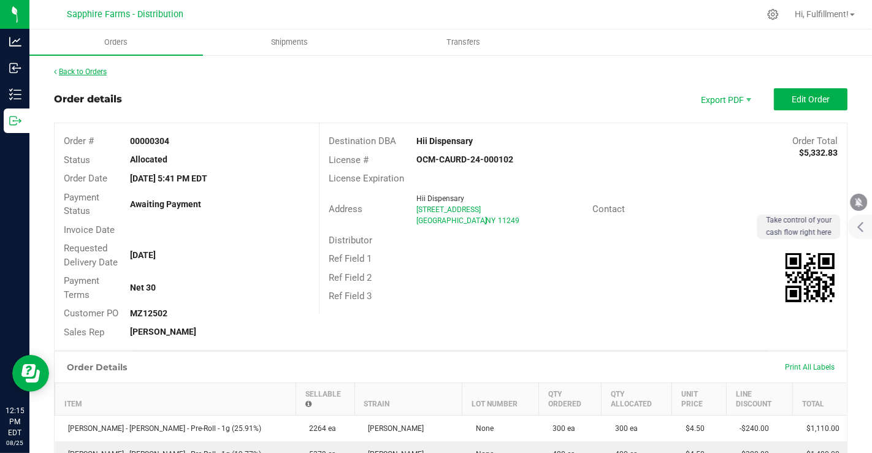
click at [90, 69] on link "Back to Orders" at bounding box center [80, 71] width 53 height 9
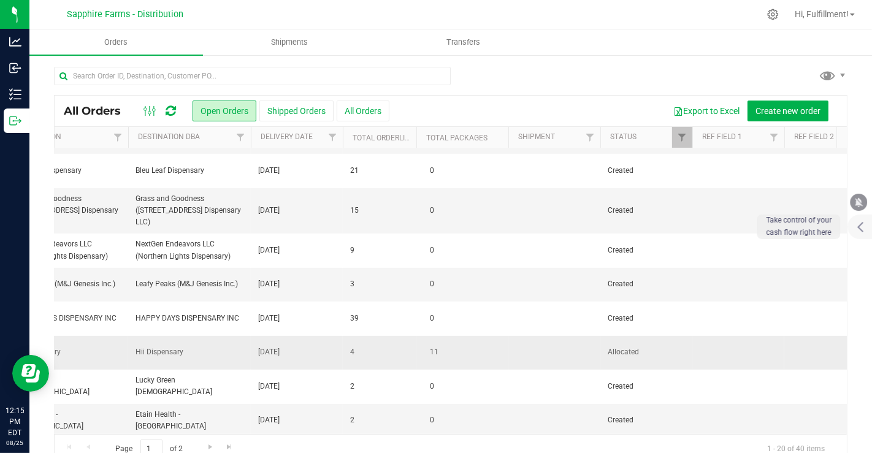
scroll to position [278, 581]
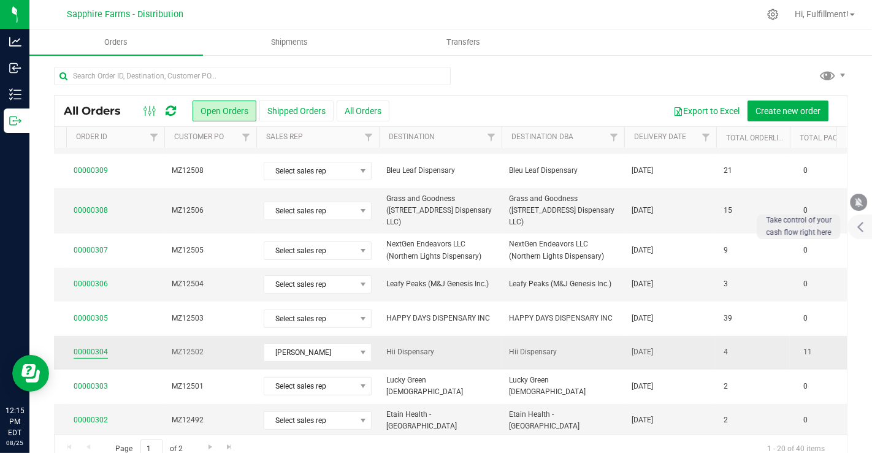
click at [105, 346] on link "00000304" at bounding box center [91, 352] width 34 height 12
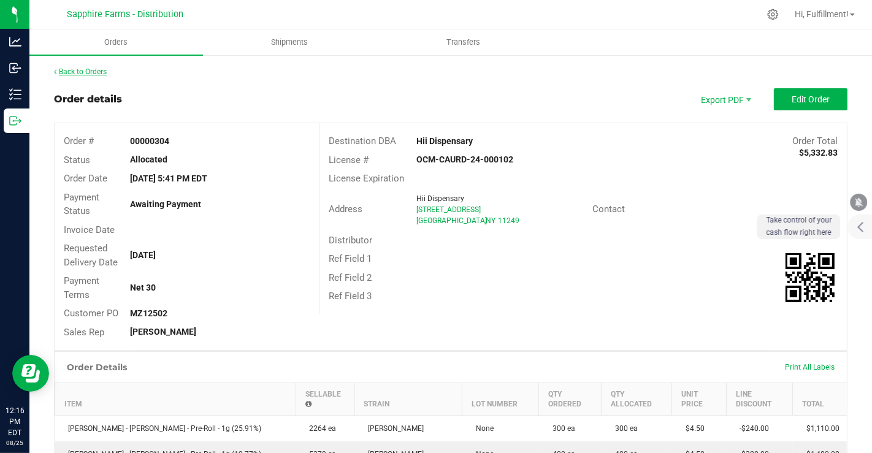
click at [81, 71] on link "Back to Orders" at bounding box center [80, 71] width 53 height 9
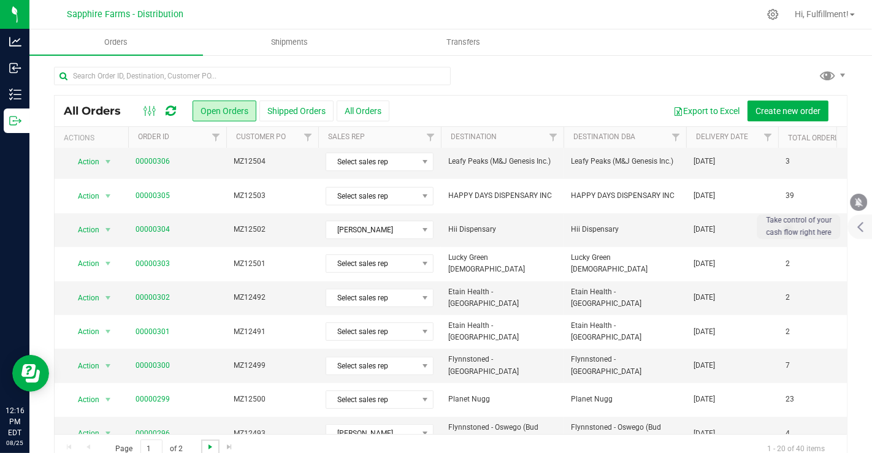
click at [210, 444] on span "Go to the next page" at bounding box center [210, 447] width 10 height 10
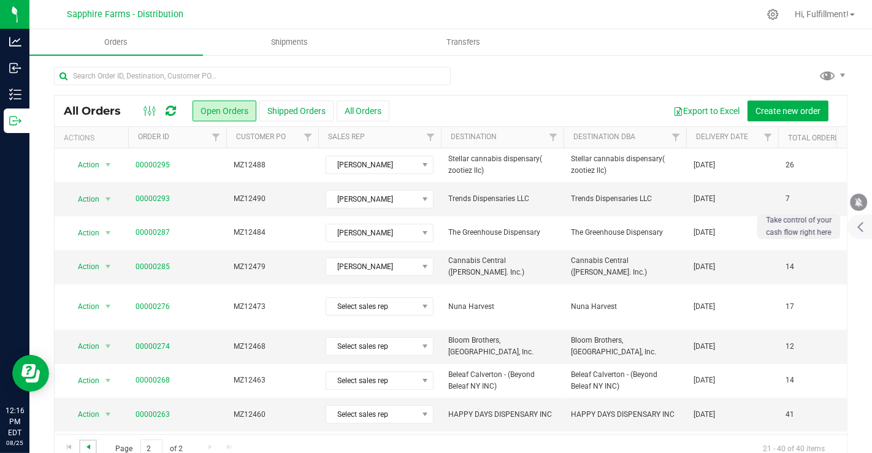
click at [88, 448] on span "Go to the previous page" at bounding box center [88, 447] width 10 height 10
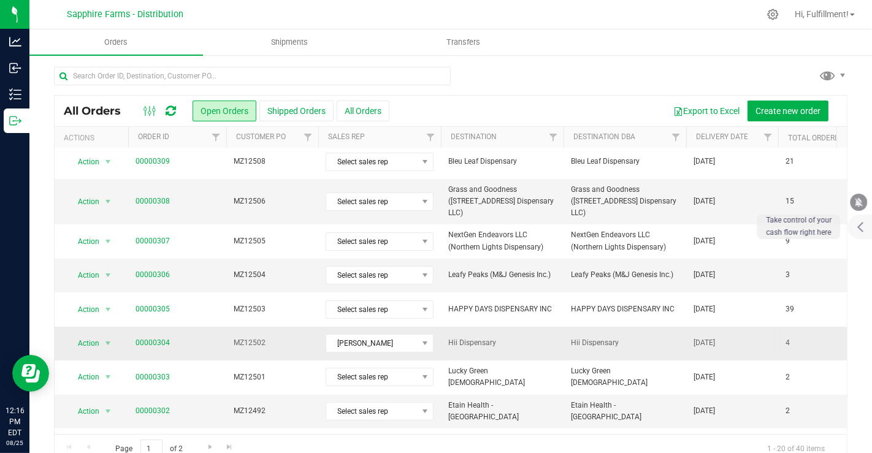
click at [210, 337] on span "00000304" at bounding box center [177, 343] width 83 height 12
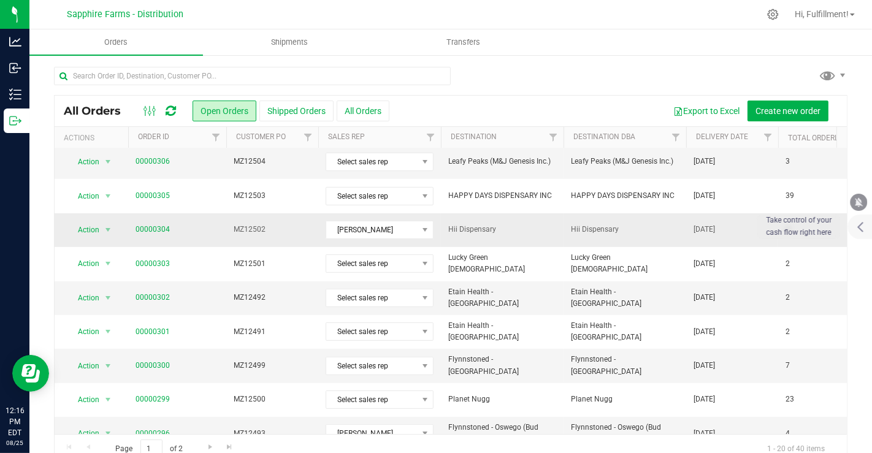
click at [212, 213] on td "00000304" at bounding box center [177, 230] width 98 height 34
click at [213, 224] on span "00000304" at bounding box center [177, 230] width 83 height 12
drag, startPoint x: 213, startPoint y: 205, endPoint x: 191, endPoint y: 202, distance: 22.2
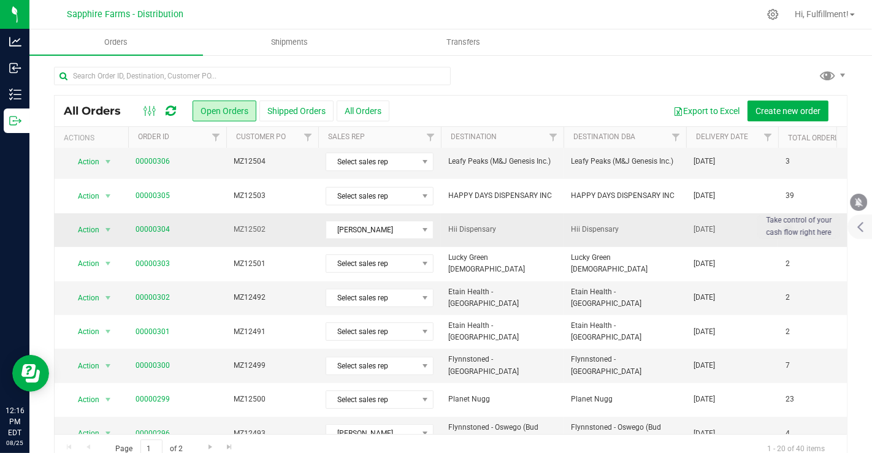
click at [191, 224] on span "00000304" at bounding box center [177, 230] width 83 height 12
click at [187, 224] on span "00000304" at bounding box center [177, 230] width 83 height 12
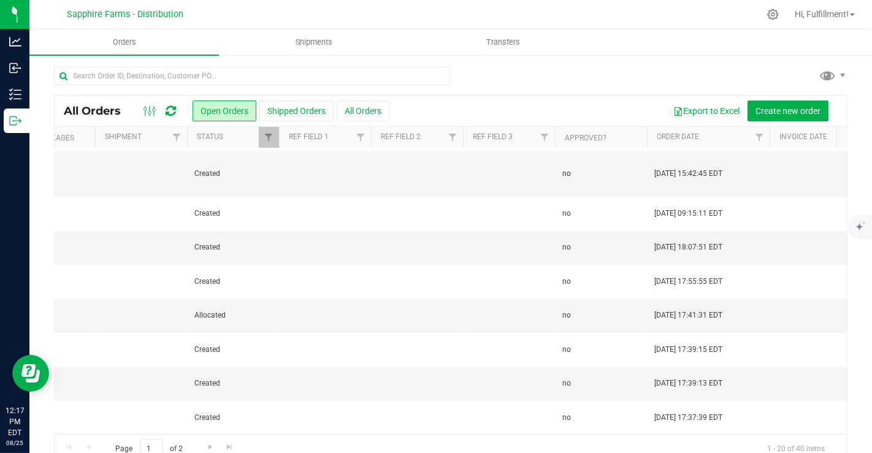
scroll to position [319, 849]
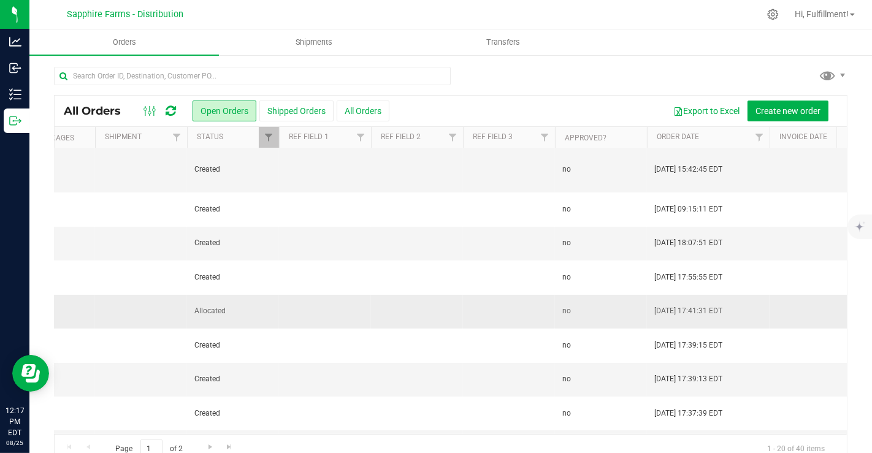
click at [270, 305] on span "Allocated" at bounding box center [232, 311] width 77 height 12
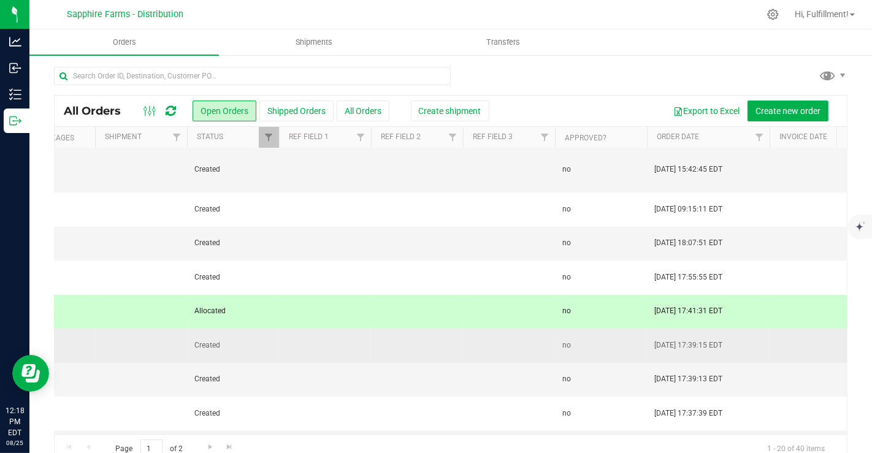
scroll to position [319, 1018]
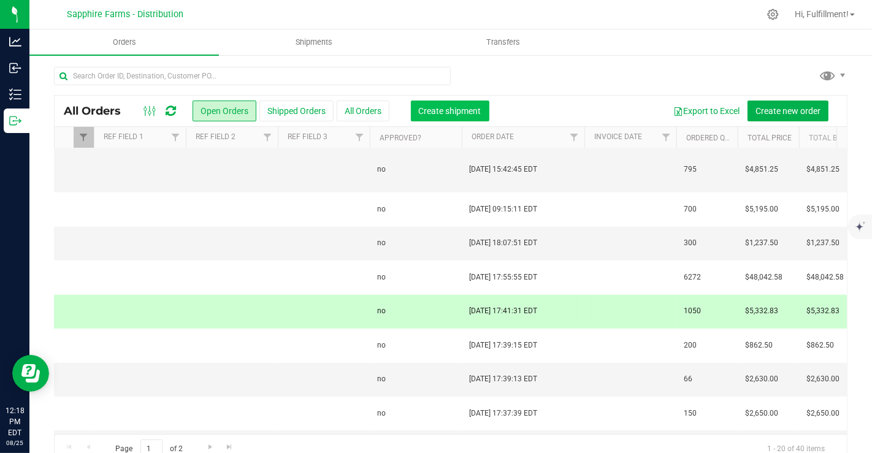
click at [460, 109] on span "Create shipment" at bounding box center [450, 111] width 63 height 10
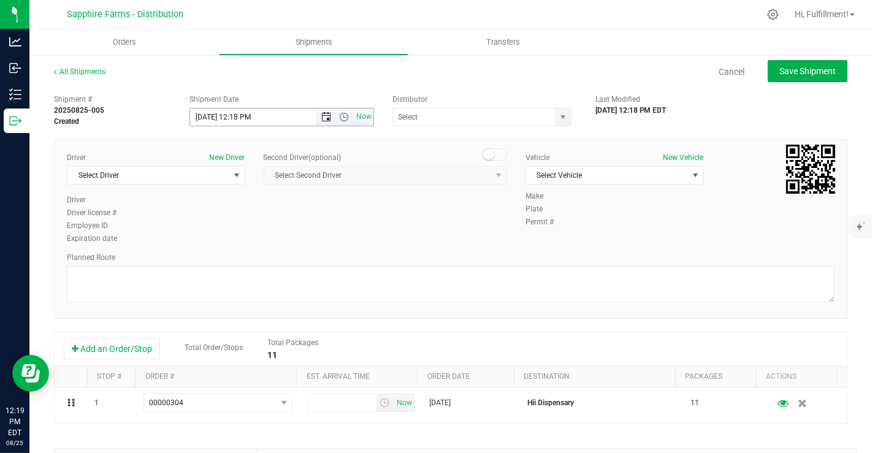
click at [325, 116] on span "Open the date view" at bounding box center [327, 117] width 10 height 10
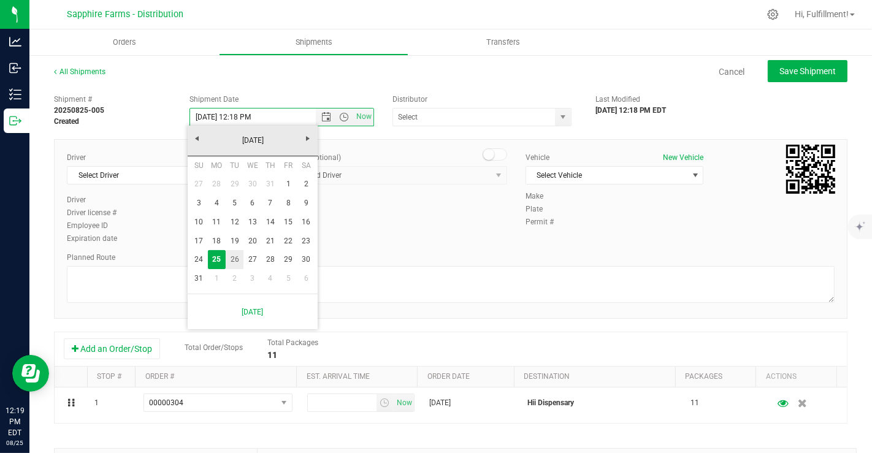
click at [234, 261] on link "26" at bounding box center [235, 259] width 18 height 19
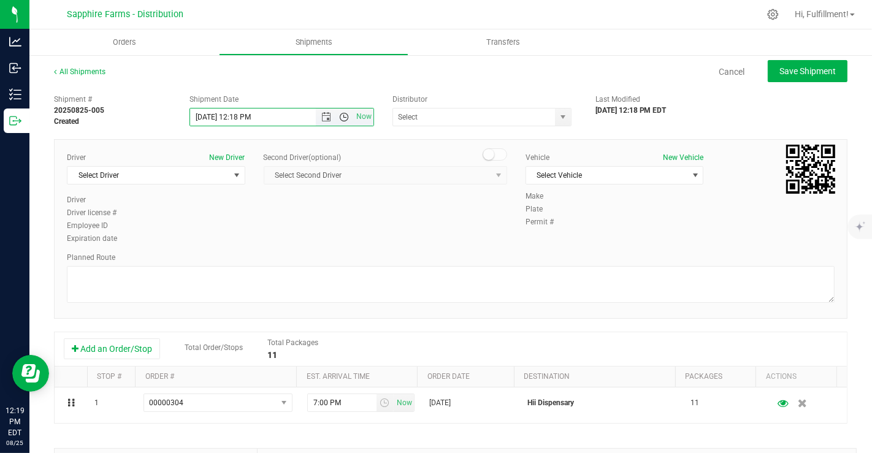
click at [346, 116] on span "Open the time view" at bounding box center [344, 117] width 21 height 10
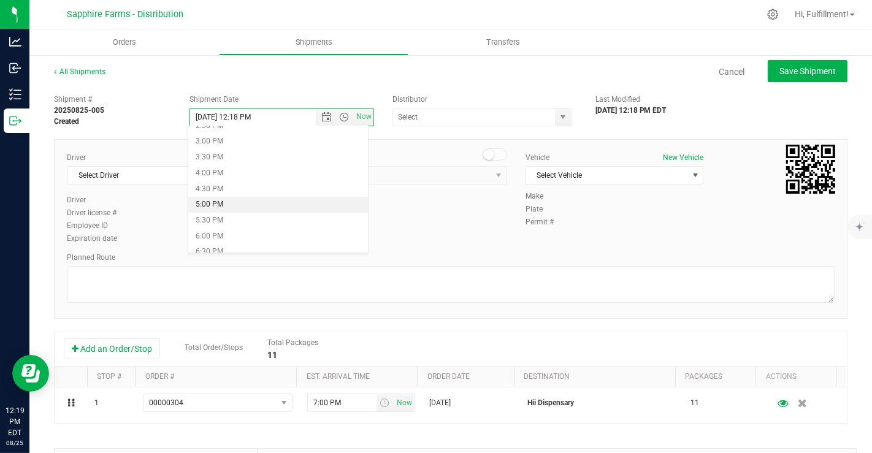
click at [240, 202] on li "5:00 PM" at bounding box center [278, 205] width 180 height 16
type input "8/26/2025 5:00 PM"
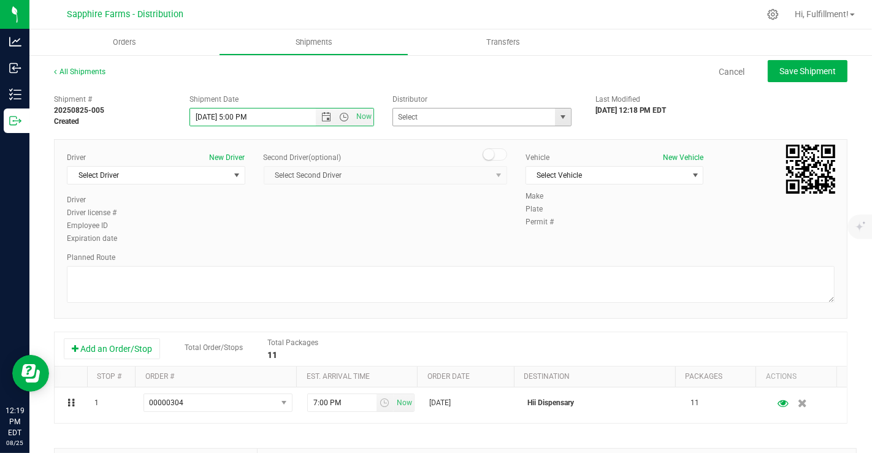
click at [558, 119] on span "select" at bounding box center [563, 117] width 10 height 10
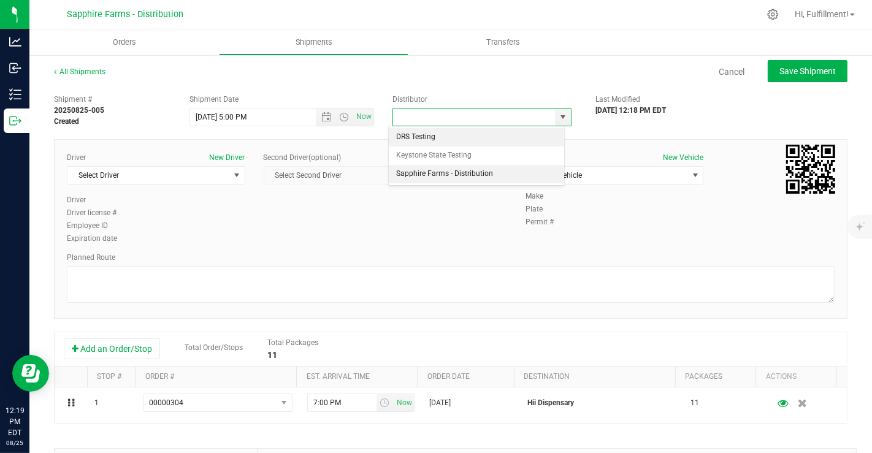
click at [497, 171] on li "Sapphire Farms - Distribution" at bounding box center [476, 174] width 175 height 18
type input "Sapphire Farms - Distribution"
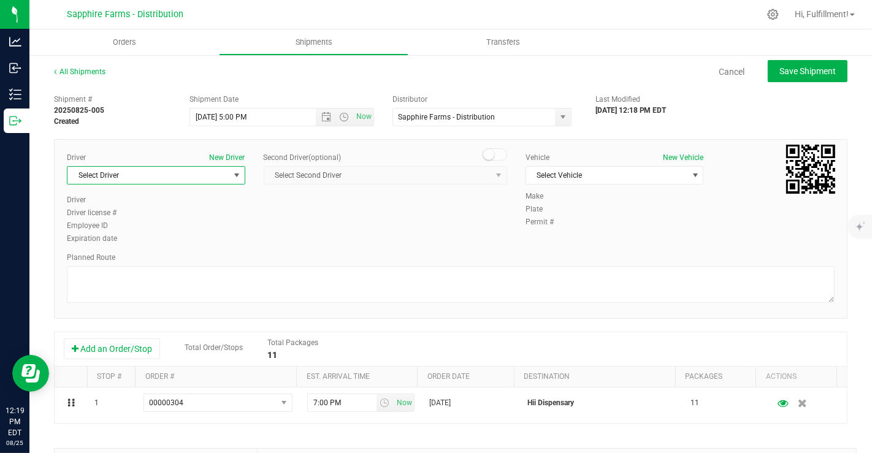
click at [221, 175] on span "Select Driver" at bounding box center [148, 175] width 162 height 17
click at [112, 223] on span "[PERSON_NAME]" at bounding box center [103, 226] width 56 height 16
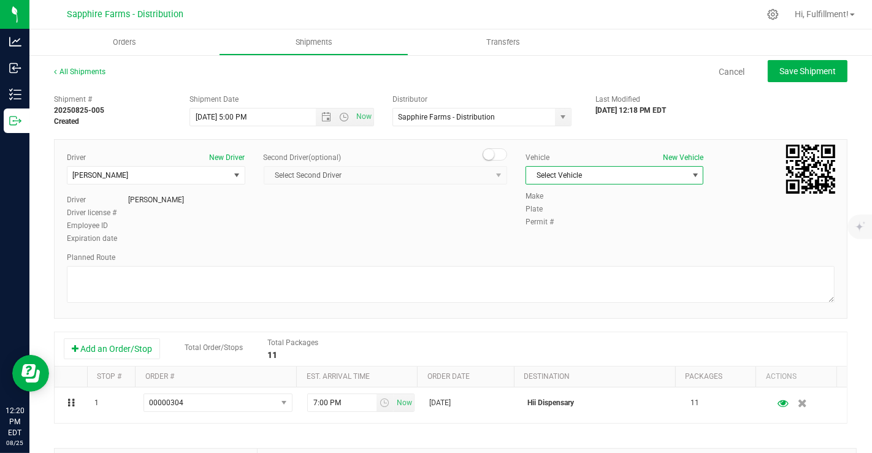
click at [674, 174] on span "Select Vehicle" at bounding box center [607, 175] width 162 height 17
click at [563, 213] on li "Van #1" at bounding box center [607, 214] width 174 height 18
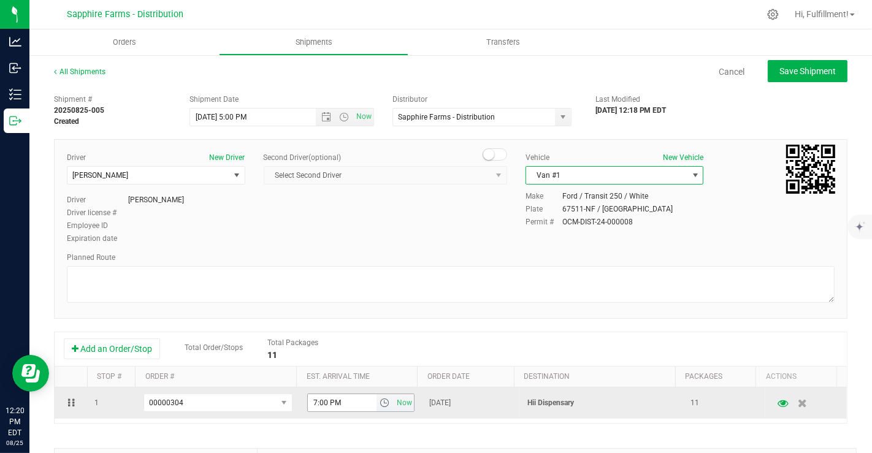
click at [380, 400] on span "select" at bounding box center [385, 403] width 10 height 10
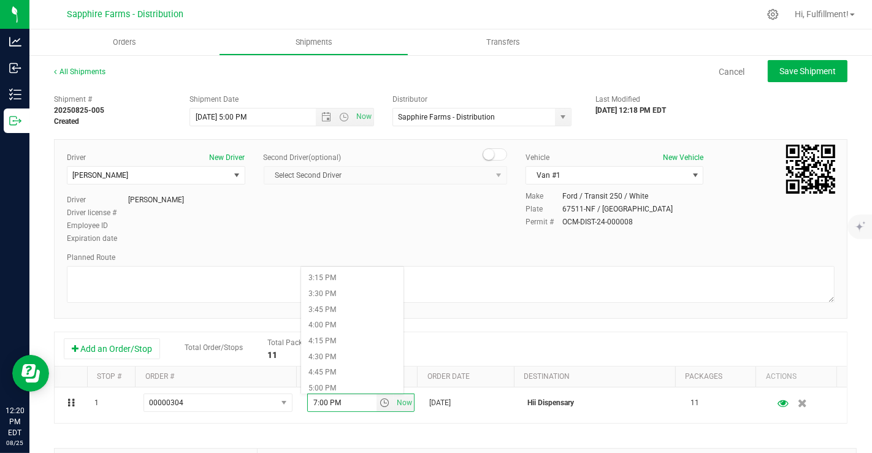
scroll to position [963, 0]
click at [366, 349] on li "4:30 PM" at bounding box center [352, 354] width 102 height 16
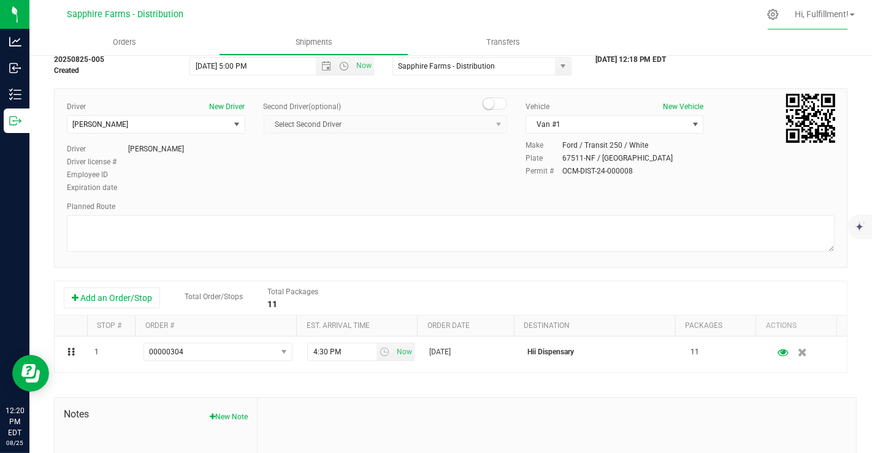
scroll to position [59, 0]
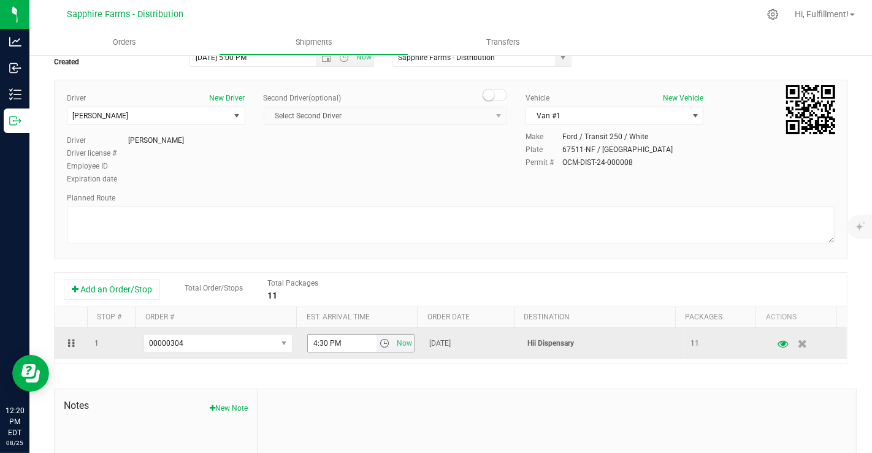
click at [380, 339] on span "select" at bounding box center [385, 343] width 10 height 10
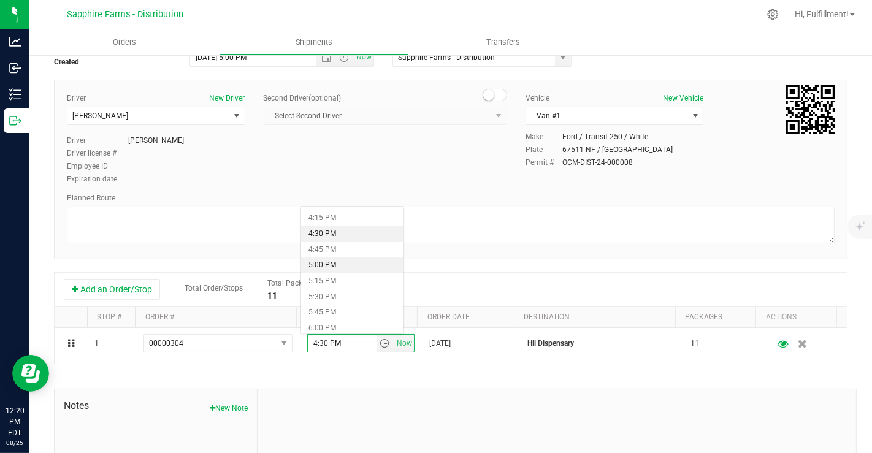
scroll to position [1023, 0]
click at [338, 264] on li "5:00 PM" at bounding box center [352, 266] width 102 height 16
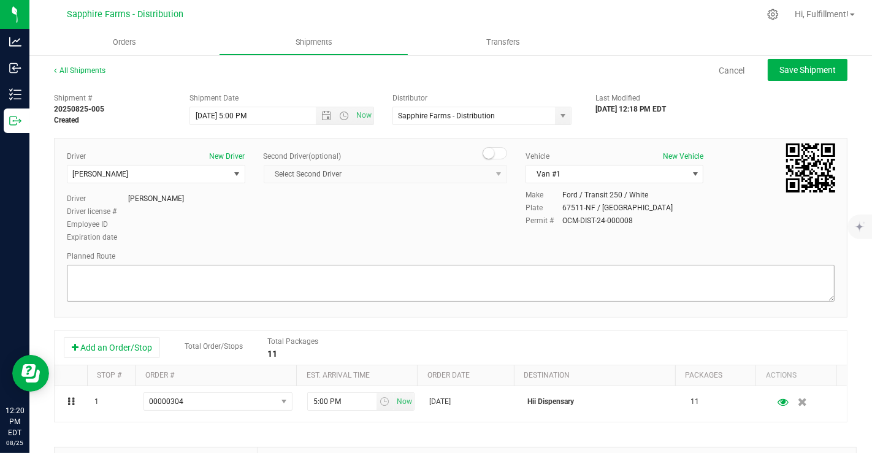
scroll to position [0, 0]
click at [806, 71] on span "Save Shipment" at bounding box center [807, 71] width 56 height 10
type input "8/26/2025 9:00 PM"
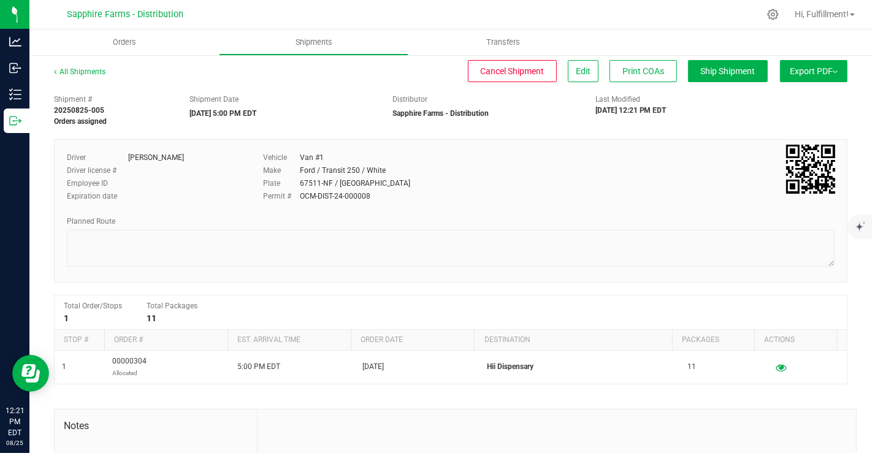
click at [806, 71] on button "Export PDF" at bounding box center [813, 71] width 67 height 22
click at [783, 132] on span "NY Manifest" at bounding box center [777, 135] width 40 height 9
click at [125, 44] on span "Orders" at bounding box center [124, 42] width 56 height 11
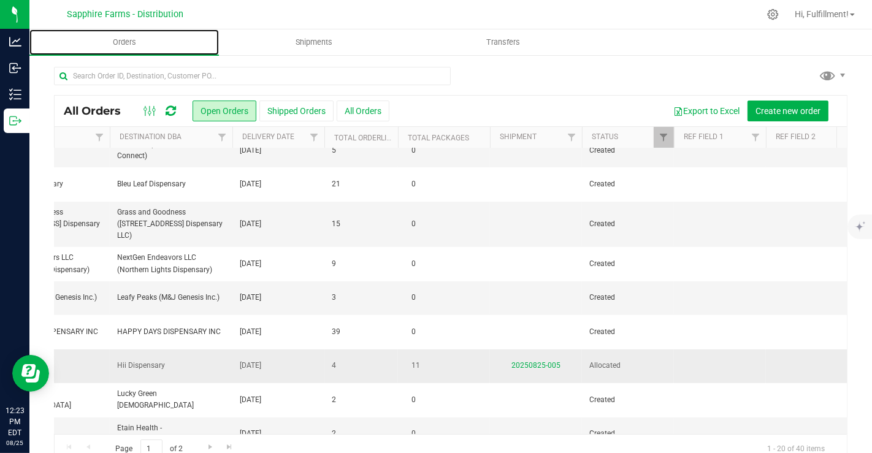
scroll to position [264, 470]
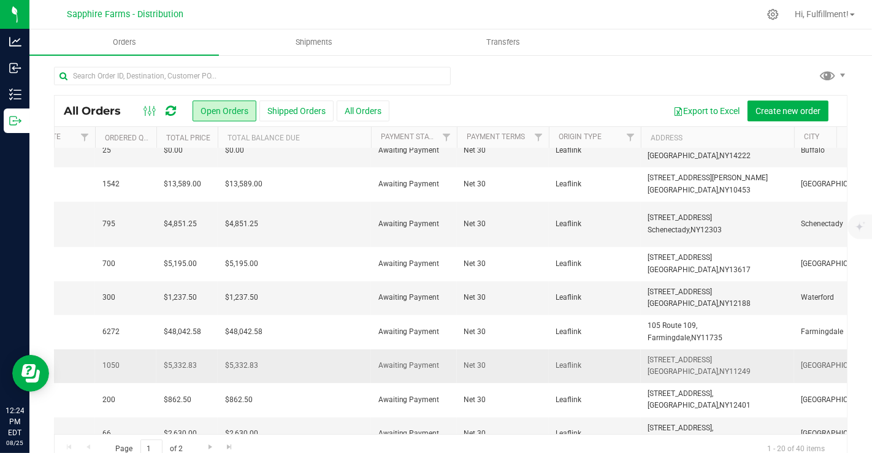
drag, startPoint x: 547, startPoint y: 348, endPoint x: 508, endPoint y: 339, distance: 39.6
click at [508, 360] on span "Net 30" at bounding box center [502, 366] width 77 height 12
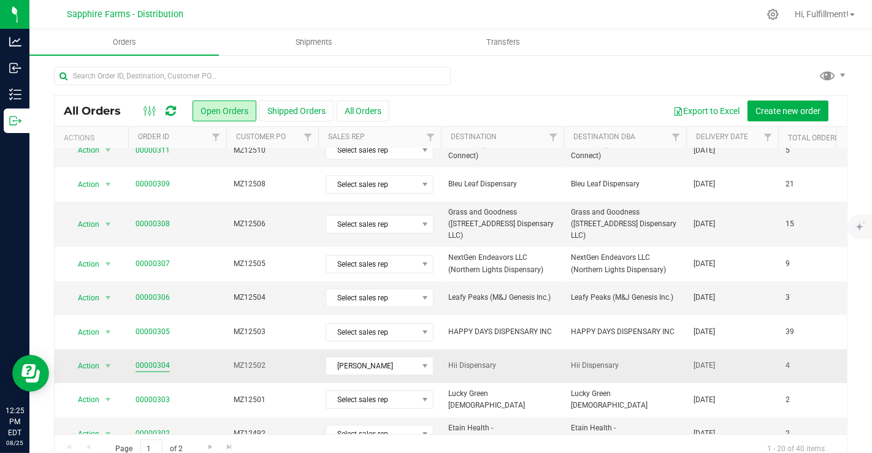
click at [139, 360] on link "00000304" at bounding box center [153, 366] width 34 height 12
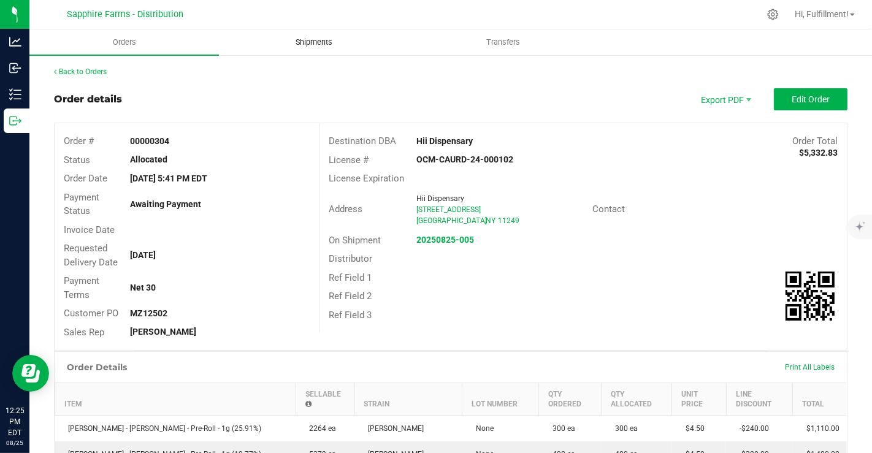
click at [318, 42] on span "Shipments" at bounding box center [314, 42] width 70 height 11
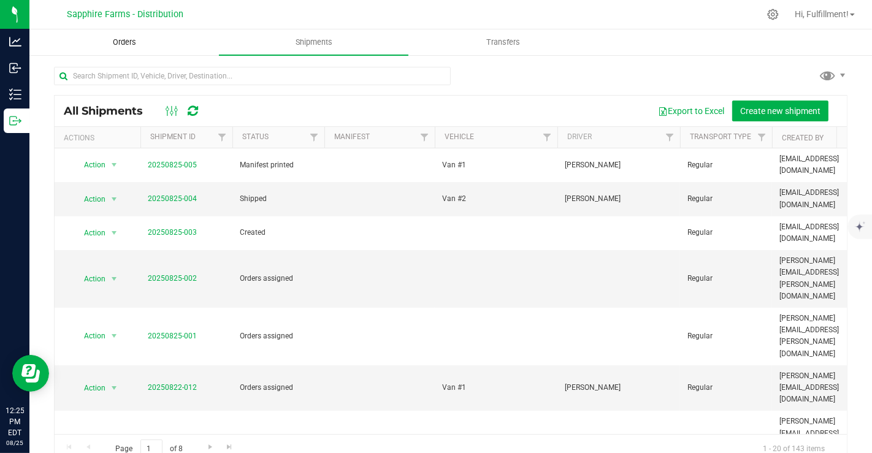
click at [129, 44] on span "Orders" at bounding box center [124, 42] width 56 height 11
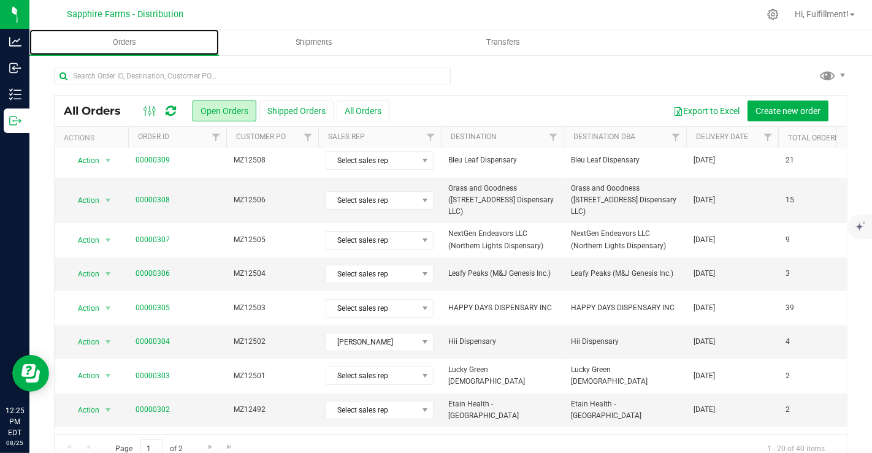
scroll to position [288, 0]
click at [192, 336] on span "00000304" at bounding box center [177, 342] width 83 height 12
click at [193, 336] on span "00000304" at bounding box center [177, 342] width 83 height 12
click at [294, 336] on span "MZ12502" at bounding box center [272, 342] width 77 height 12
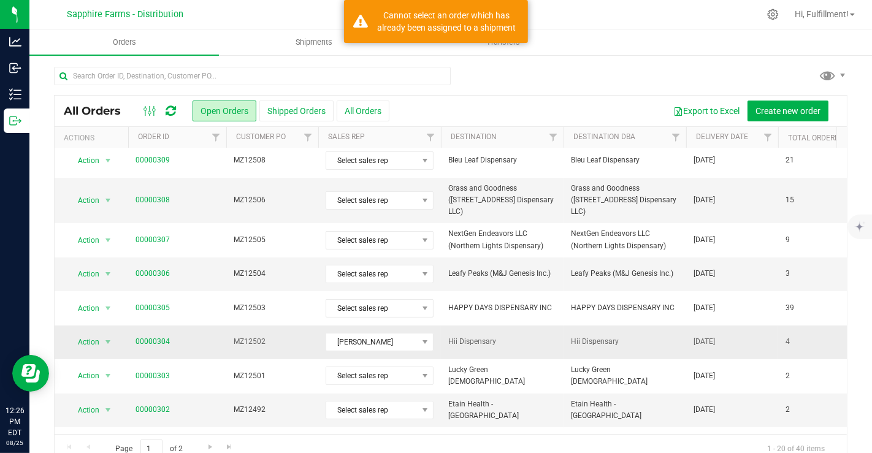
click at [294, 336] on span "MZ12502" at bounding box center [272, 342] width 77 height 12
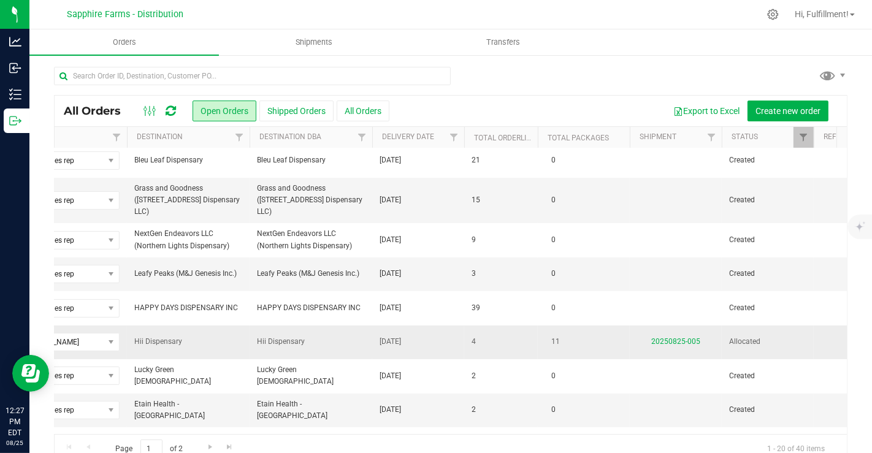
scroll to position [0, 443]
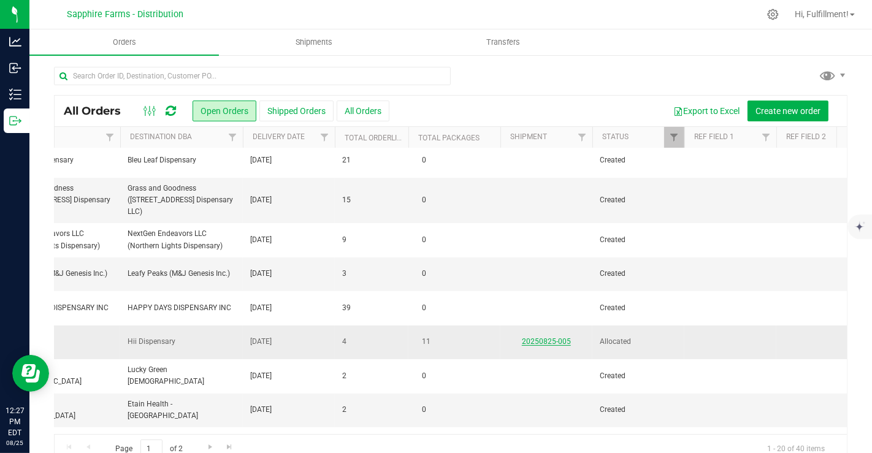
click at [544, 337] on link "20250825-005" at bounding box center [546, 341] width 49 height 9
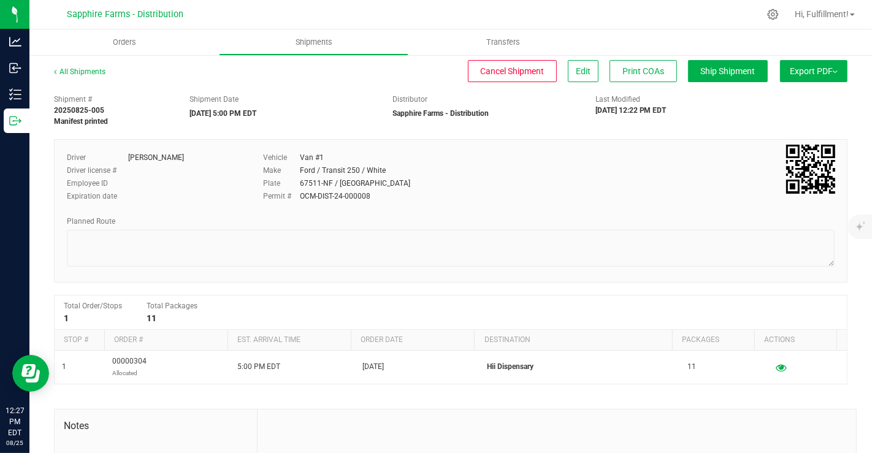
click at [827, 74] on button "Export PDF" at bounding box center [813, 71] width 67 height 22
click at [846, 39] on ul "Orders Shipments Transfers" at bounding box center [465, 42] width 872 height 26
click at [520, 13] on div at bounding box center [490, 14] width 540 height 24
click at [361, 94] on div "Shipment Date" at bounding box center [281, 99] width 185 height 11
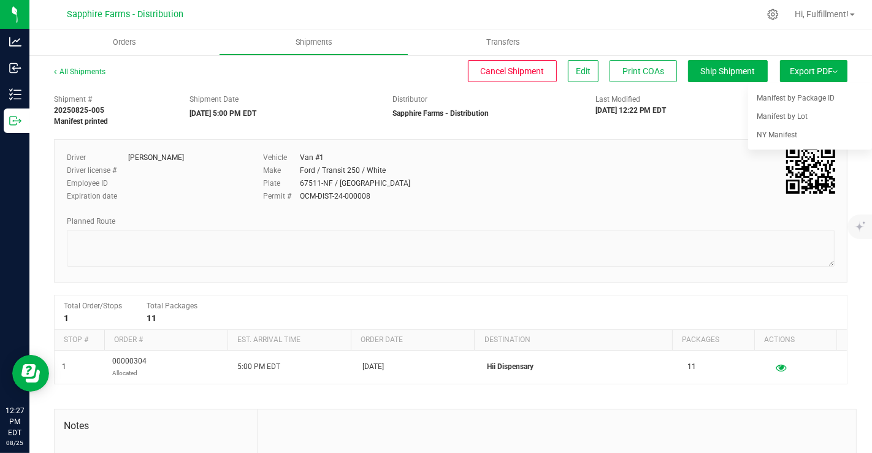
click at [821, 71] on button "Export PDF" at bounding box center [813, 71] width 67 height 22
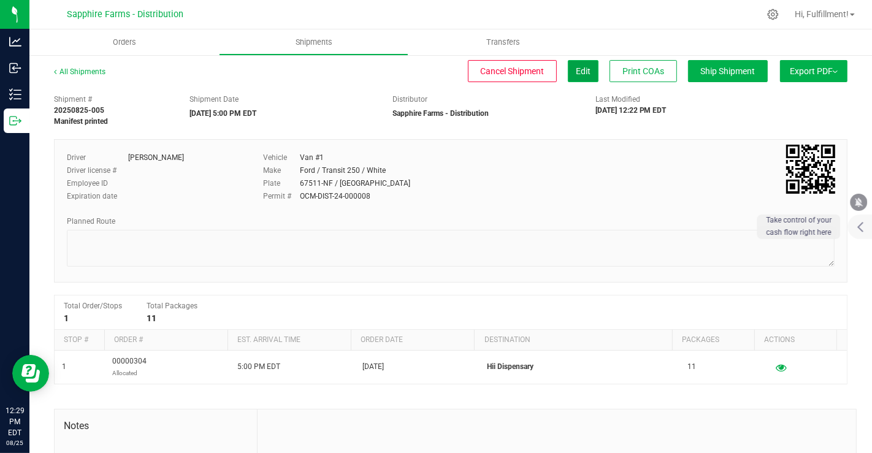
drag, startPoint x: 572, startPoint y: 71, endPoint x: 572, endPoint y: 82, distance: 11.0
click at [572, 82] on button "Edit" at bounding box center [583, 71] width 31 height 22
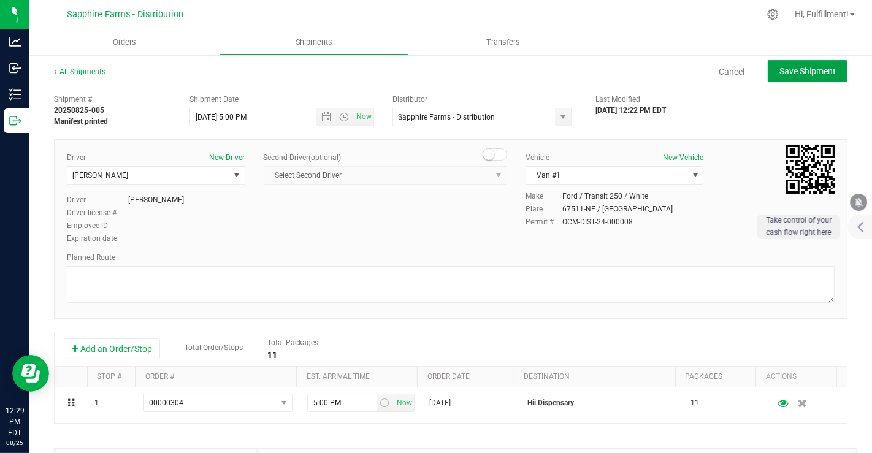
click at [815, 74] on span "Save Shipment" at bounding box center [807, 71] width 56 height 10
type input "8/26/2025 9:00 PM"
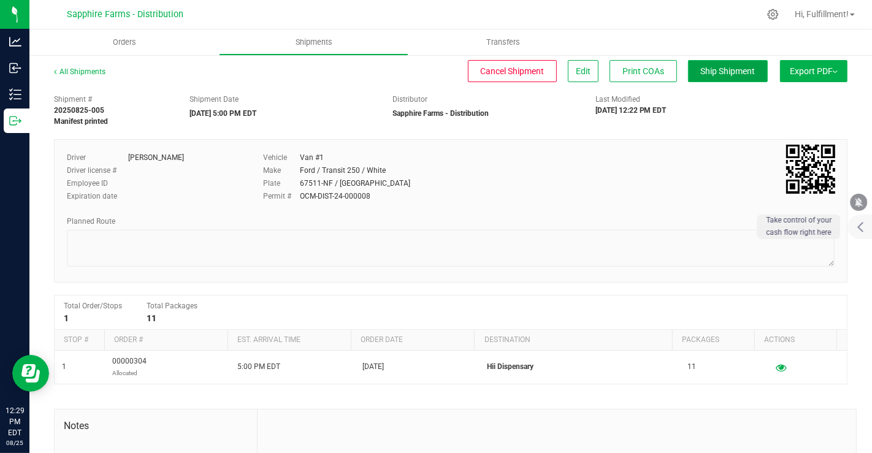
click at [703, 66] on span "Ship Shipment" at bounding box center [728, 71] width 55 height 10
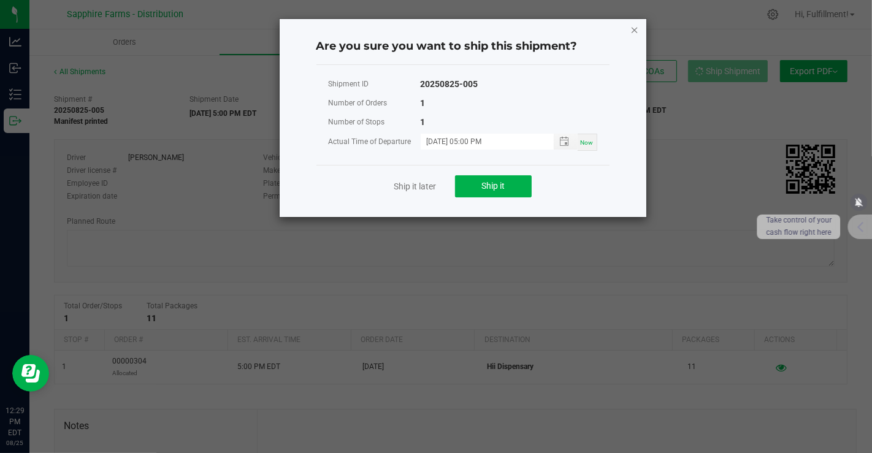
click at [634, 28] on icon "Close" at bounding box center [634, 29] width 9 height 15
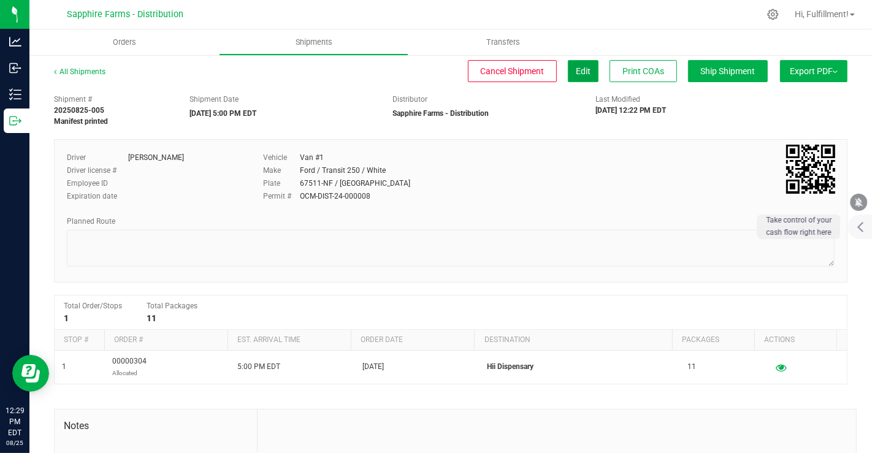
click at [568, 69] on button "Edit" at bounding box center [583, 71] width 31 height 22
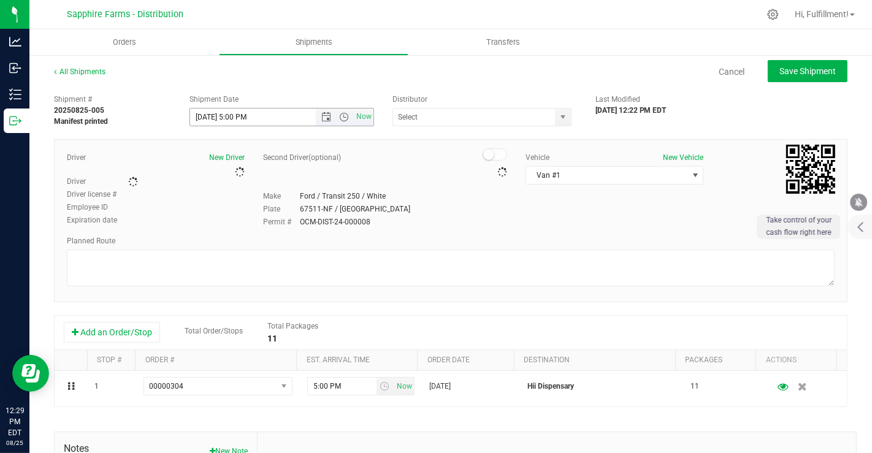
type input "Sapphire Farms - Distribution"
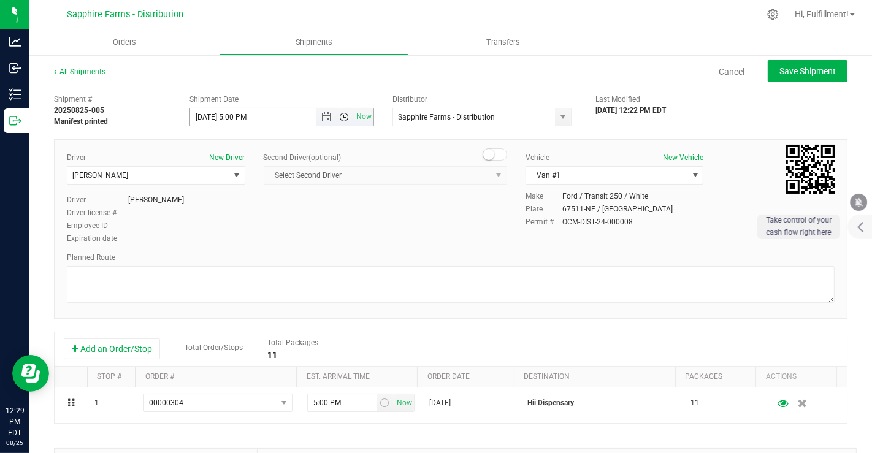
click at [340, 117] on span "Open the time view" at bounding box center [345, 117] width 10 height 10
click at [263, 224] on li "10:00 AM" at bounding box center [278, 221] width 180 height 16
click at [800, 75] on span "Save Shipment" at bounding box center [807, 71] width 56 height 10
type input "8/26/2025 2:00 PM"
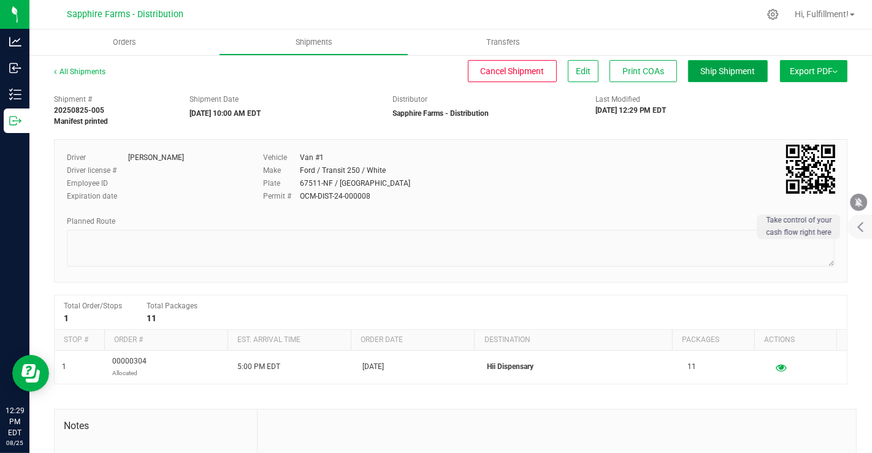
click at [703, 76] on button "Ship Shipment" at bounding box center [728, 71] width 80 height 22
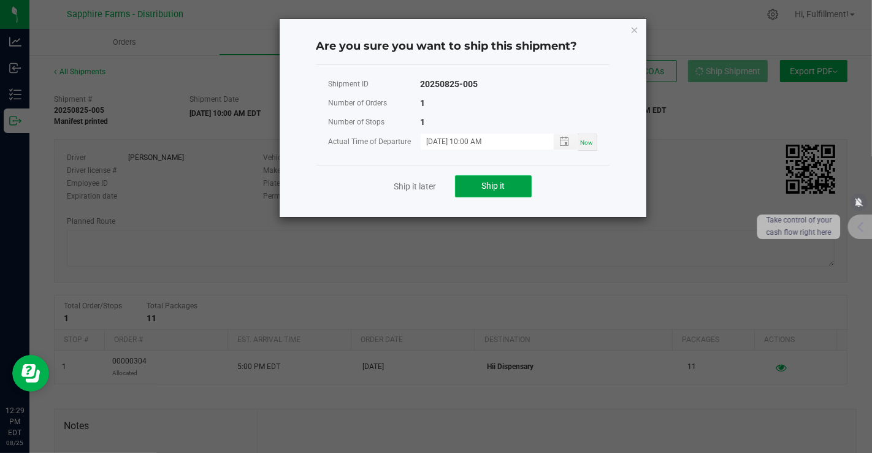
click at [484, 191] on button "Ship it" at bounding box center [493, 186] width 77 height 22
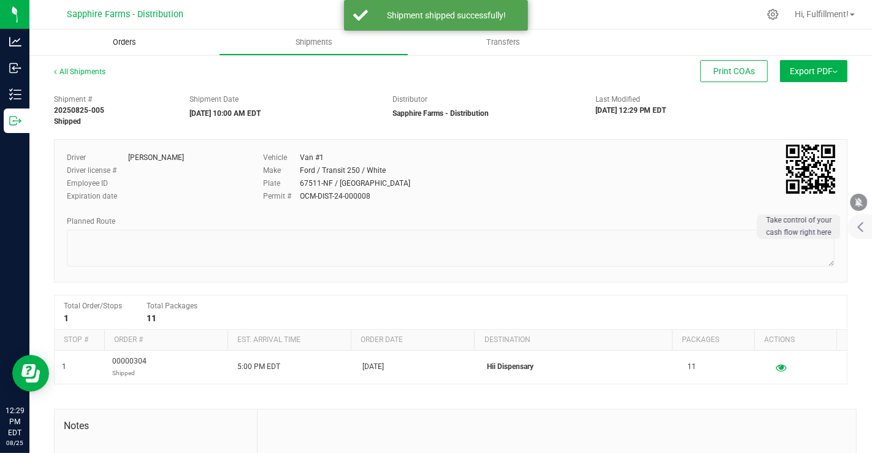
click at [147, 37] on span "Orders" at bounding box center [124, 42] width 56 height 11
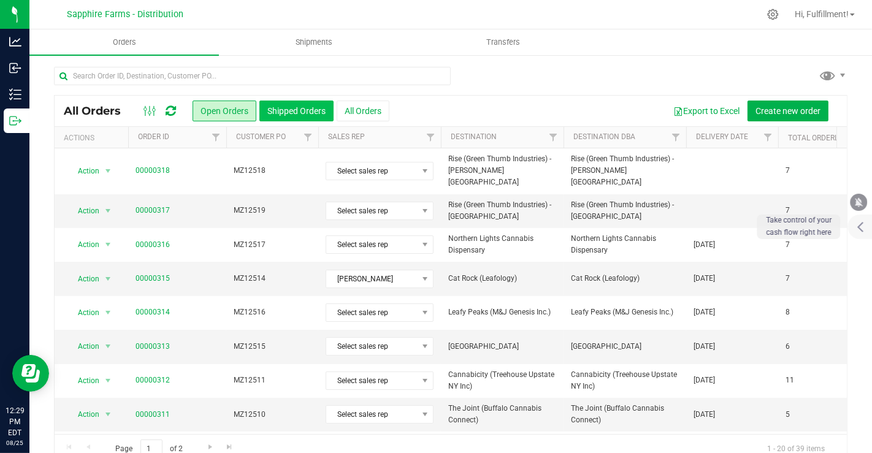
click at [300, 105] on button "Shipped Orders" at bounding box center [296, 111] width 74 height 21
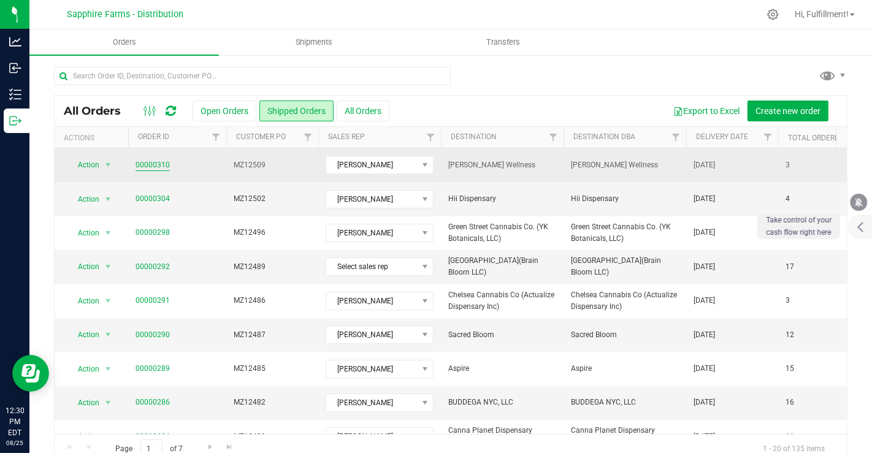
click at [158, 166] on link "00000310" at bounding box center [153, 165] width 34 height 12
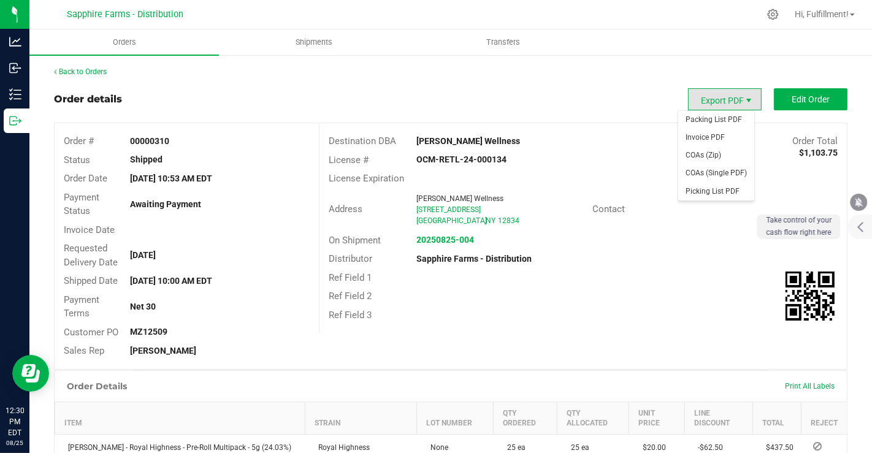
click at [744, 97] on span "Export PDF" at bounding box center [749, 101] width 10 height 10
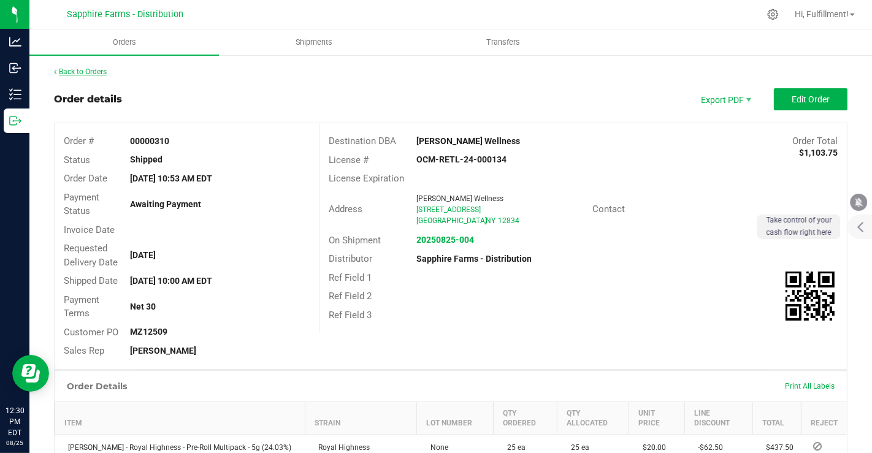
click at [60, 72] on link "Back to Orders" at bounding box center [80, 71] width 53 height 9
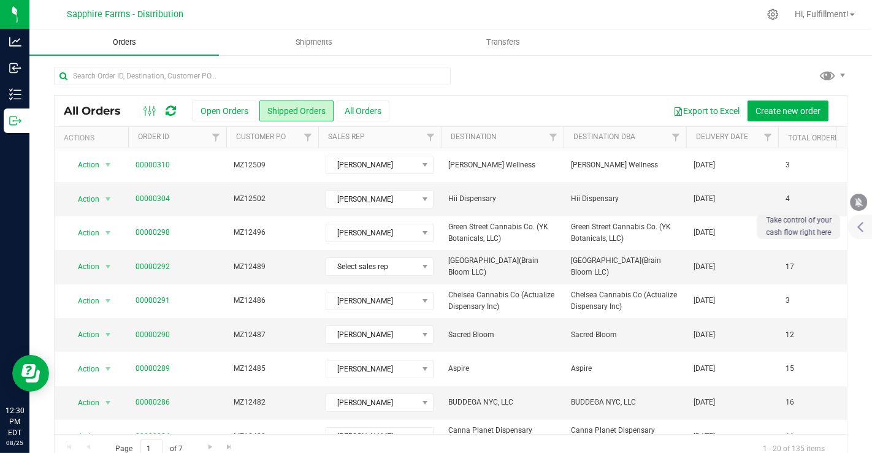
click at [153, 43] on uib-tab-heading "Orders" at bounding box center [123, 42] width 189 height 26
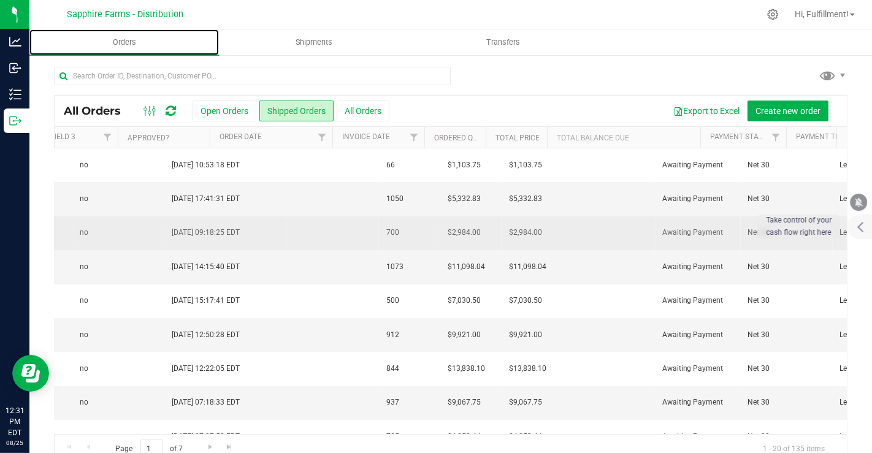
scroll to position [0, 1331]
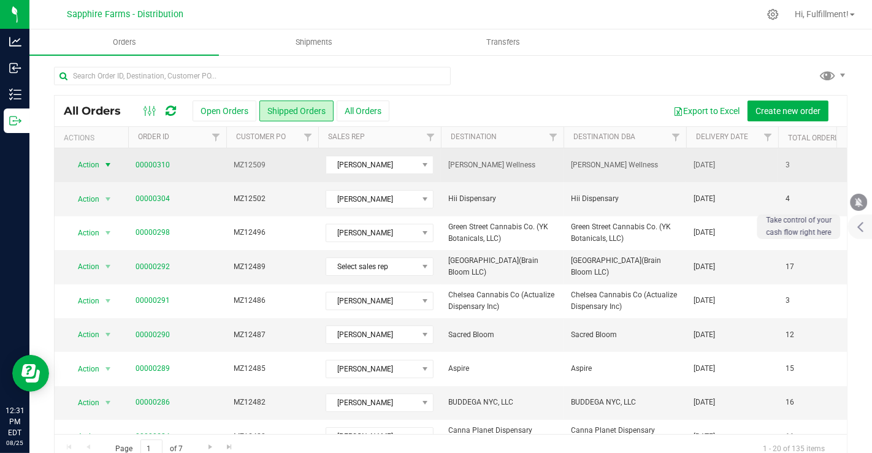
click at [98, 162] on span "Action" at bounding box center [83, 164] width 33 height 17
click at [212, 162] on span "00000310" at bounding box center [177, 165] width 83 height 12
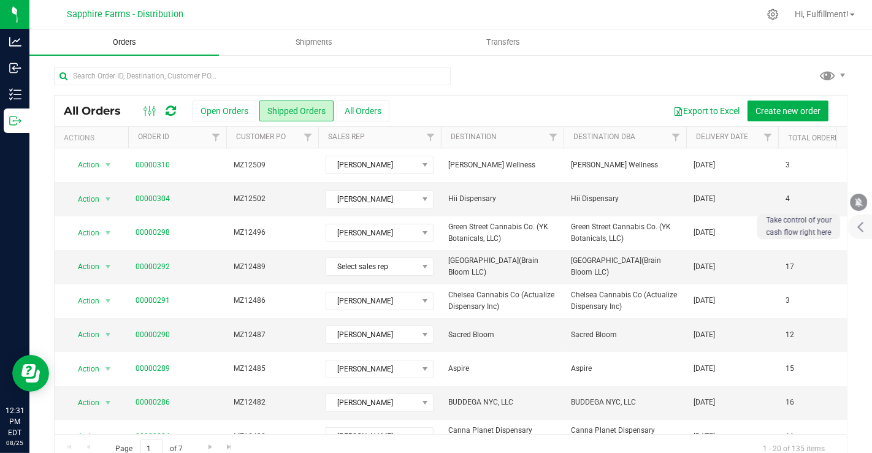
click at [155, 37] on uib-tab-heading "Orders" at bounding box center [123, 42] width 189 height 26
click at [175, 62] on div "All Orders Open Orders Shipped Orders All Orders Export to Excel Create new ord…" at bounding box center [450, 265] width 842 height 422
click at [164, 39] on uib-tab-heading "Orders" at bounding box center [123, 42] width 189 height 26
click at [161, 37] on uib-tab-heading "Orders" at bounding box center [123, 42] width 189 height 26
click at [159, 47] on uib-tab-heading "Orders" at bounding box center [123, 42] width 189 height 26
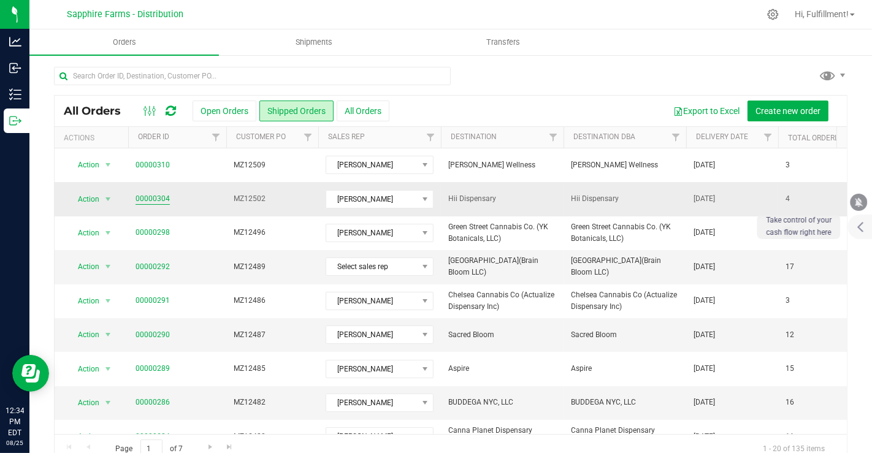
click at [146, 197] on link "00000304" at bounding box center [153, 199] width 34 height 12
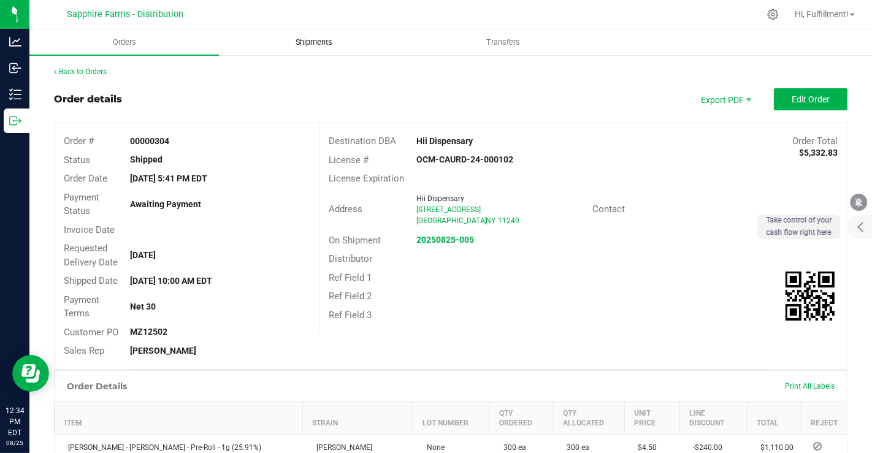
click at [321, 38] on span "Shipments" at bounding box center [314, 42] width 70 height 11
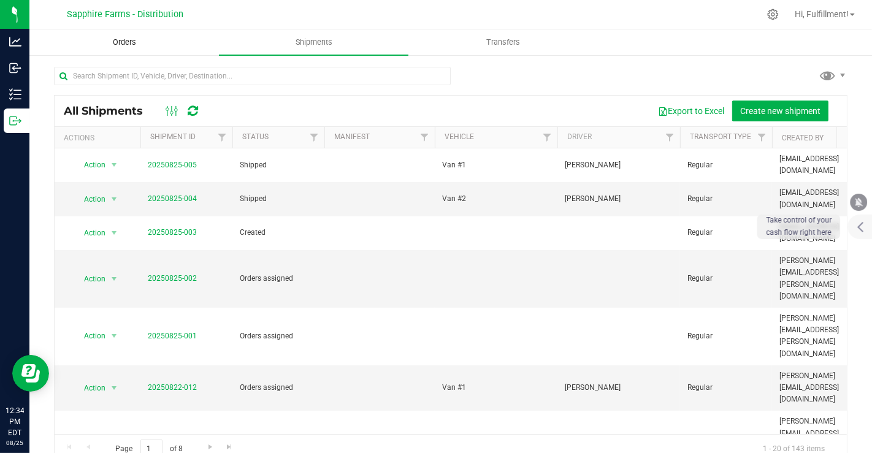
click at [121, 38] on span "Orders" at bounding box center [124, 42] width 56 height 11
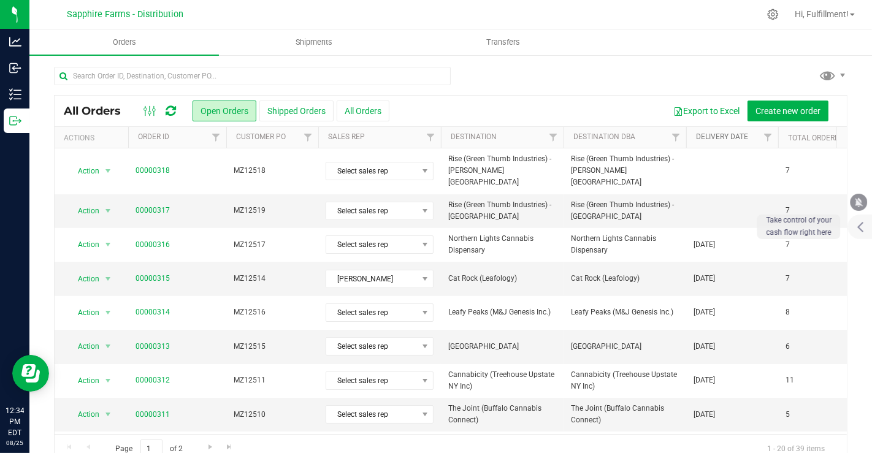
click at [709, 139] on link "Delivery Date" at bounding box center [722, 136] width 52 height 9
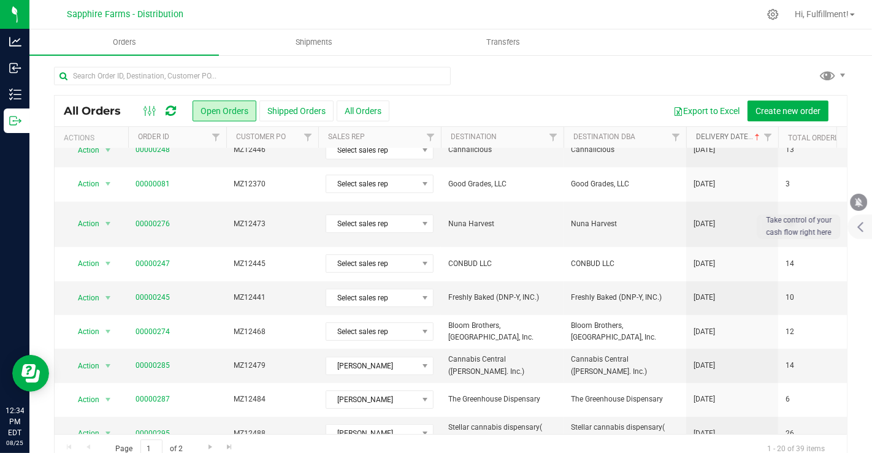
scroll to position [21, 0]
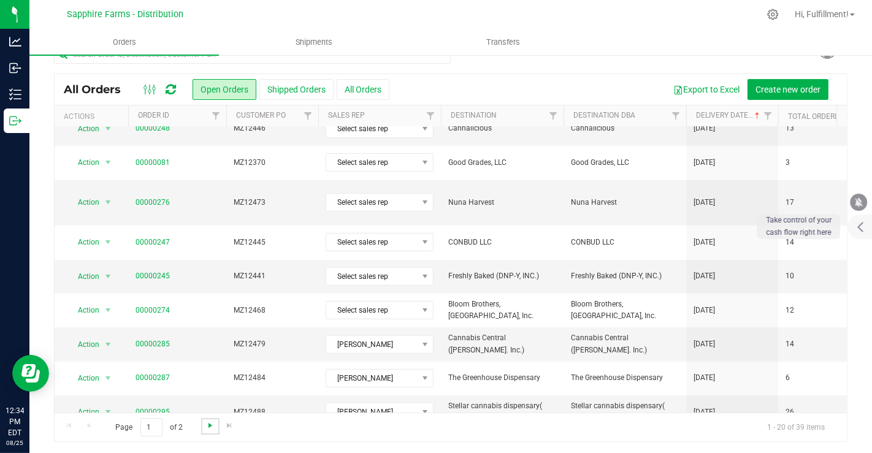
click at [209, 424] on span "Go to the next page" at bounding box center [210, 426] width 10 height 10
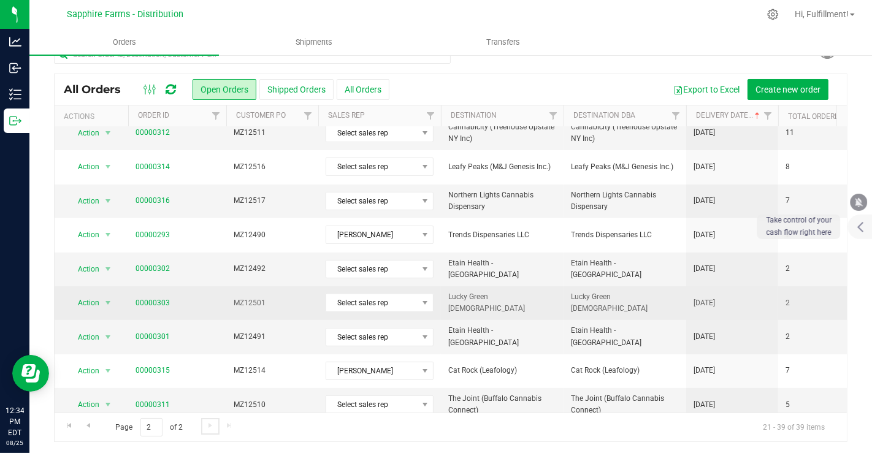
scroll to position [366, 0]
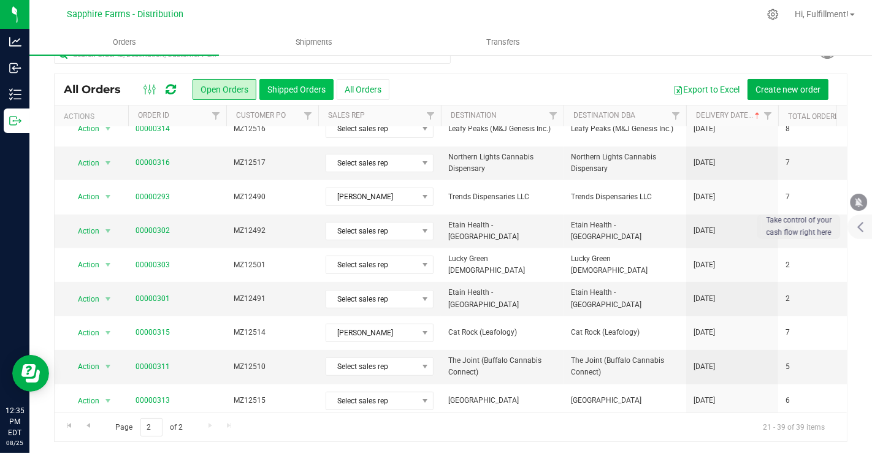
click at [299, 83] on button "Shipped Orders" at bounding box center [296, 89] width 74 height 21
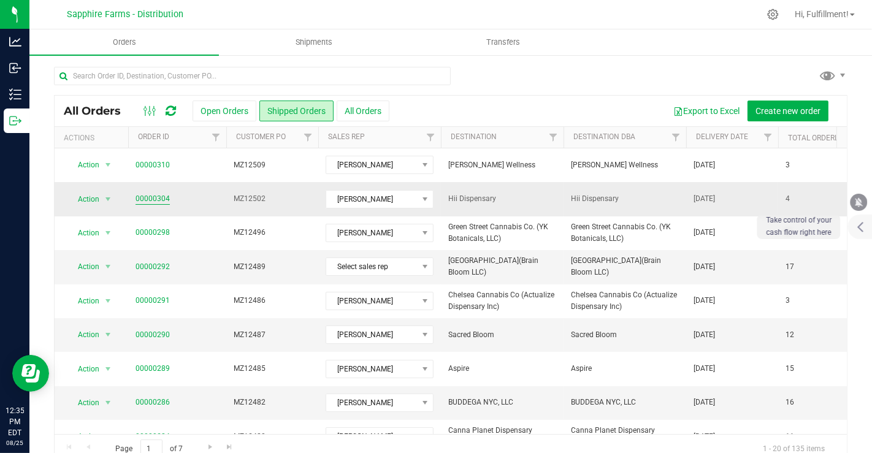
click at [154, 196] on link "00000304" at bounding box center [153, 199] width 34 height 12
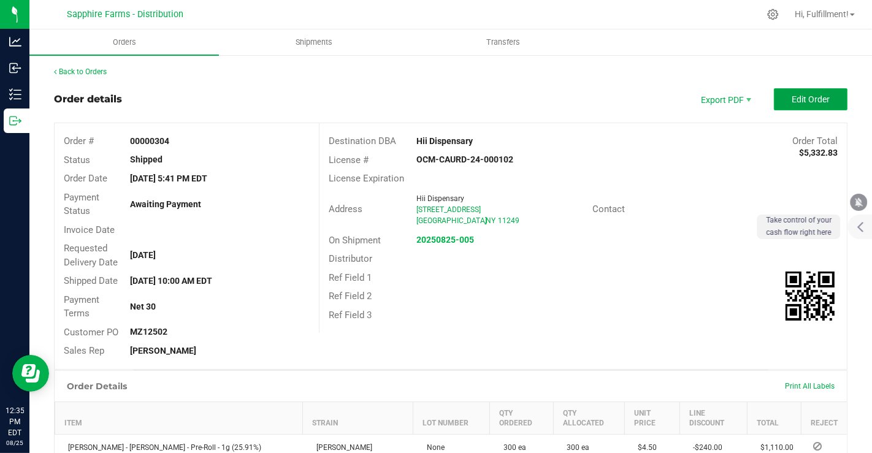
click at [798, 104] on span "Edit Order" at bounding box center [811, 99] width 38 height 10
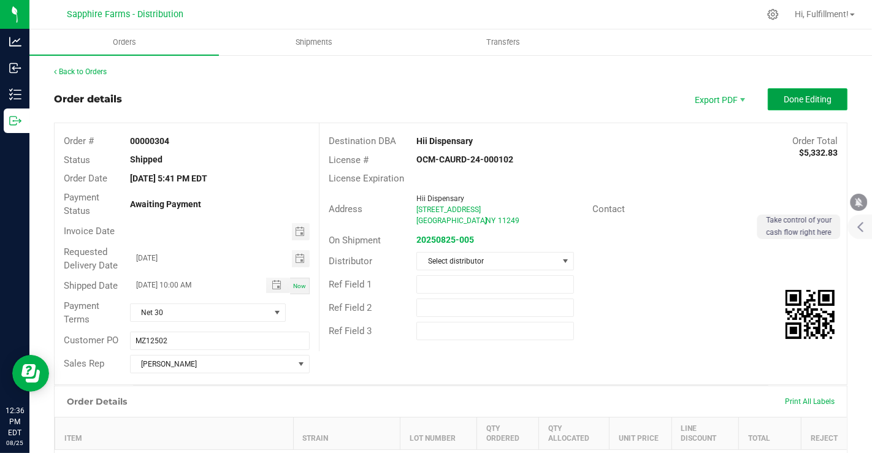
click at [792, 96] on span "Done Editing" at bounding box center [808, 99] width 48 height 10
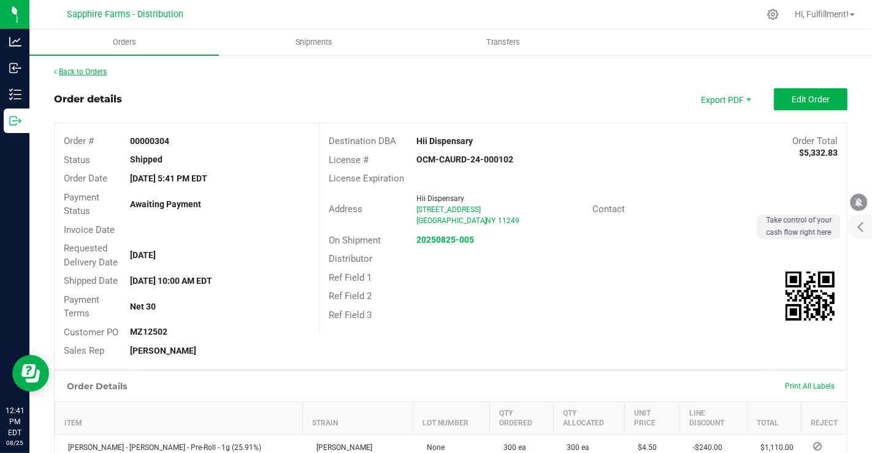
click at [91, 72] on link "Back to Orders" at bounding box center [80, 71] width 53 height 9
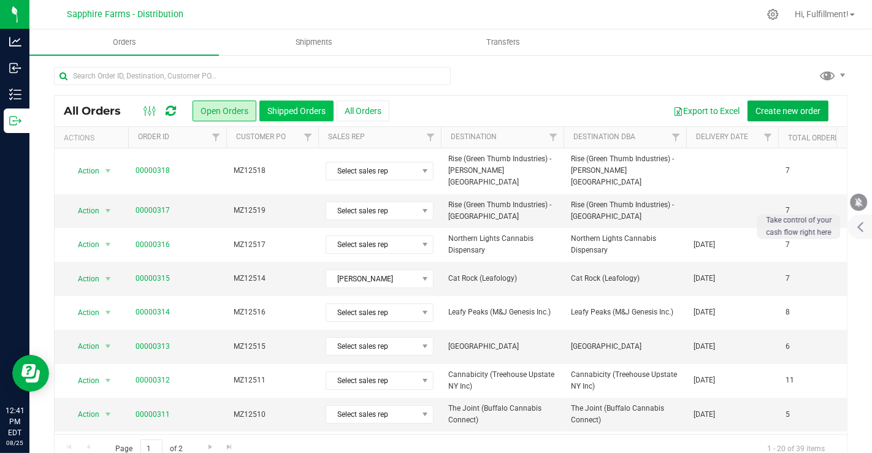
click at [307, 105] on button "Shipped Orders" at bounding box center [296, 111] width 74 height 21
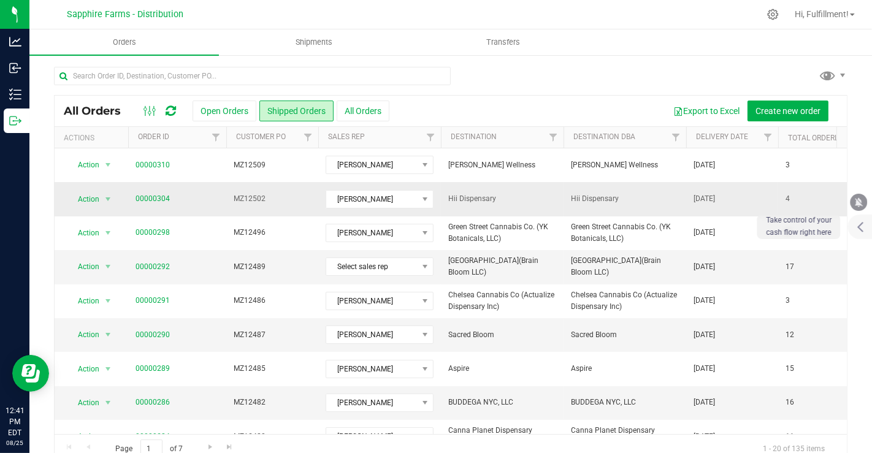
click at [466, 200] on span "Hii Dispensary" at bounding box center [502, 199] width 108 height 12
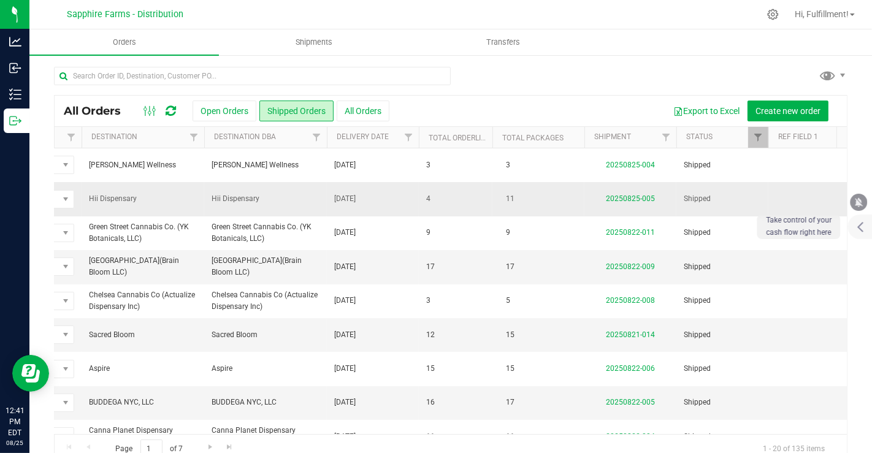
scroll to position [0, 405]
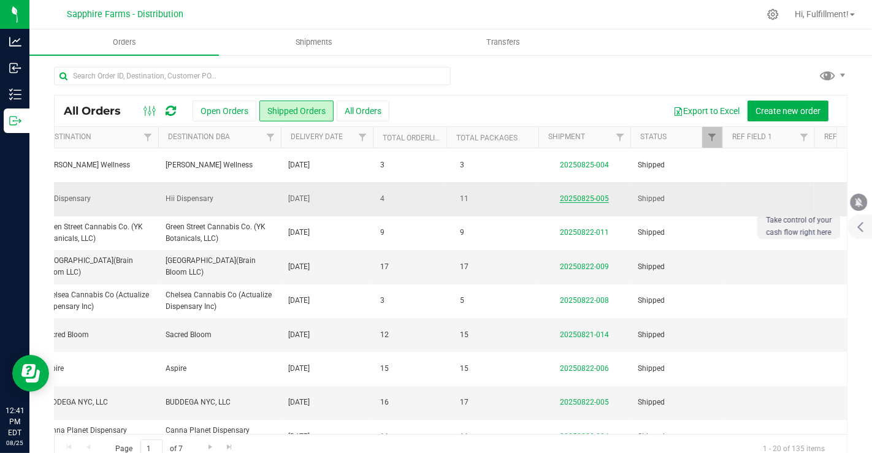
click at [589, 197] on link "20250825-005" at bounding box center [584, 198] width 49 height 9
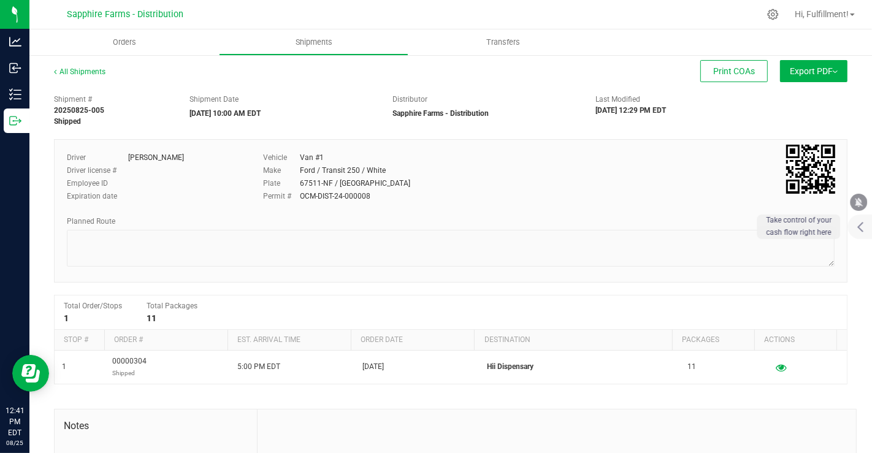
click at [820, 71] on button "Export PDF" at bounding box center [813, 71] width 67 height 22
click at [769, 136] on span "NY Manifest" at bounding box center [777, 135] width 40 height 9
click at [118, 41] on span "Orders" at bounding box center [124, 42] width 56 height 11
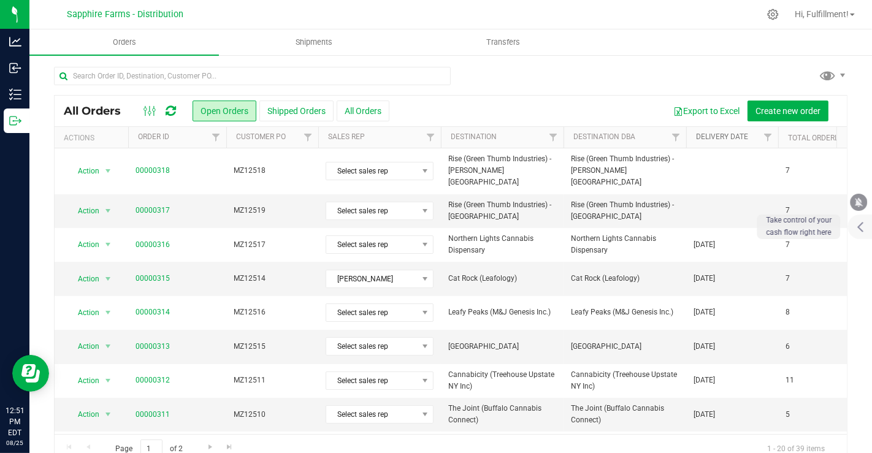
click at [719, 134] on link "Delivery Date" at bounding box center [722, 136] width 52 height 9
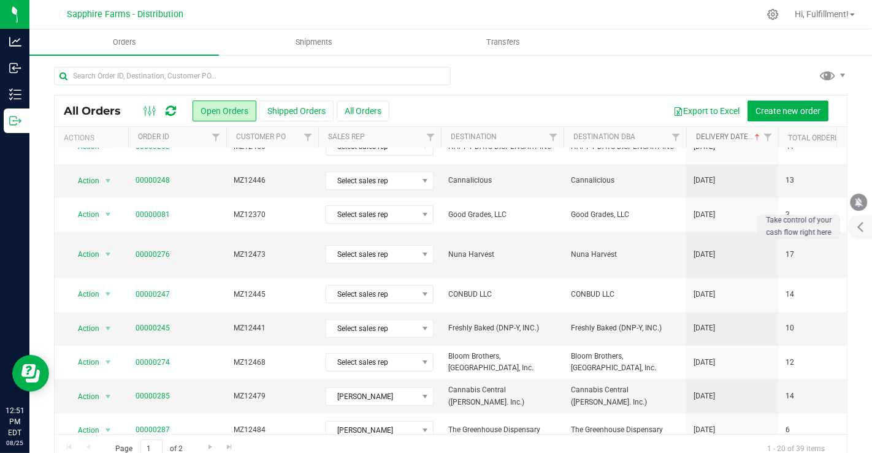
scroll to position [400, 0]
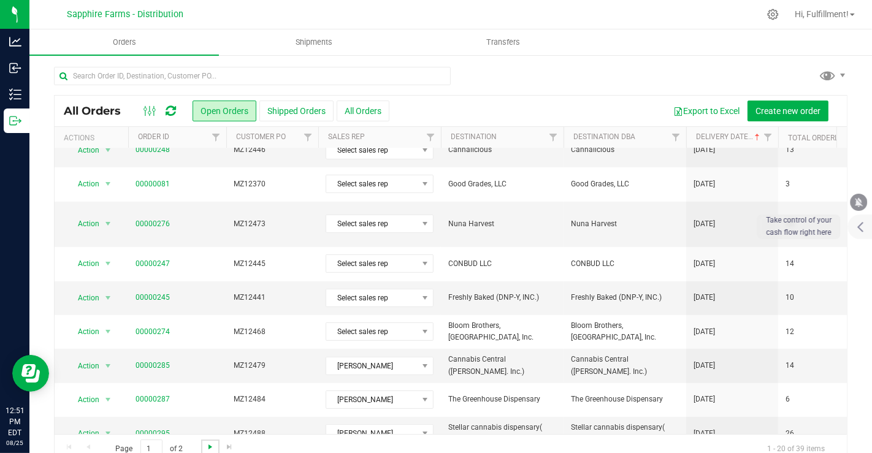
click at [208, 445] on span "Go to the next page" at bounding box center [210, 447] width 10 height 10
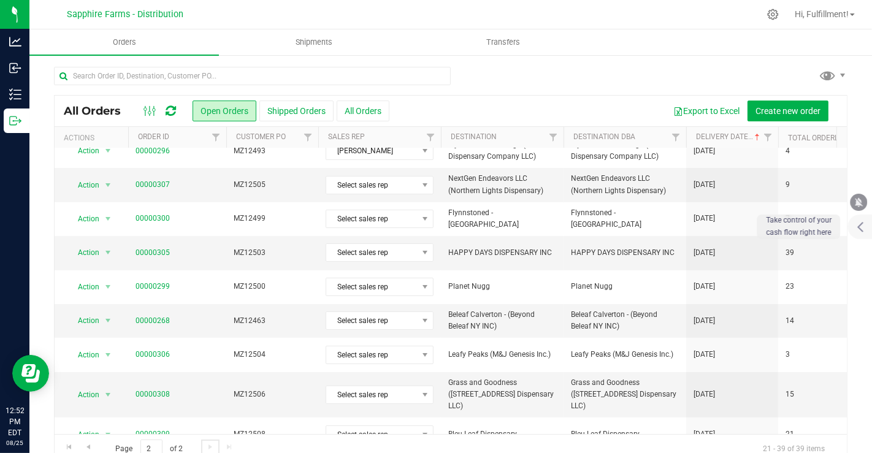
scroll to position [0, 0]
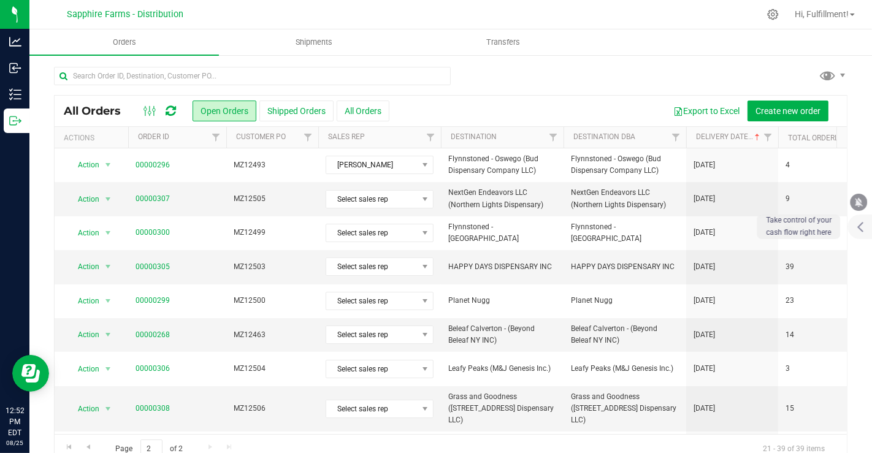
click at [169, 109] on icon at bounding box center [171, 111] width 10 height 12
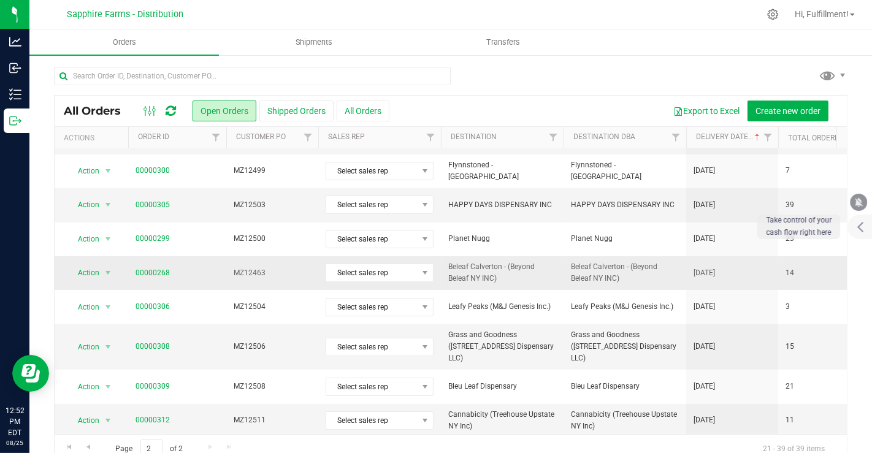
scroll to position [63, 0]
click at [554, 335] on span "Grass and Goodness ([STREET_ADDRESS] Dispensary LLC)" at bounding box center [502, 347] width 108 height 36
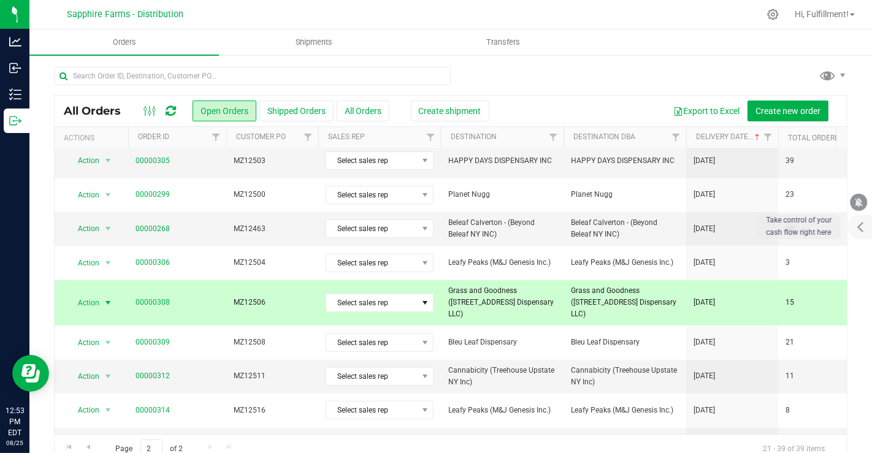
scroll to position [0, 0]
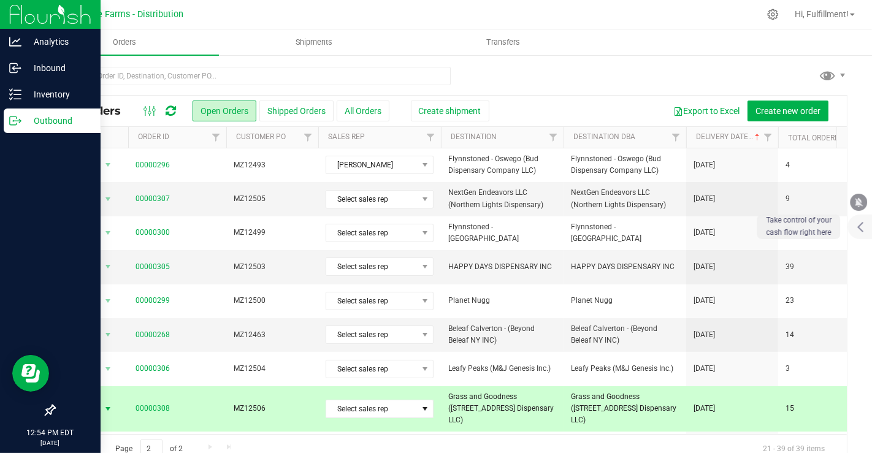
click at [32, 118] on p "Outbound" at bounding box center [58, 120] width 74 height 15
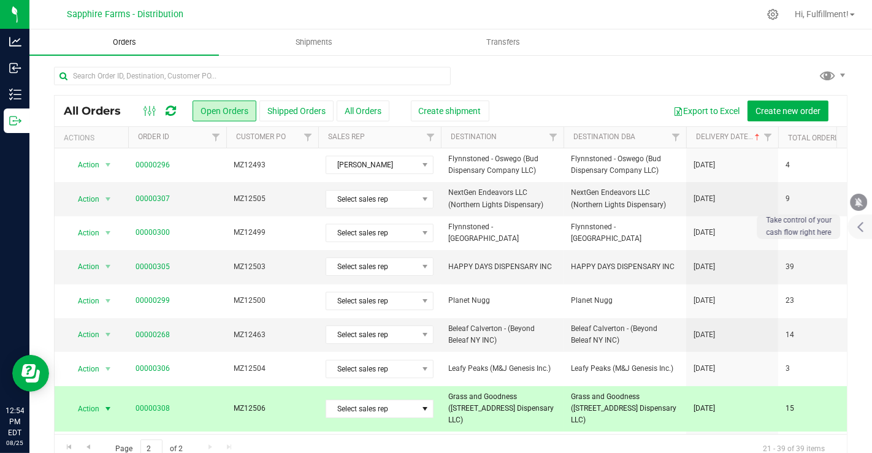
click at [123, 41] on span "Orders" at bounding box center [124, 42] width 56 height 11
